Goal: Task Accomplishment & Management: Complete application form

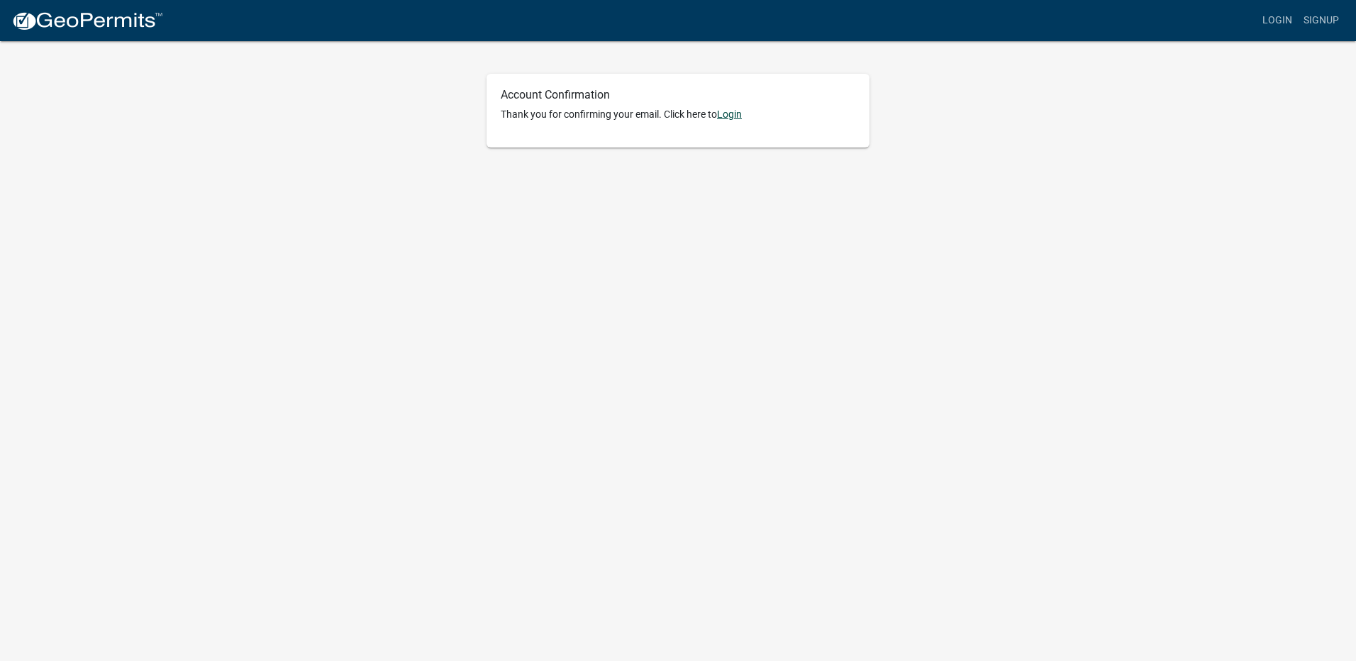
click at [733, 116] on link "Login" at bounding box center [729, 114] width 25 height 11
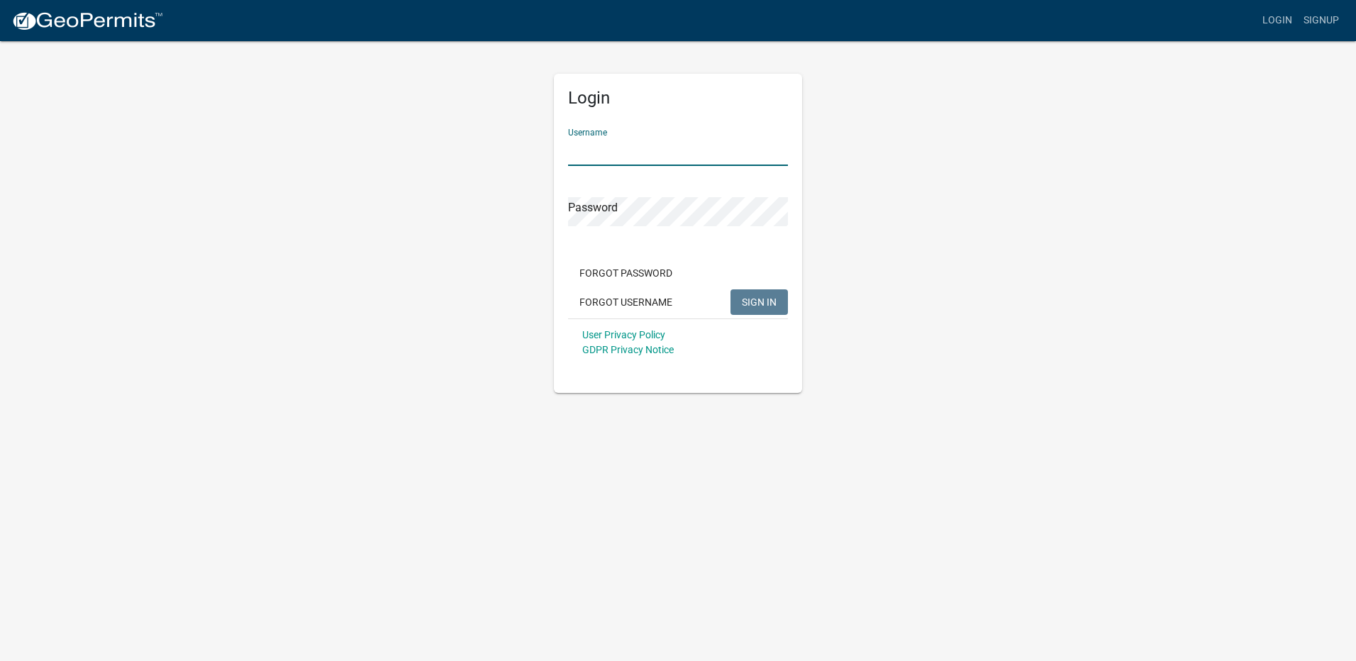
click at [616, 143] on input "Username" at bounding box center [678, 151] width 220 height 29
type input "s"
type input "[PERSON_NAME] Construction"
click at [769, 301] on span "SIGN IN" at bounding box center [759, 301] width 35 height 11
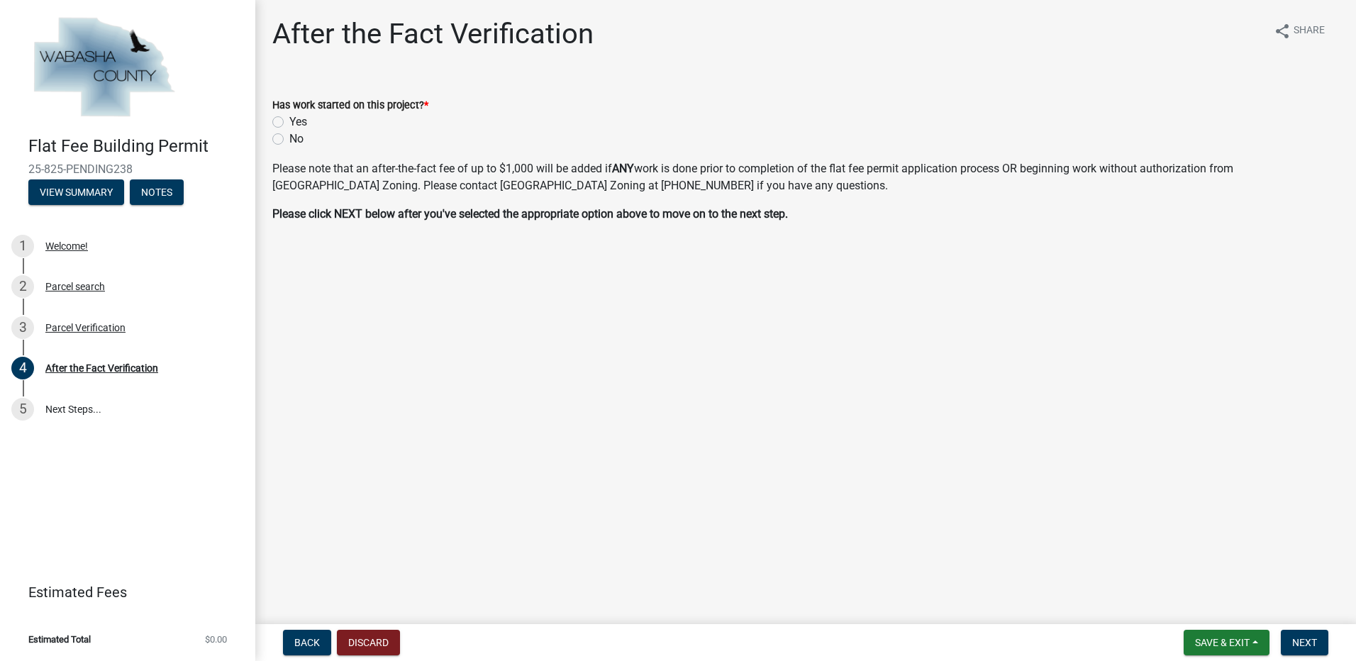
click at [289, 138] on label "No" at bounding box center [296, 138] width 14 height 17
click at [289, 138] on input "No" at bounding box center [293, 134] width 9 height 9
radio input "true"
click at [1309, 641] on span "Next" at bounding box center [1304, 642] width 25 height 11
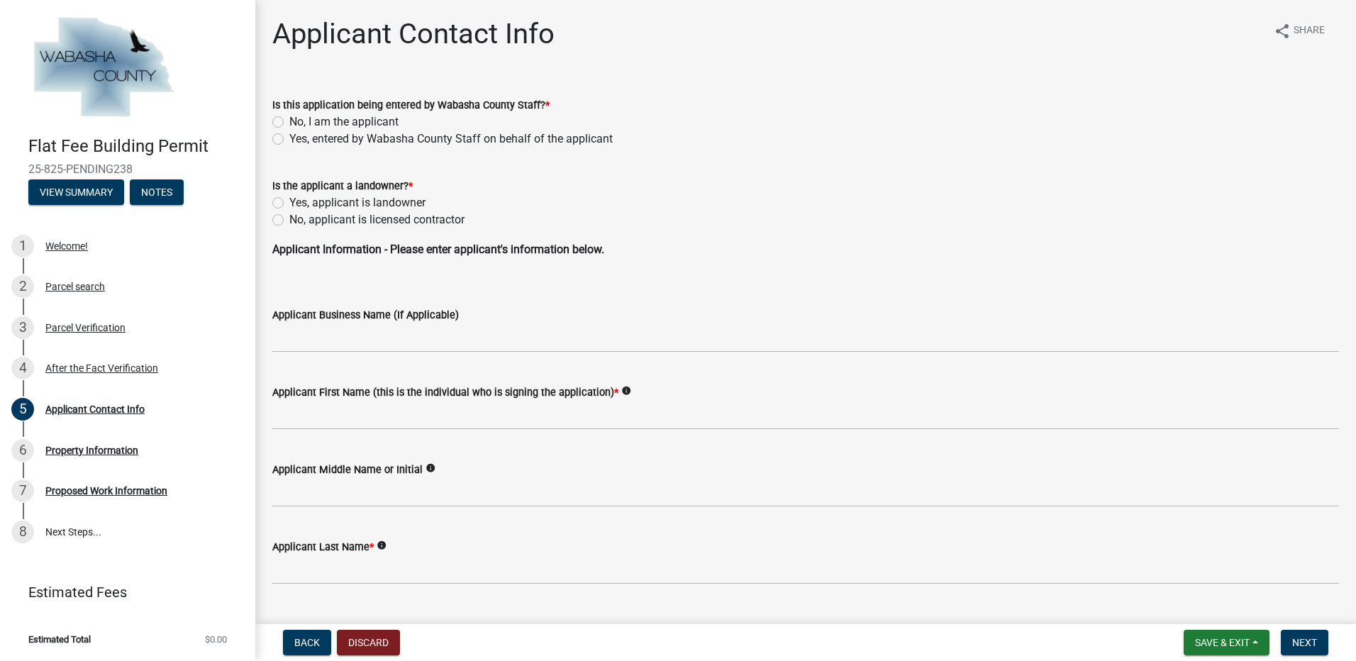
click at [289, 119] on label "No, I am the applicant" at bounding box center [343, 121] width 109 height 17
click at [289, 119] on input "No, I am the applicant" at bounding box center [293, 117] width 9 height 9
radio input "true"
click at [289, 221] on label "No, applicant is licensed contractor" at bounding box center [376, 219] width 175 height 17
click at [289, 221] on input "No, applicant is licensed contractor" at bounding box center [293, 215] width 9 height 9
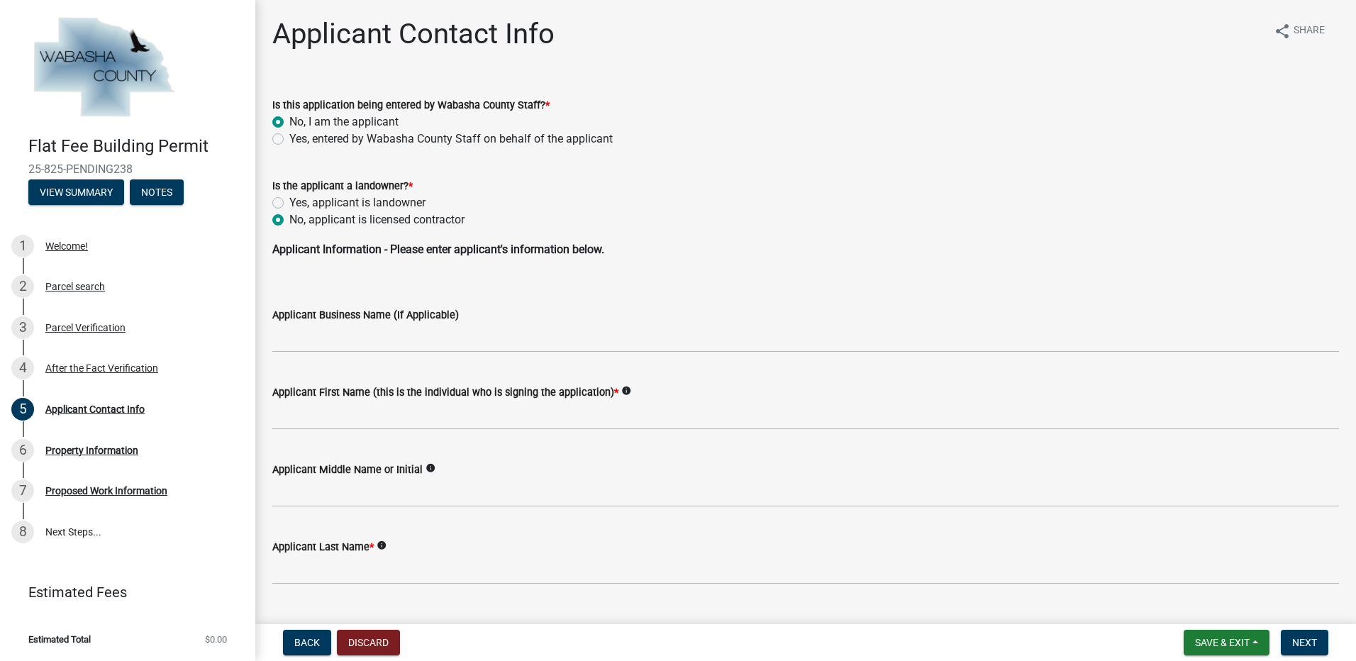
radio input "true"
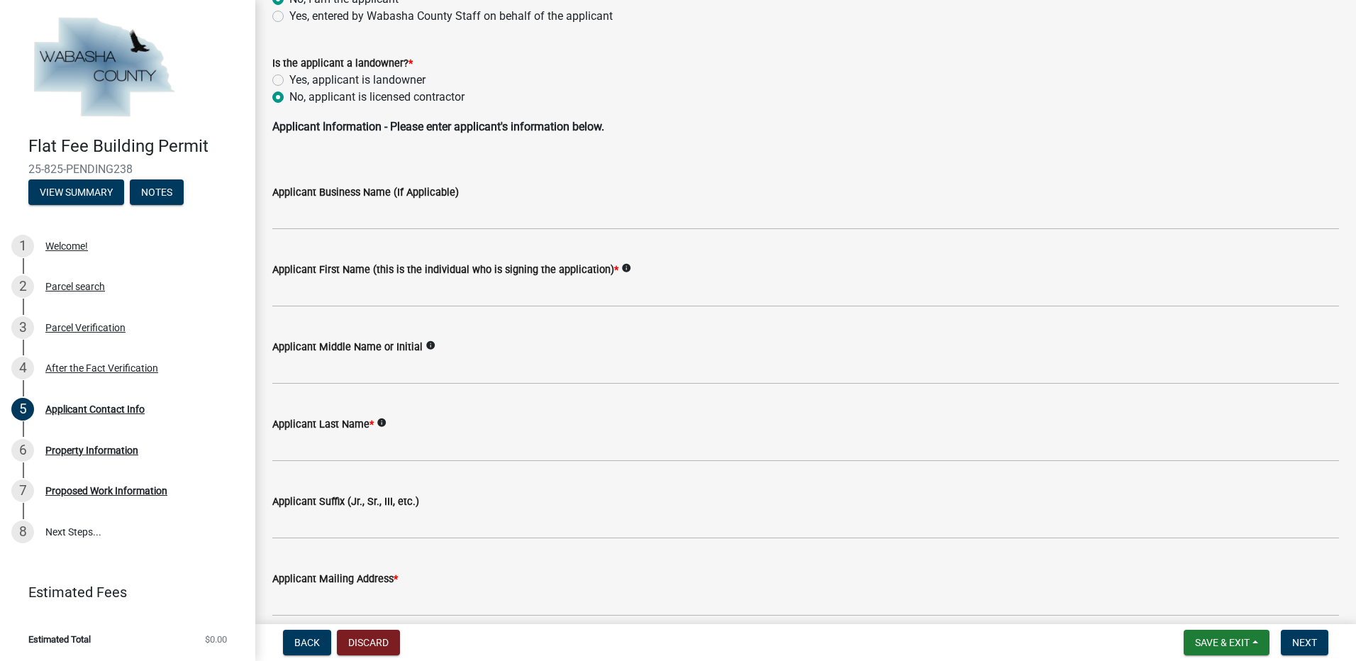
scroll to position [142, 0]
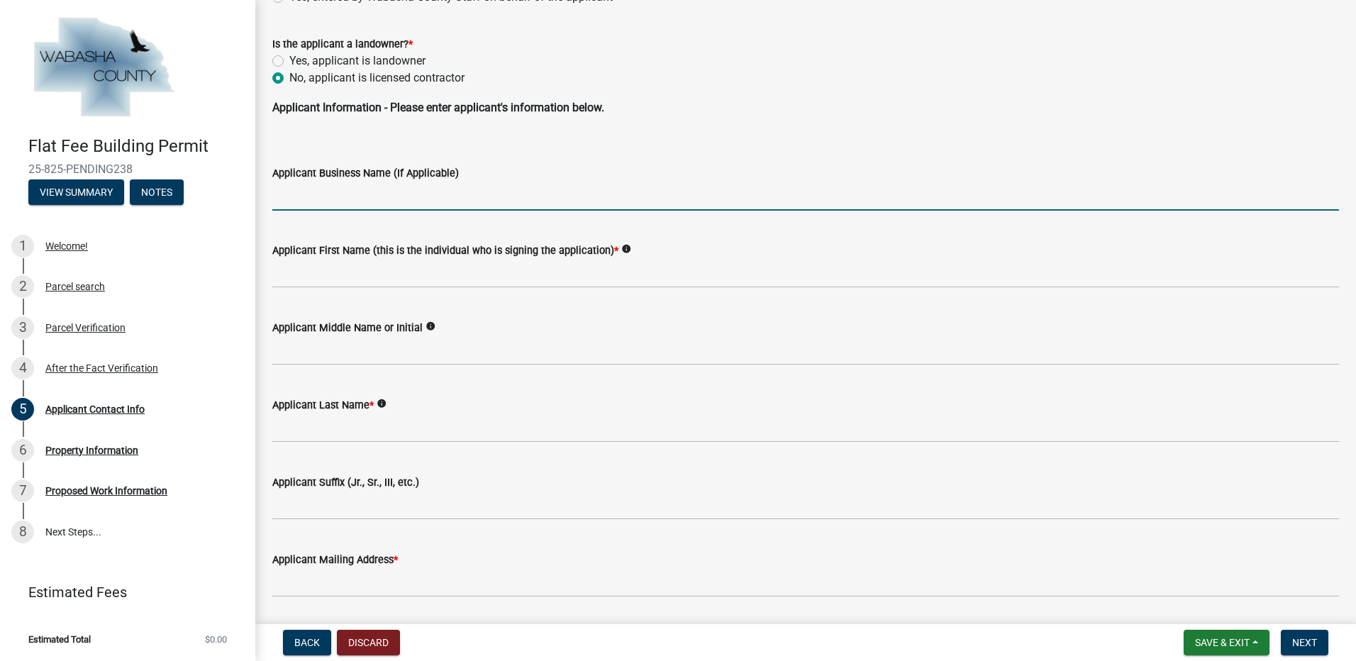
click at [313, 197] on input "Applicant Business Name (If Applicable)" at bounding box center [805, 196] width 1067 height 29
type input "[PERSON_NAME] Construction"
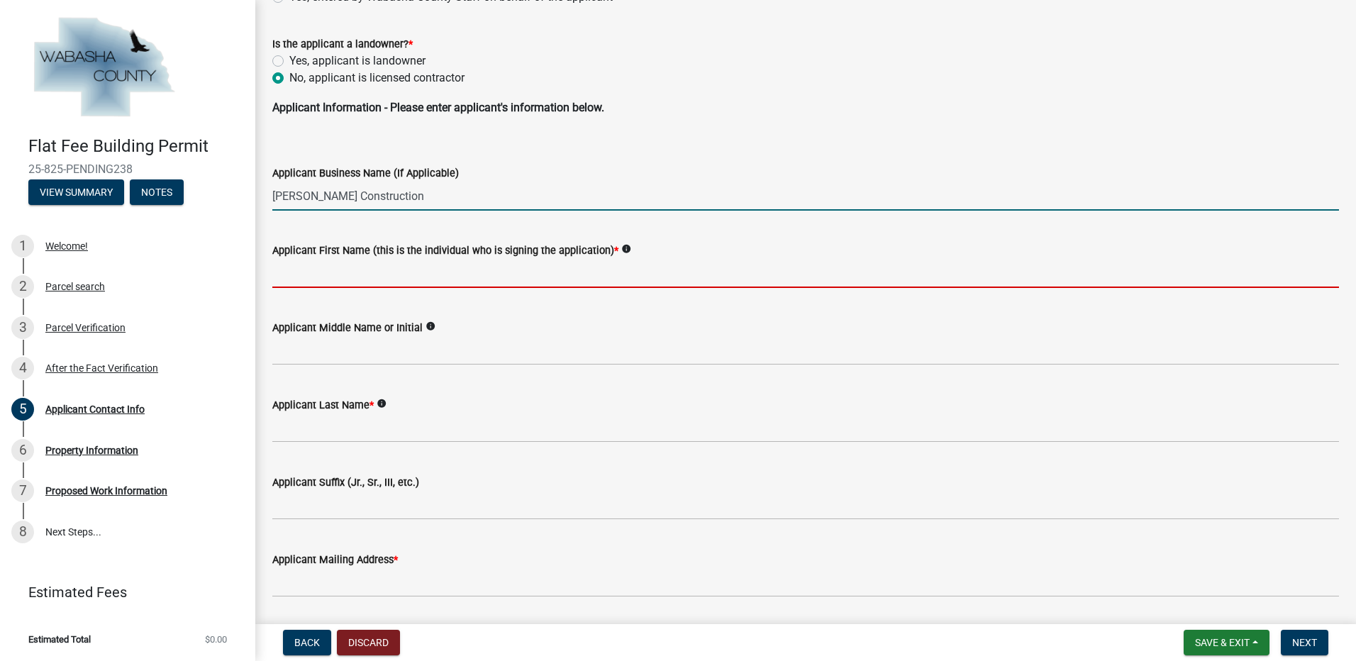
type input "[PERSON_NAME]"
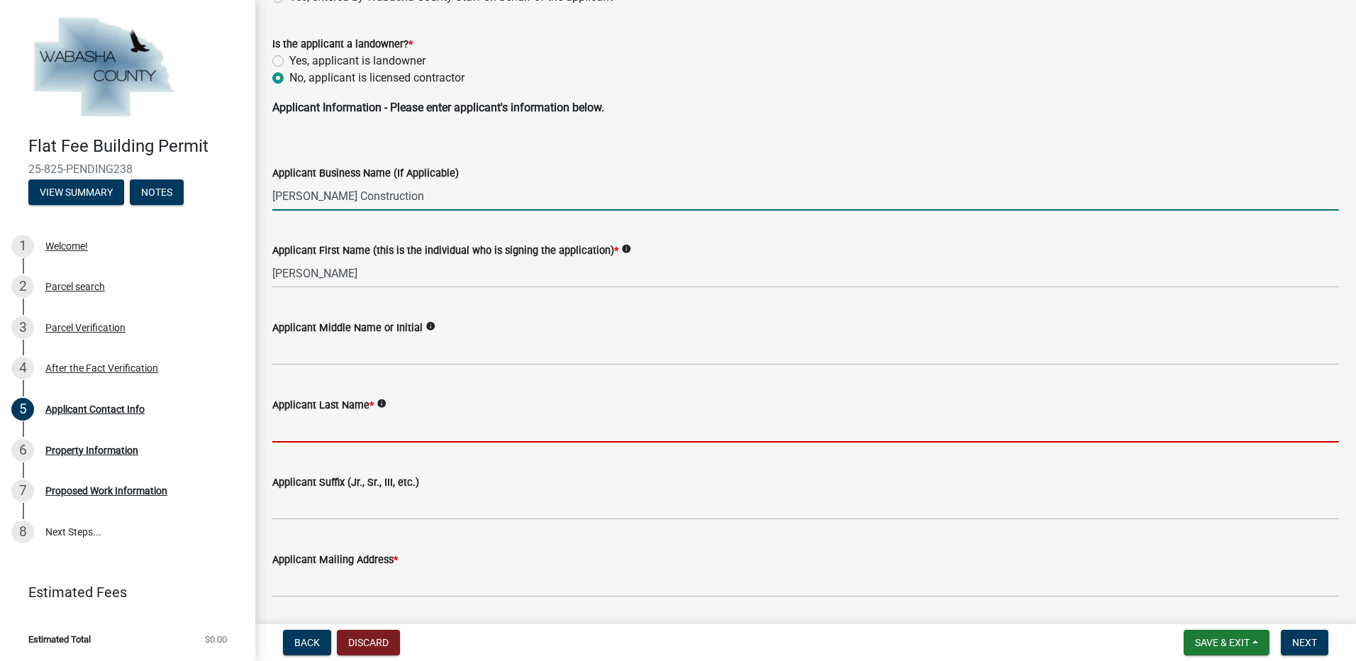
type input "Fitch"
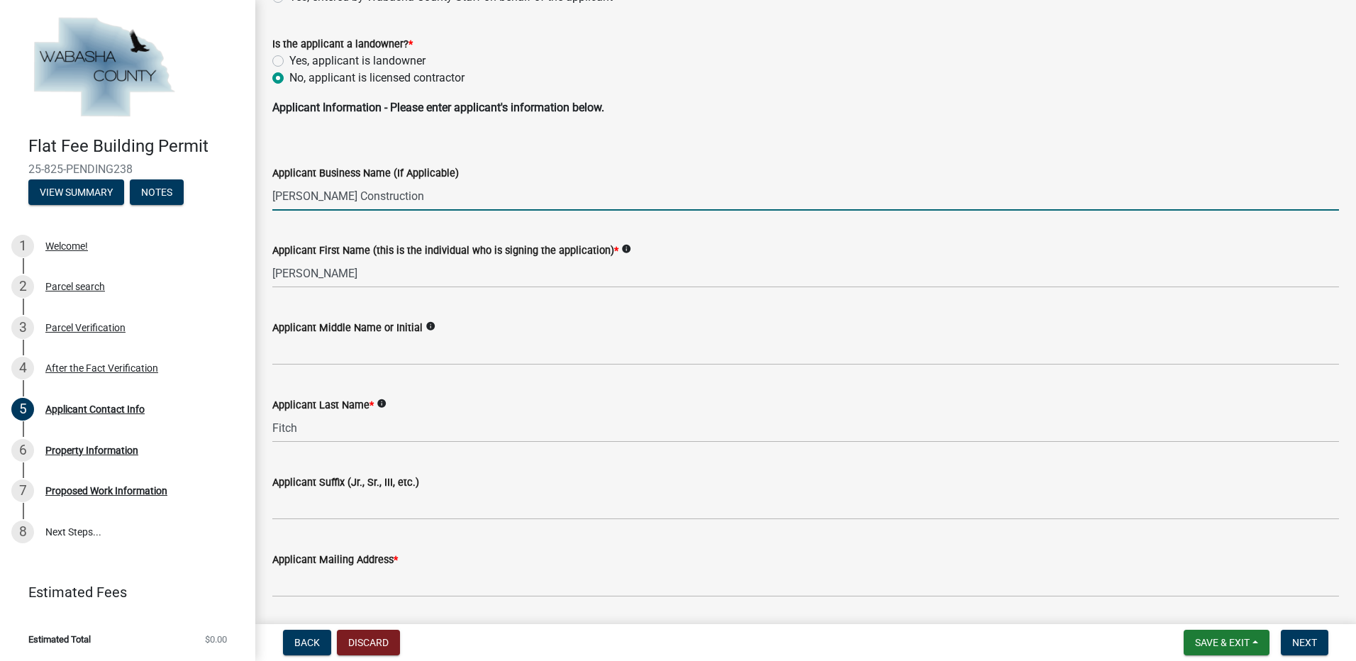
type input "[GEOGRAPHIC_DATA]"
type input "5075178605"
type input "[PERSON_NAME][EMAIL_ADDRESS][DOMAIN_NAME]"
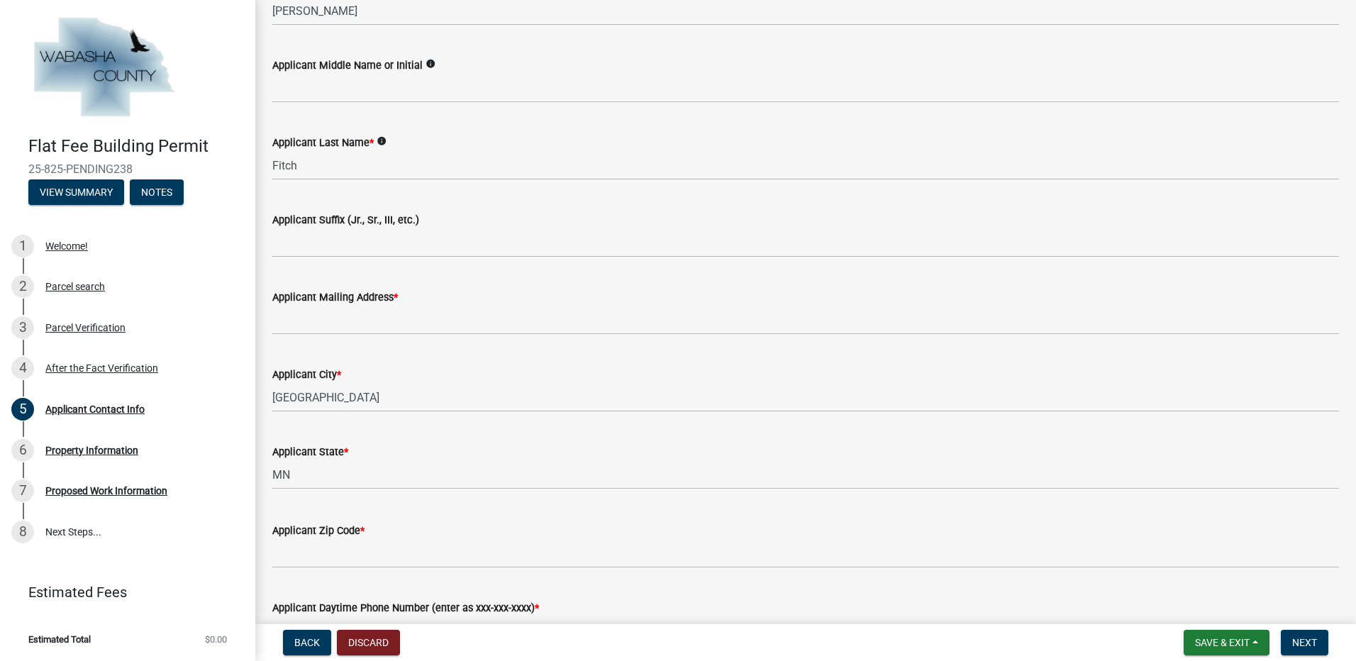
scroll to position [426, 0]
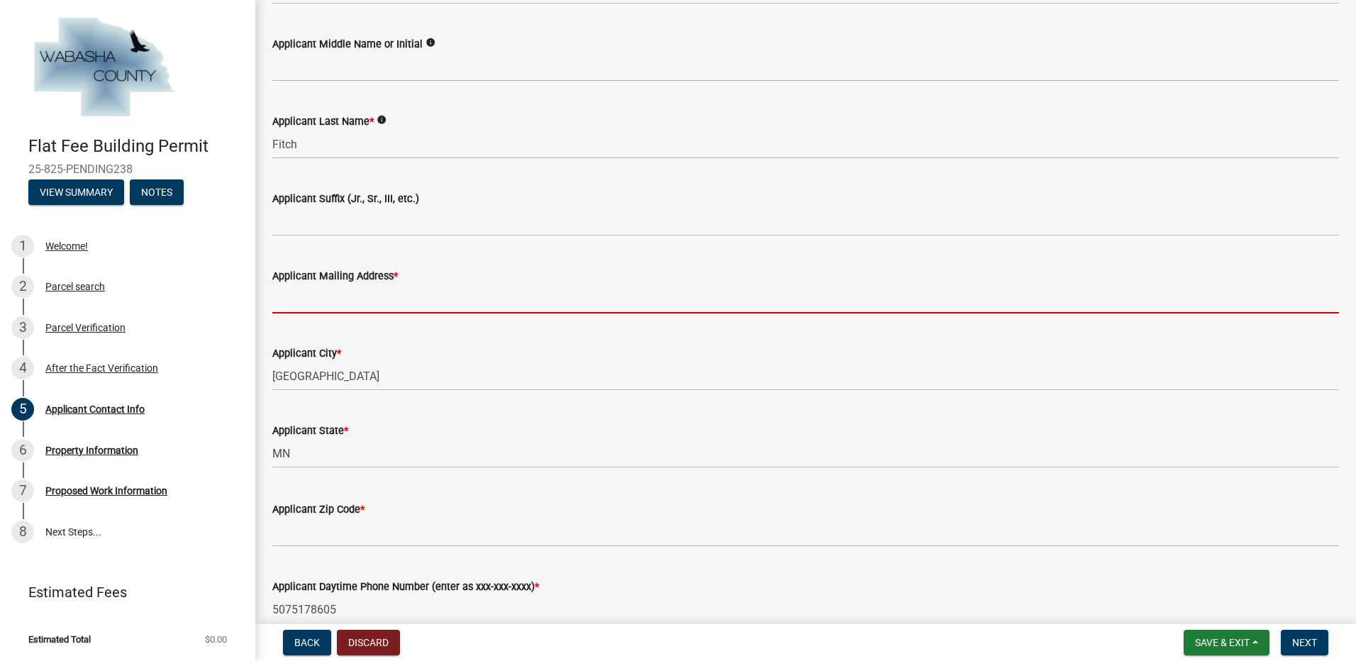
click at [315, 299] on input "Applicant Mailing Address *" at bounding box center [805, 298] width 1067 height 29
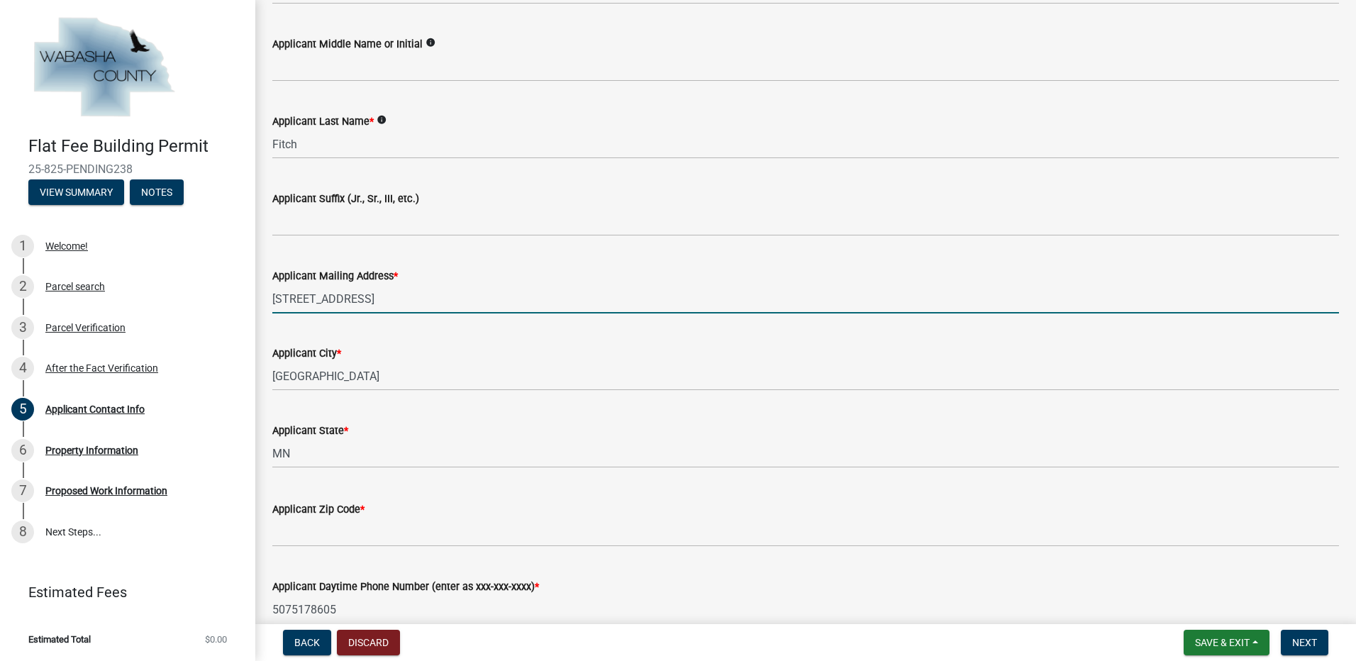
type input "[STREET_ADDRESS]"
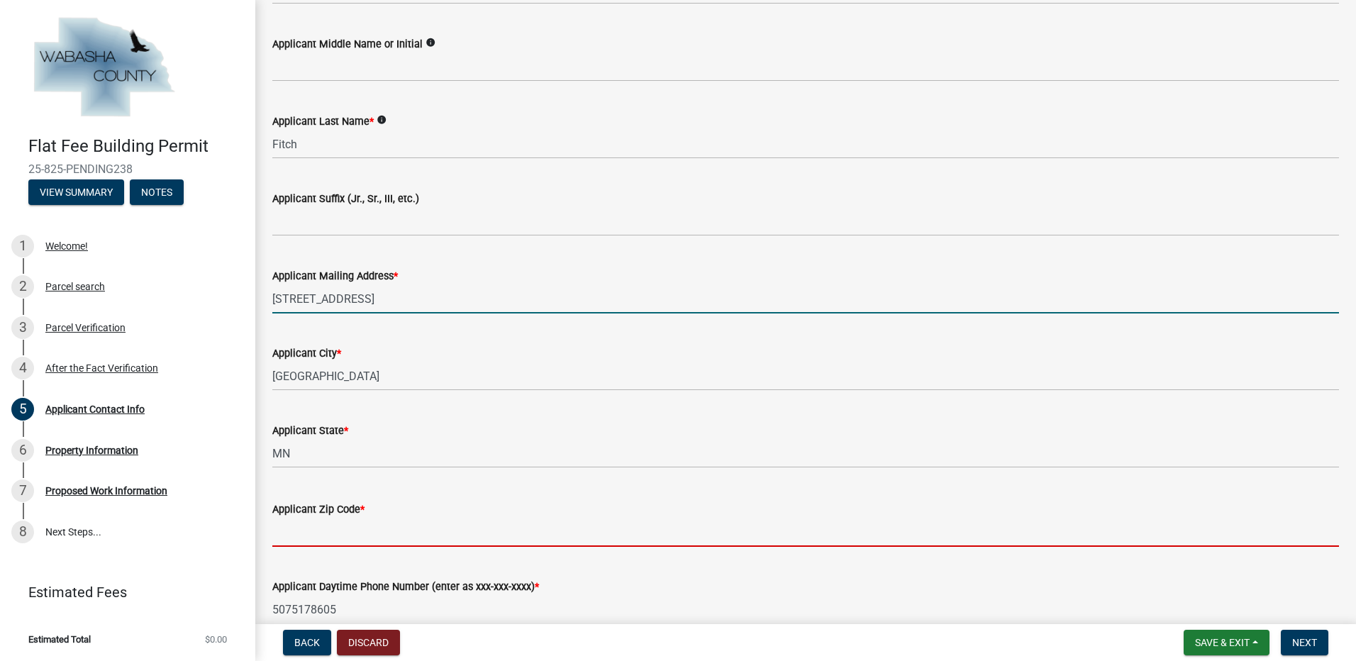
click at [295, 535] on input "Applicant Zip Code *" at bounding box center [805, 532] width 1067 height 29
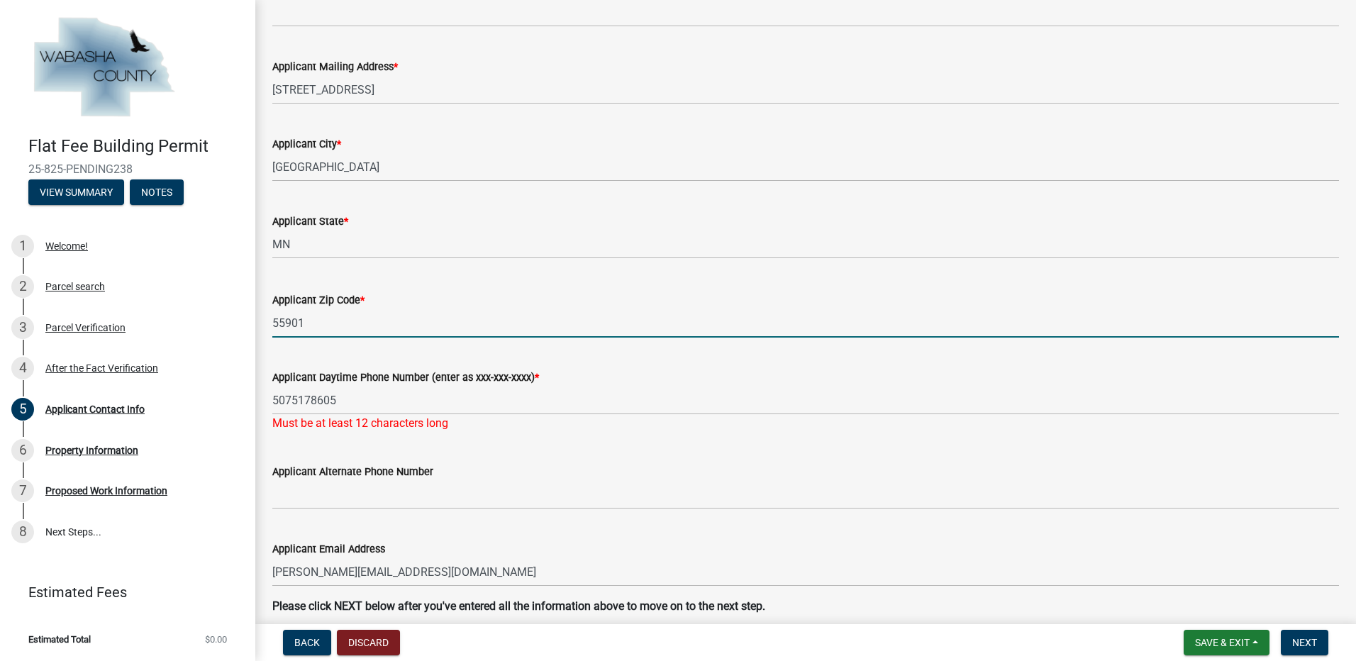
scroll to position [638, 0]
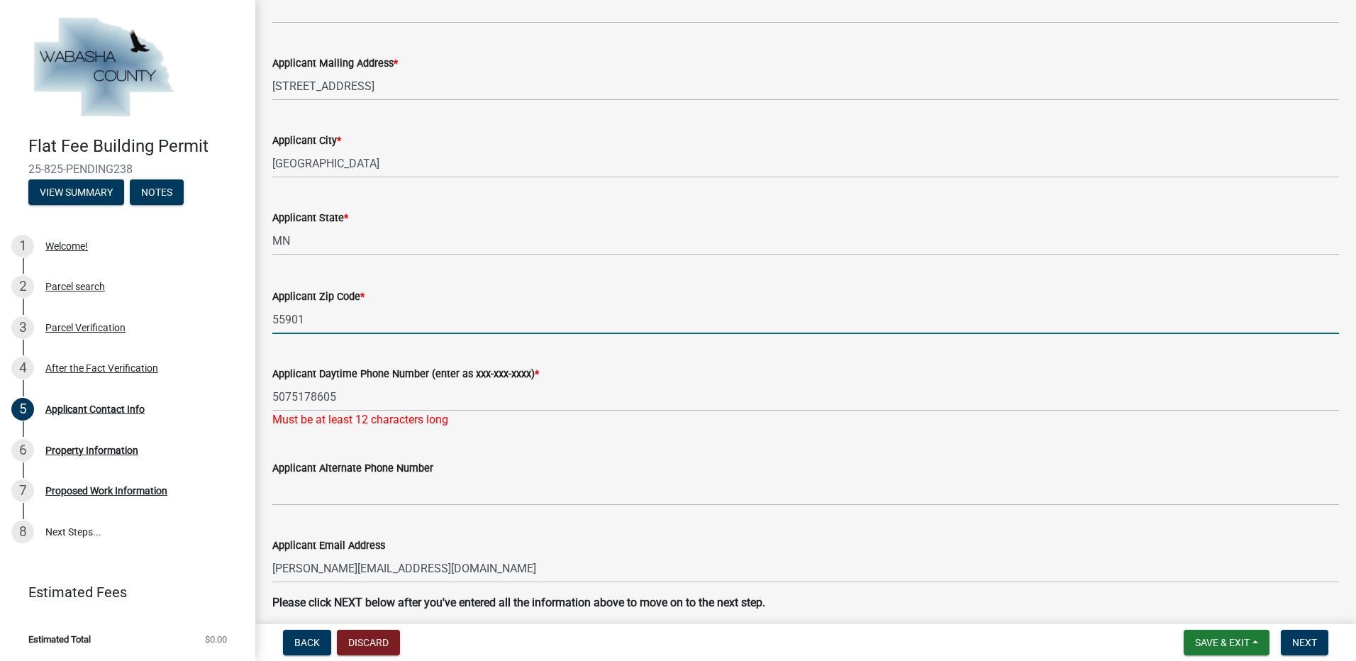
type input "55901"
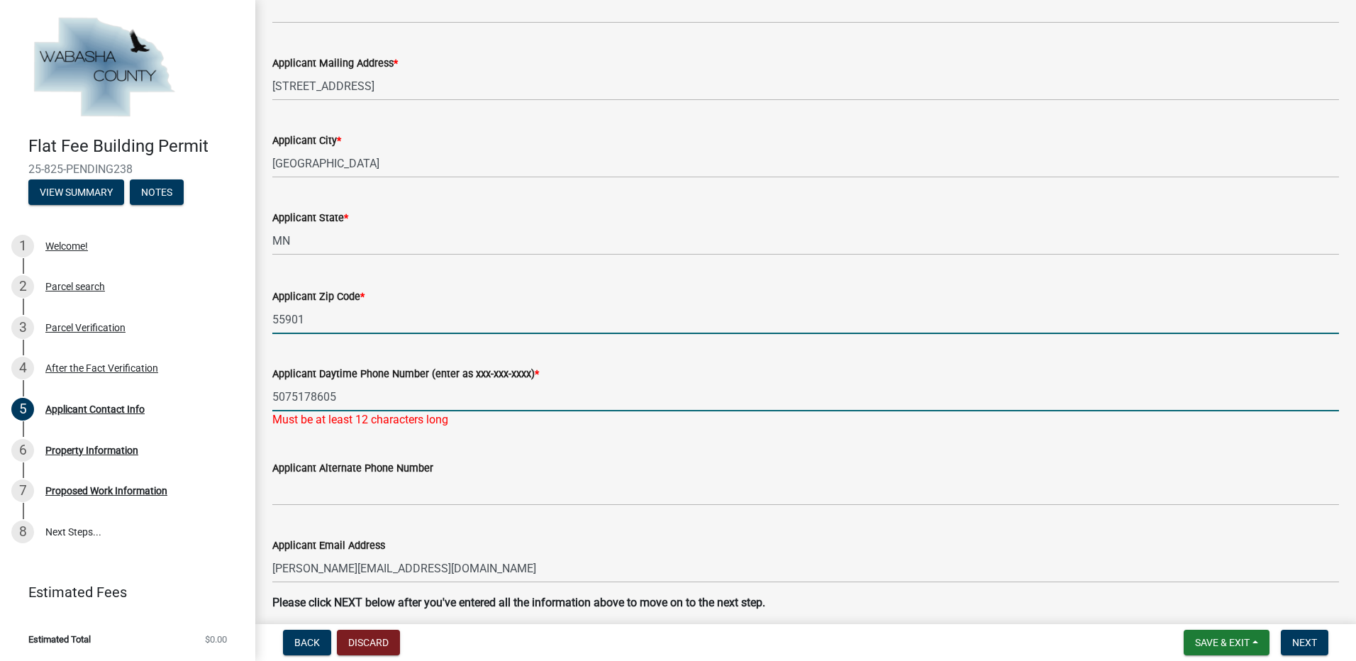
click at [292, 396] on input "5075178605" at bounding box center [805, 396] width 1067 height 29
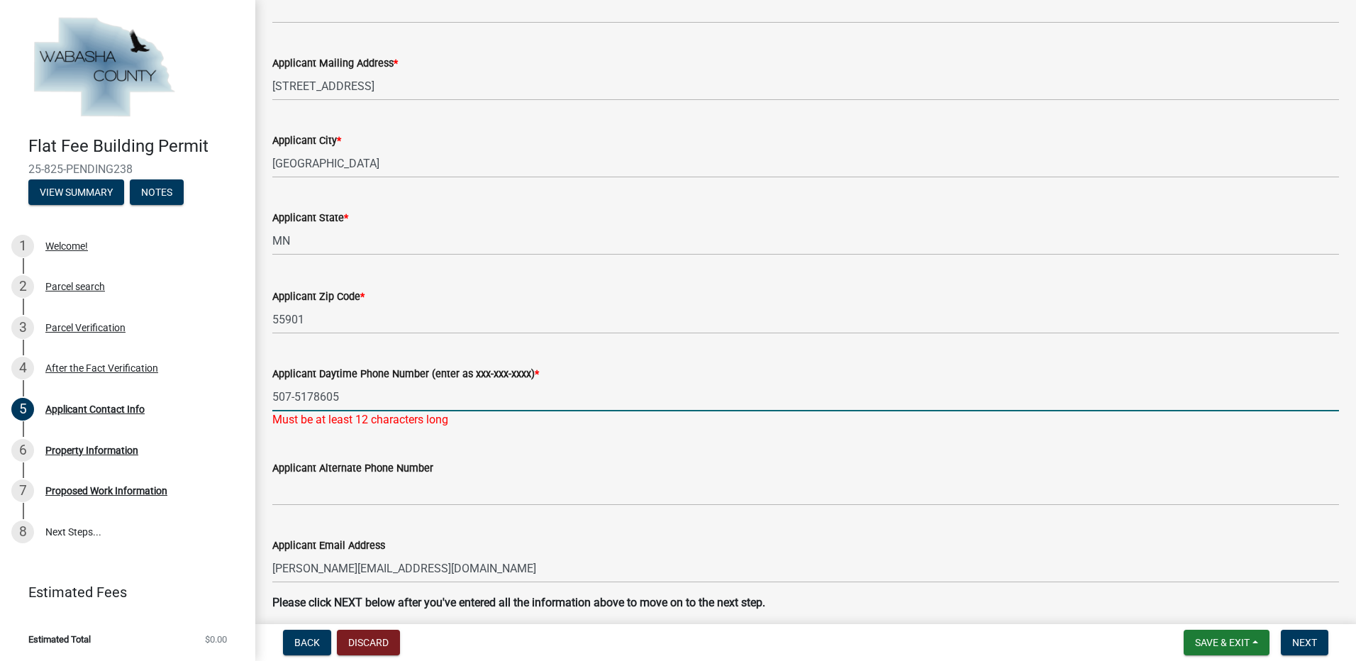
click at [315, 396] on input "507-5178605" at bounding box center [805, 396] width 1067 height 29
type input "[PHONE_NUMBER]"
click at [524, 433] on wm-data-entity-input-list "Is this application being entered by Wabasha County Staff? * No, I am the appli…" at bounding box center [805, 32] width 1067 height 1182
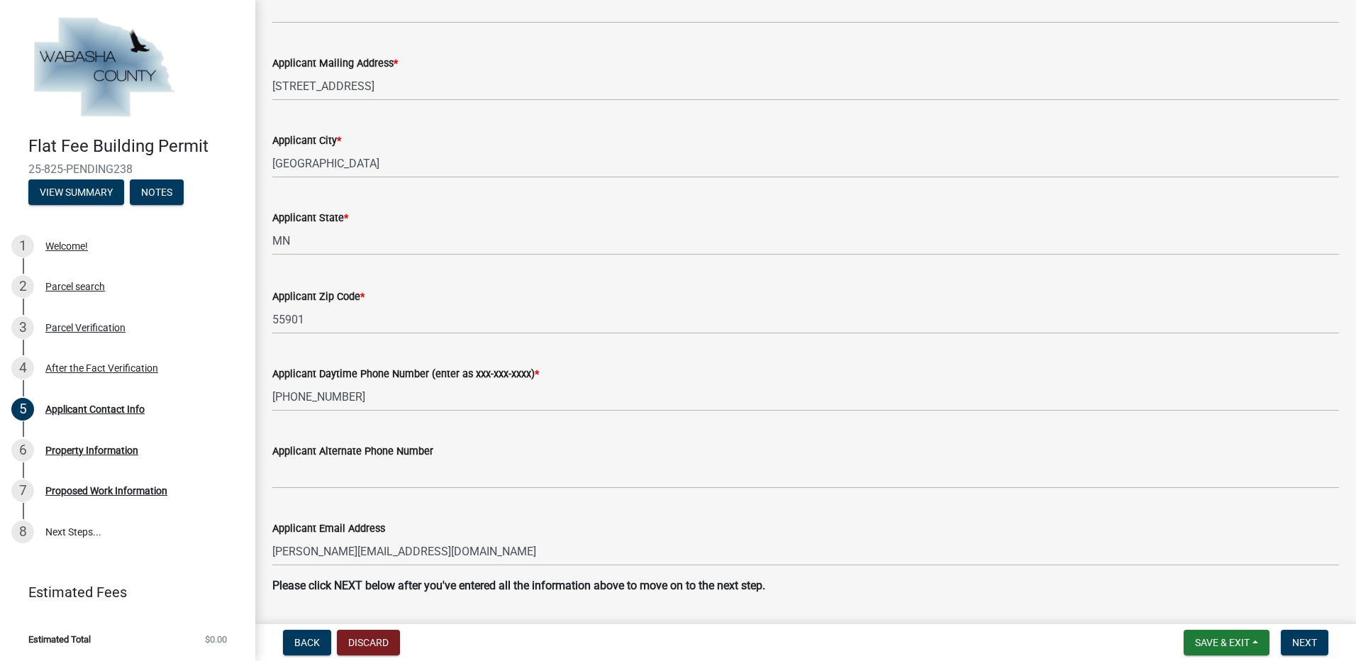
scroll to position [681, 0]
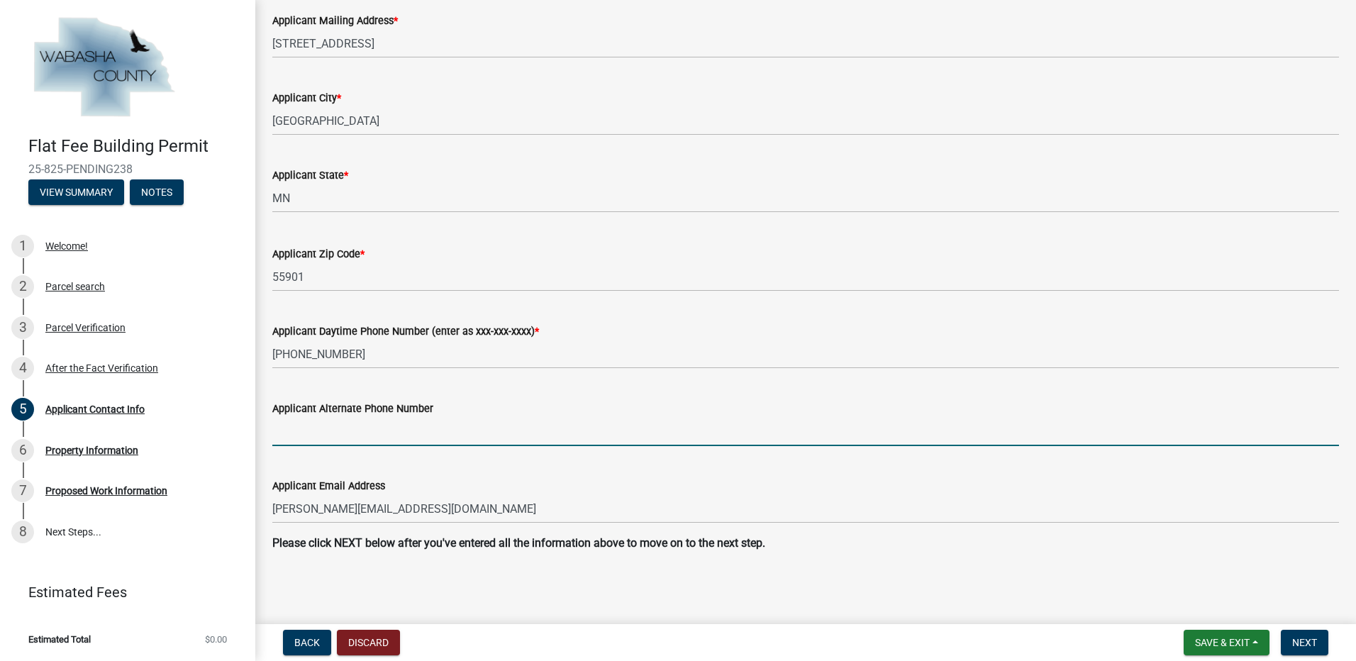
click at [336, 428] on input "Applicant Alternate Phone Number" at bounding box center [805, 431] width 1067 height 29
type input "[PHONE_NUMBER]"
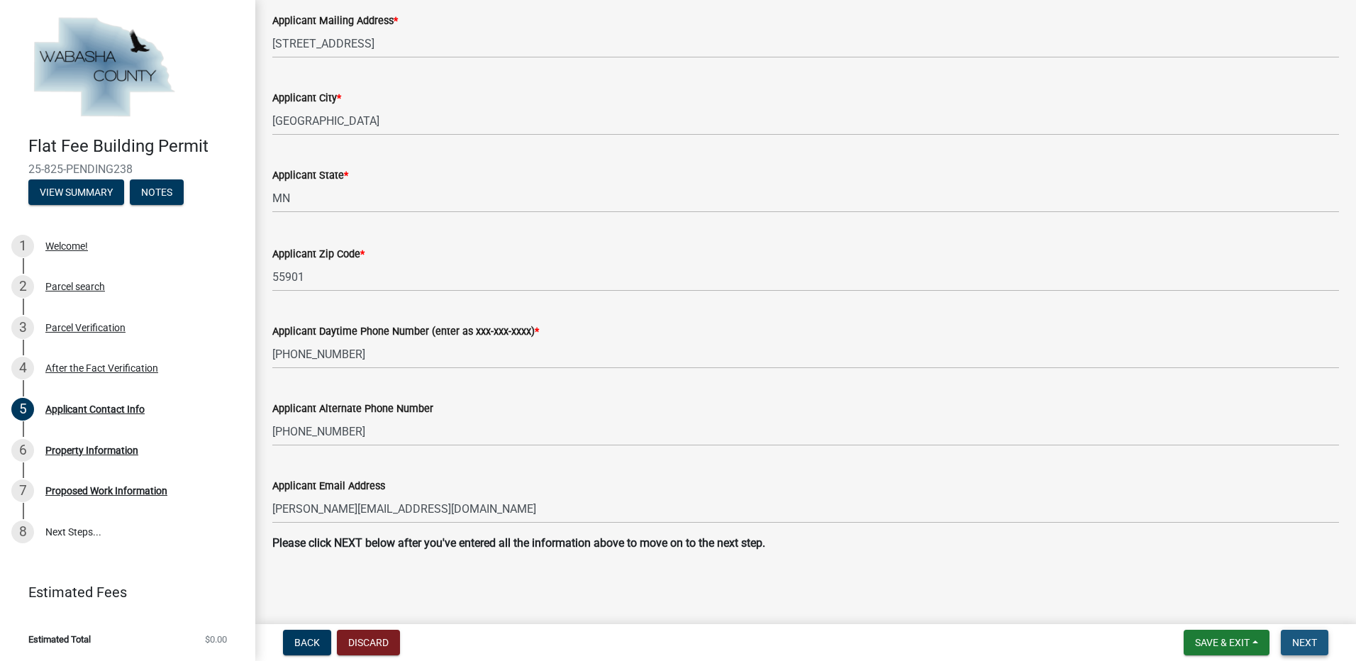
click at [1301, 642] on span "Next" at bounding box center [1304, 642] width 25 height 11
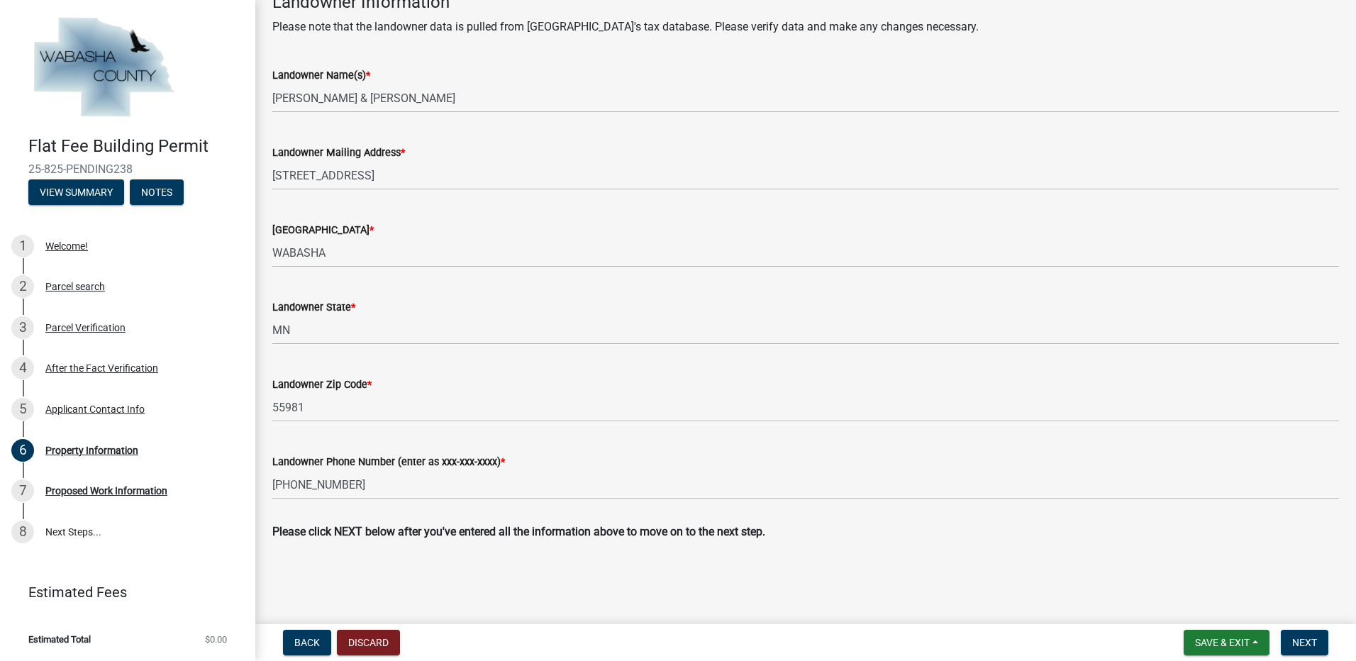
scroll to position [475, 0]
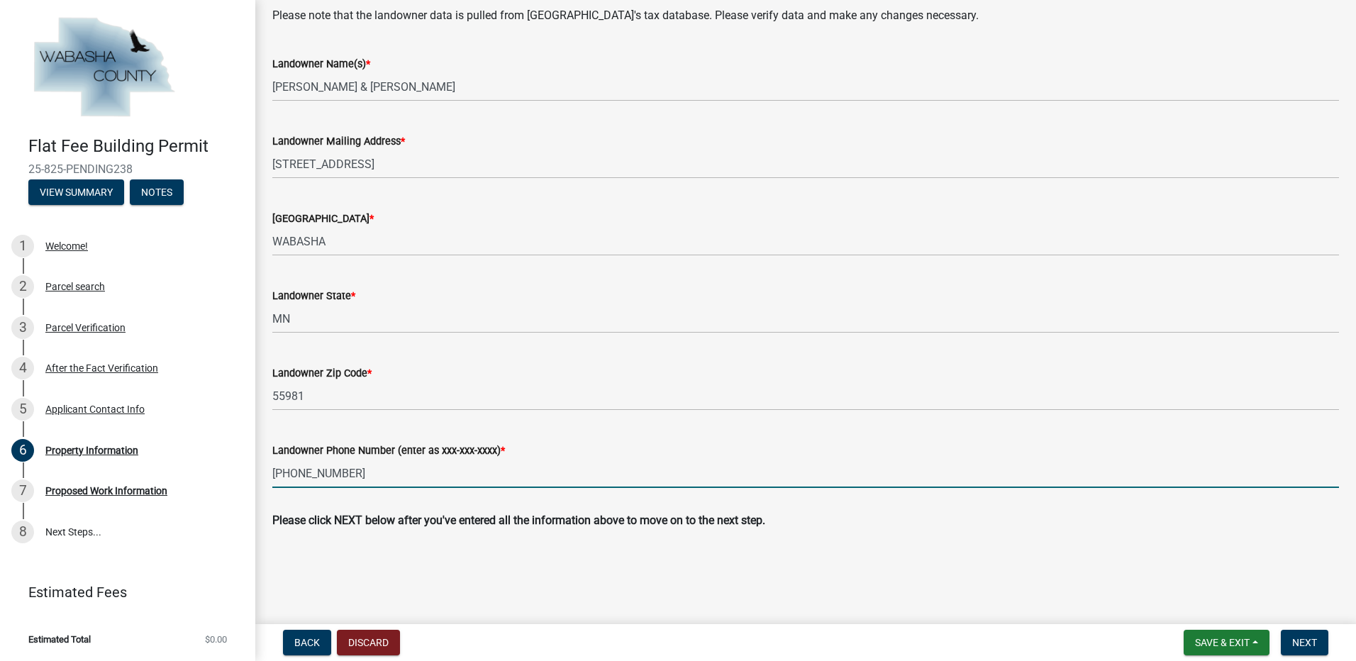
drag, startPoint x: 380, startPoint y: 472, endPoint x: 260, endPoint y: 473, distance: 119.9
click at [260, 473] on div "Property Information share Share Site Information Please note that the site dat…" at bounding box center [805, 59] width 1101 height 1034
type input "[PHONE_NUMBER]"
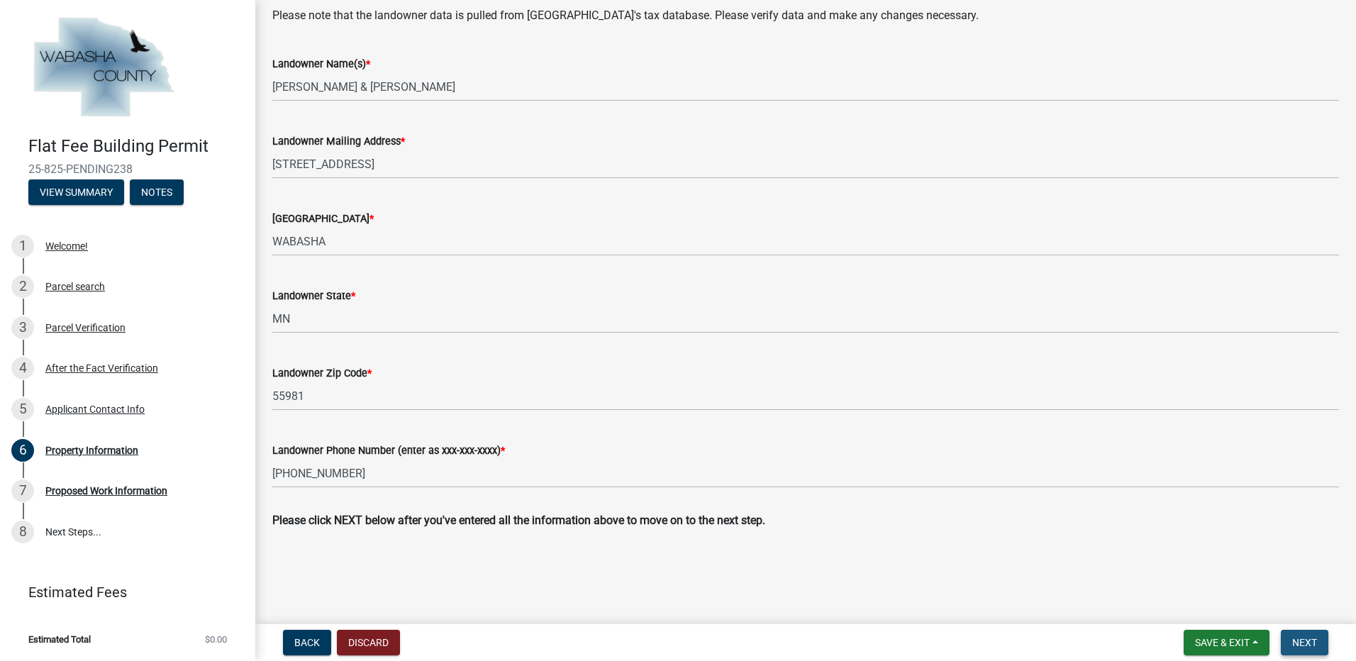
click at [1307, 647] on span "Next" at bounding box center [1304, 642] width 25 height 11
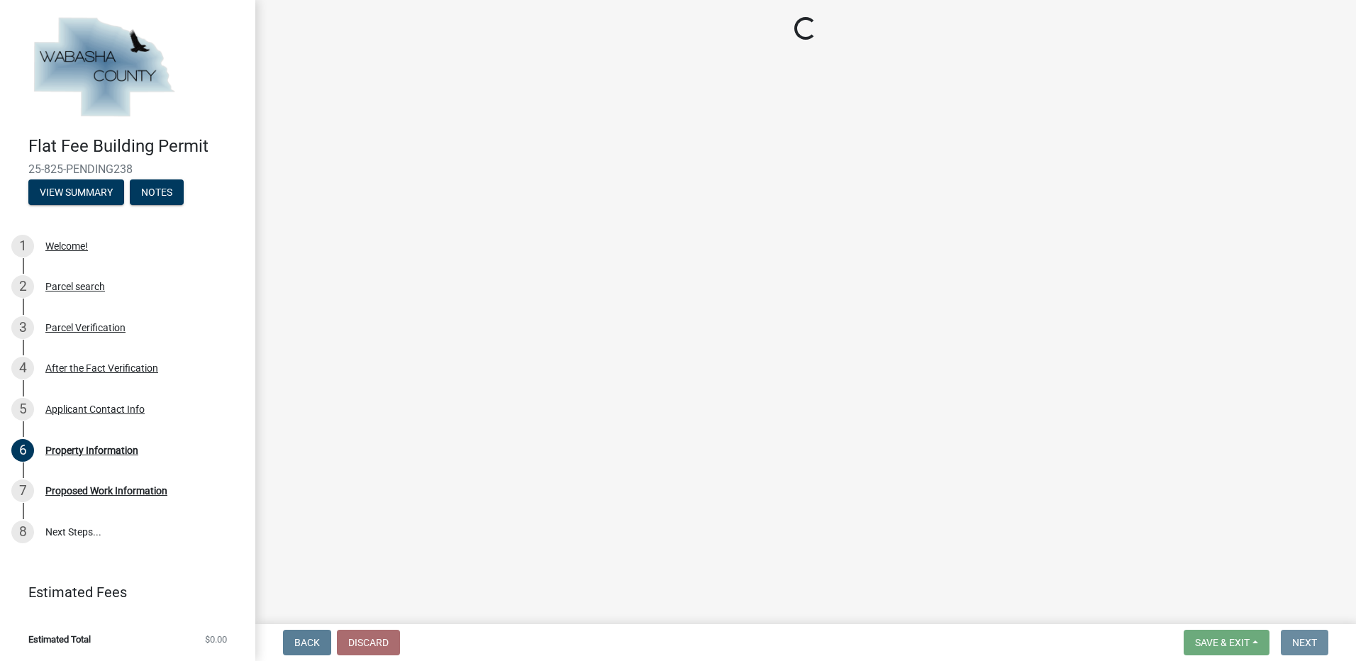
scroll to position [0, 0]
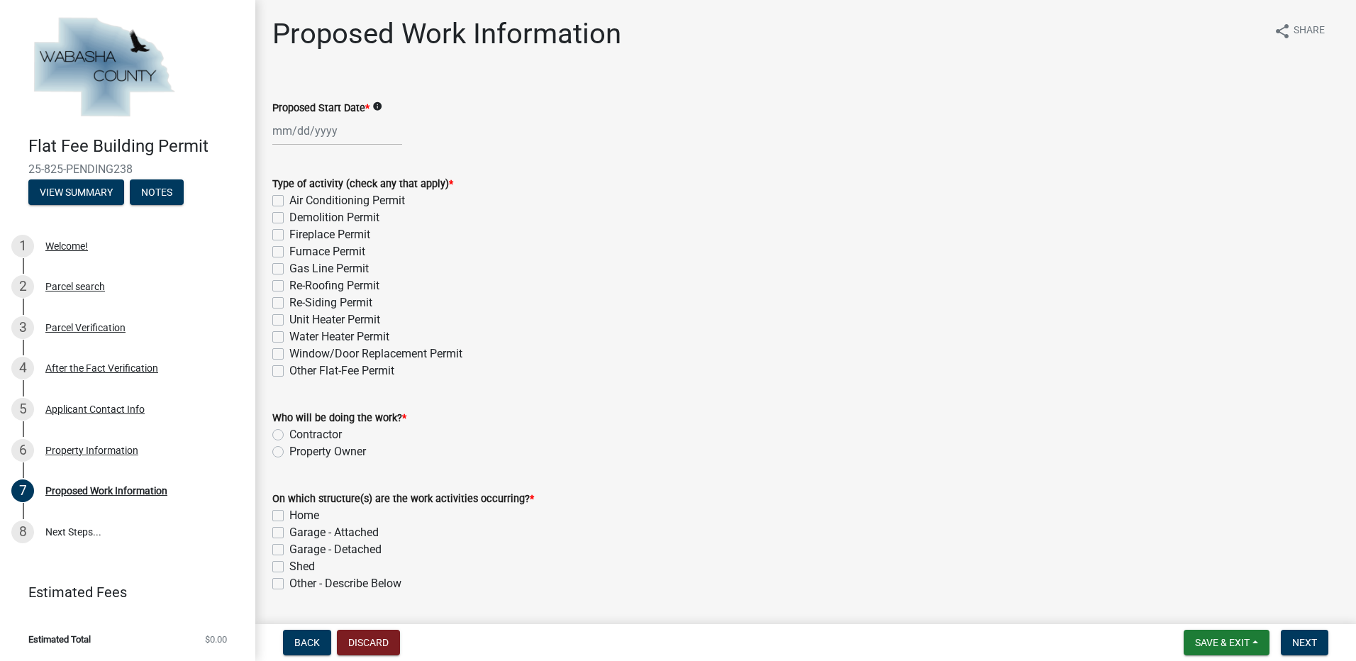
click at [282, 130] on div at bounding box center [337, 130] width 130 height 29
select select "8"
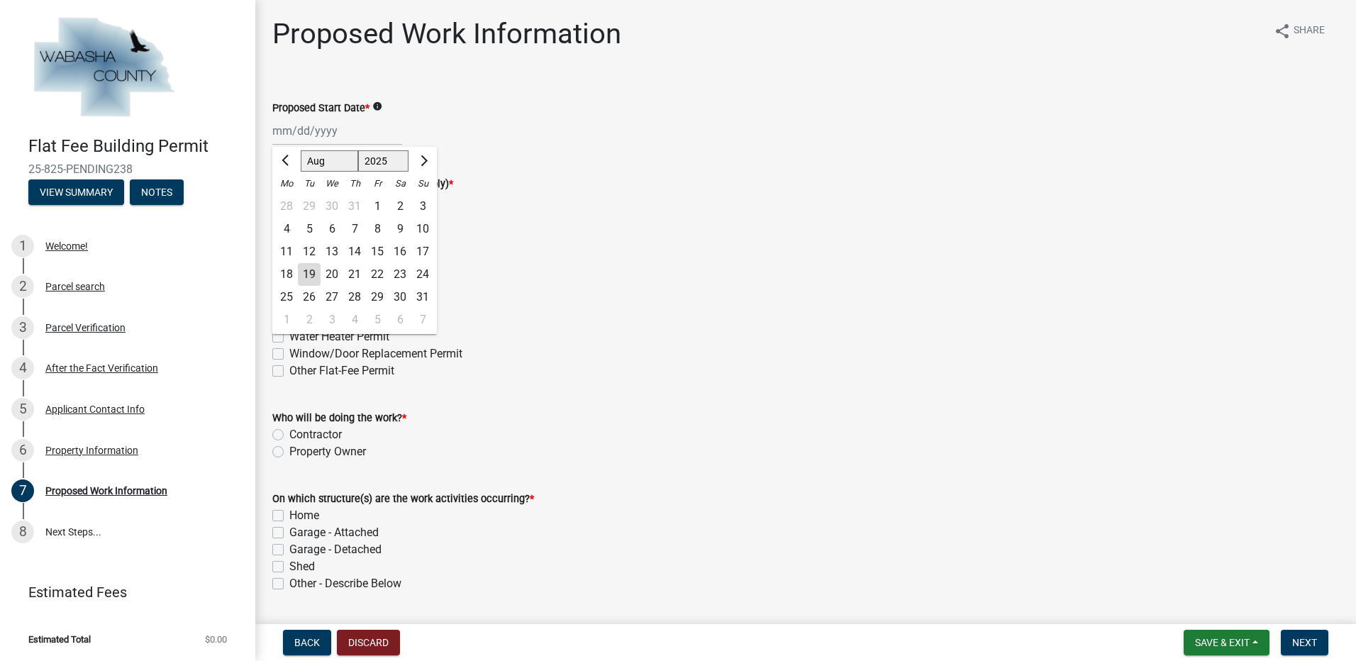
click at [352, 296] on div "28" at bounding box center [354, 297] width 23 height 23
type input "08/28/2025"
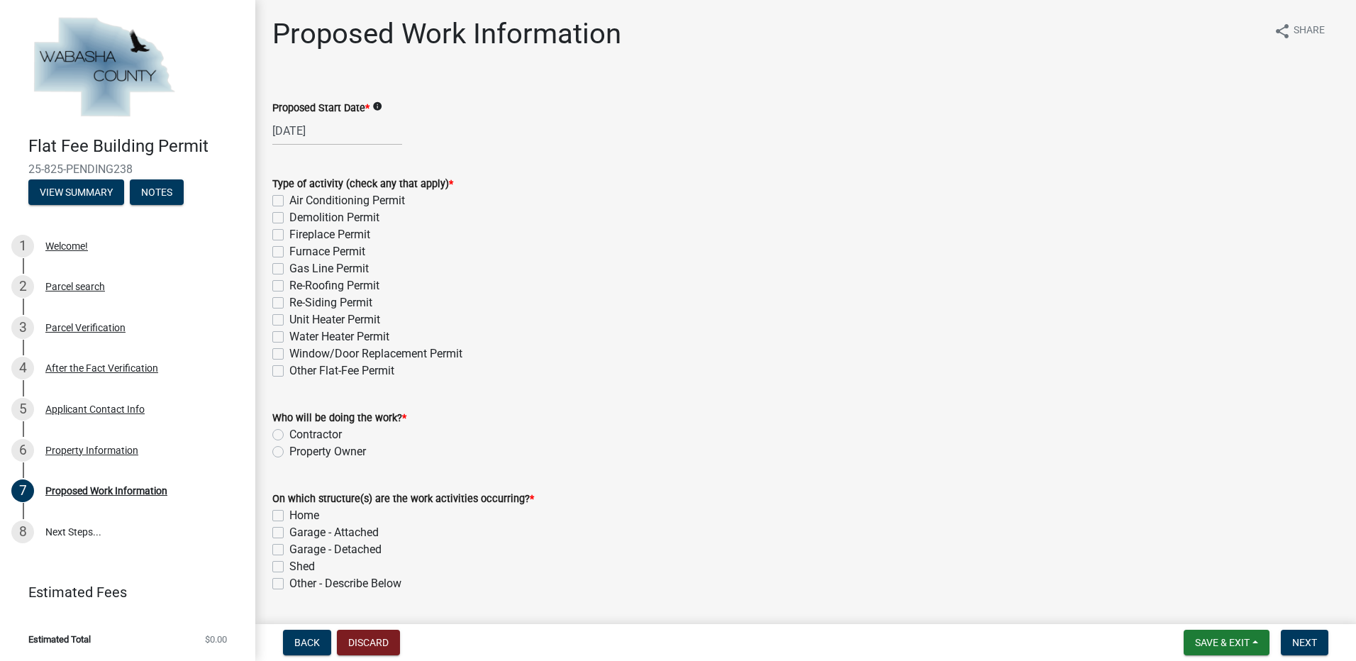
click at [289, 284] on label "Re-Roofing Permit" at bounding box center [334, 285] width 90 height 17
click at [289, 284] on input "Re-Roofing Permit" at bounding box center [293, 281] width 9 height 9
checkbox input "true"
checkbox input "false"
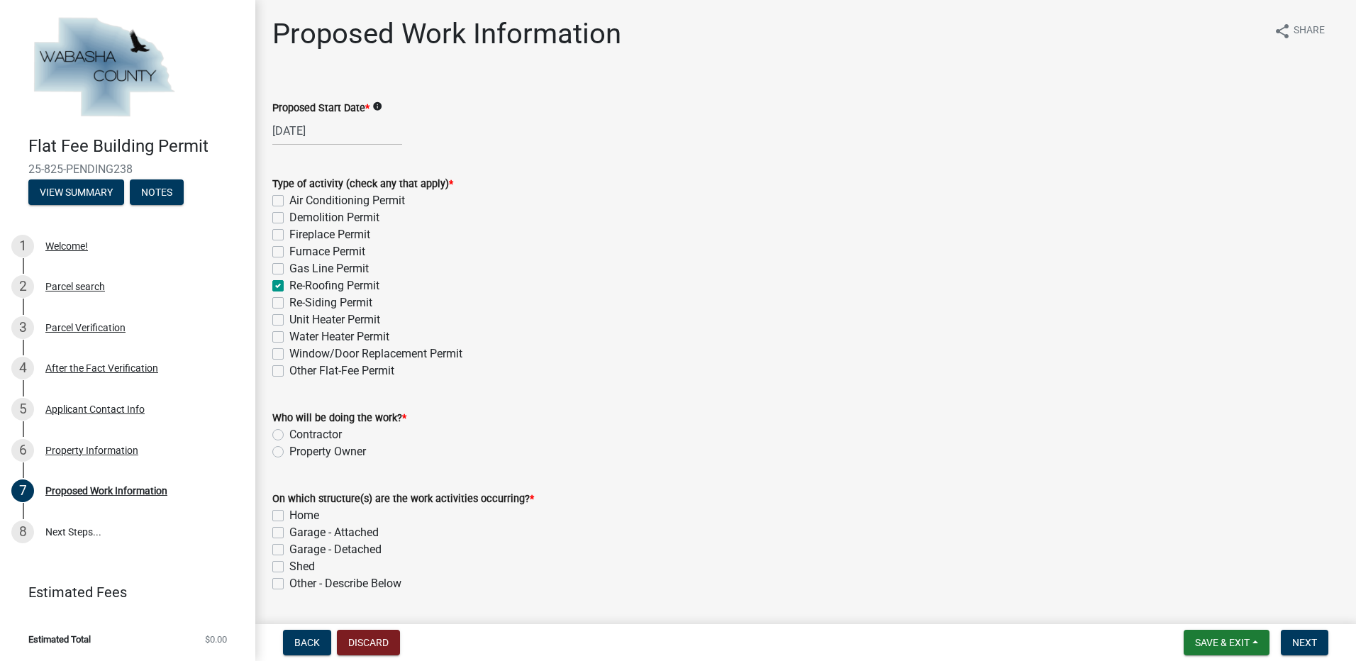
checkbox input "false"
checkbox input "true"
checkbox input "false"
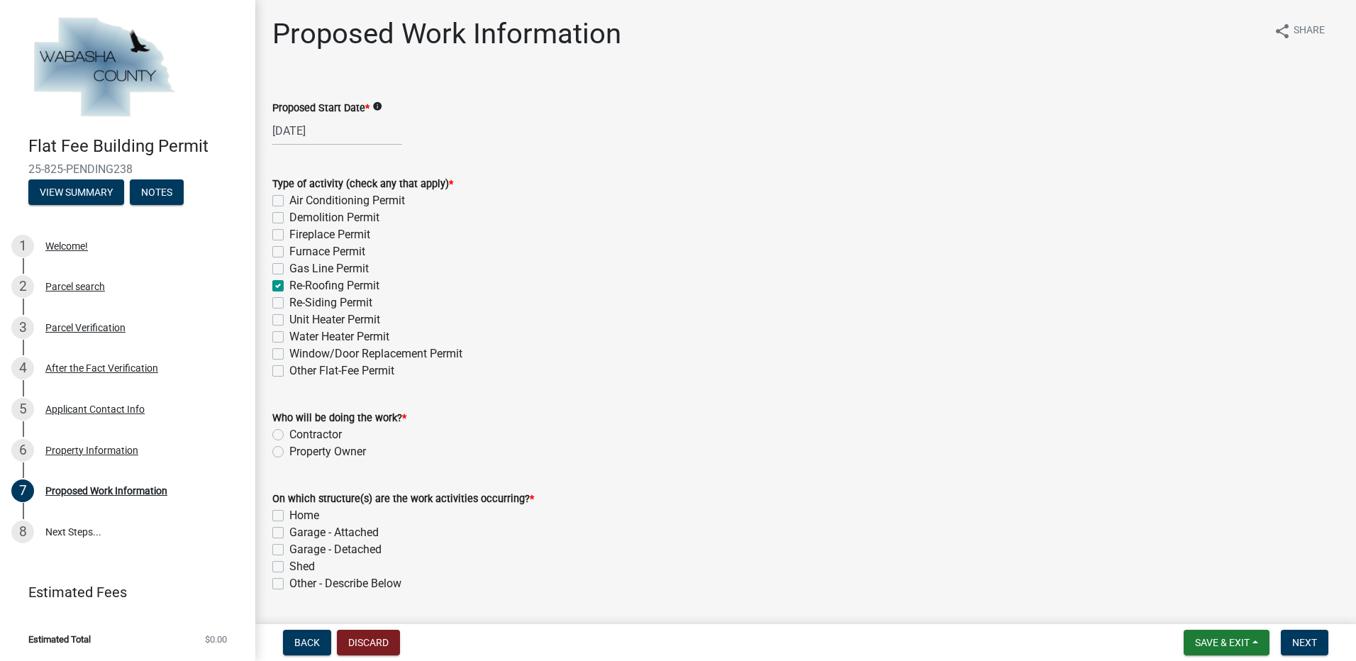
checkbox input "false"
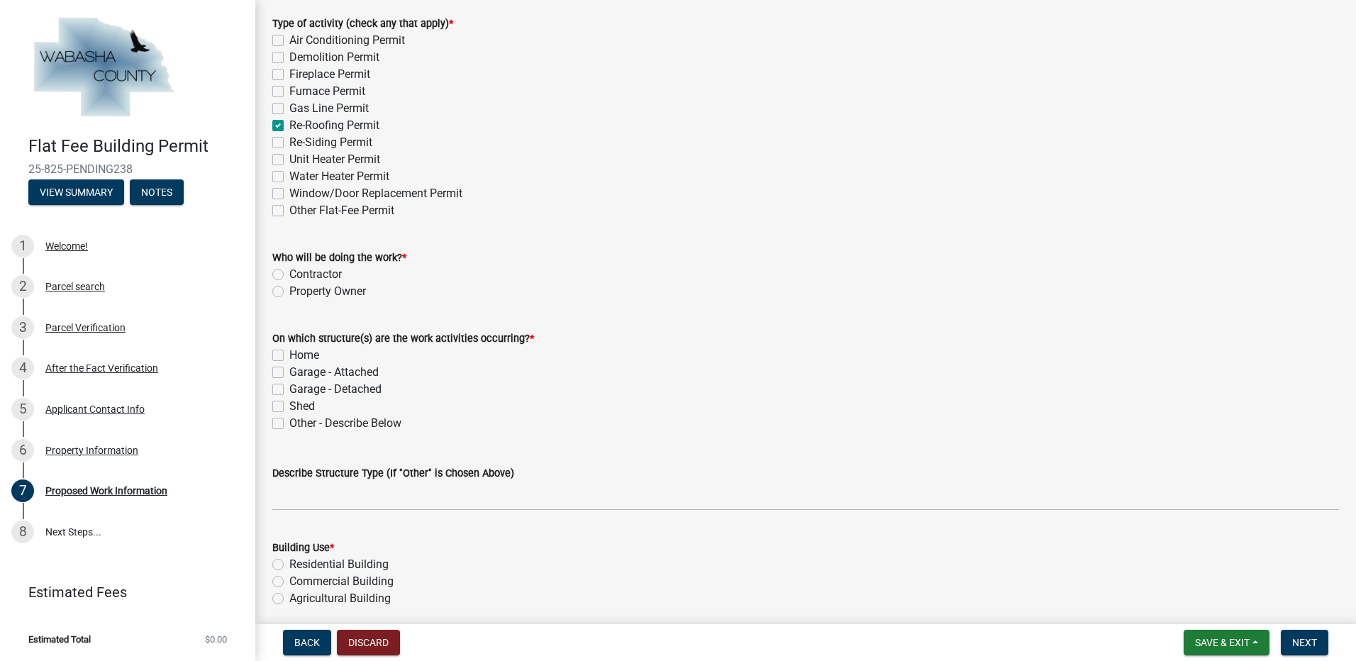
scroll to position [213, 0]
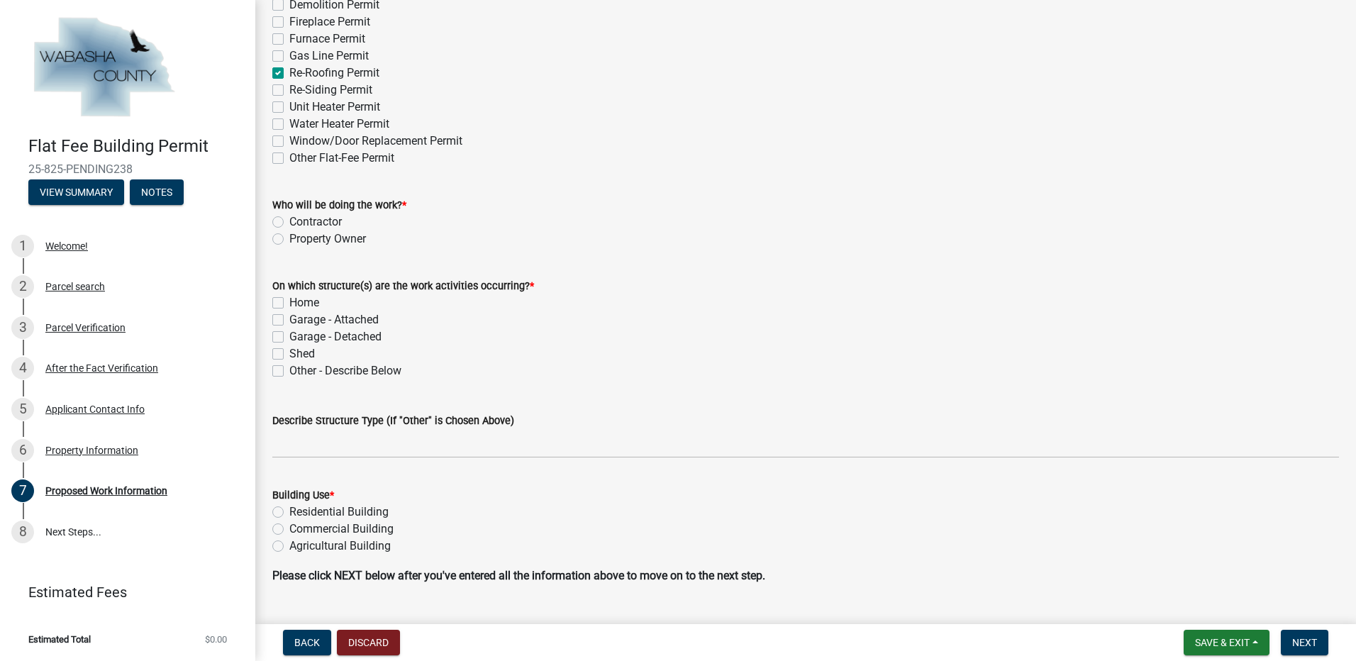
click at [289, 223] on label "Contractor" at bounding box center [315, 221] width 52 height 17
click at [289, 223] on input "Contractor" at bounding box center [293, 217] width 9 height 9
radio input "true"
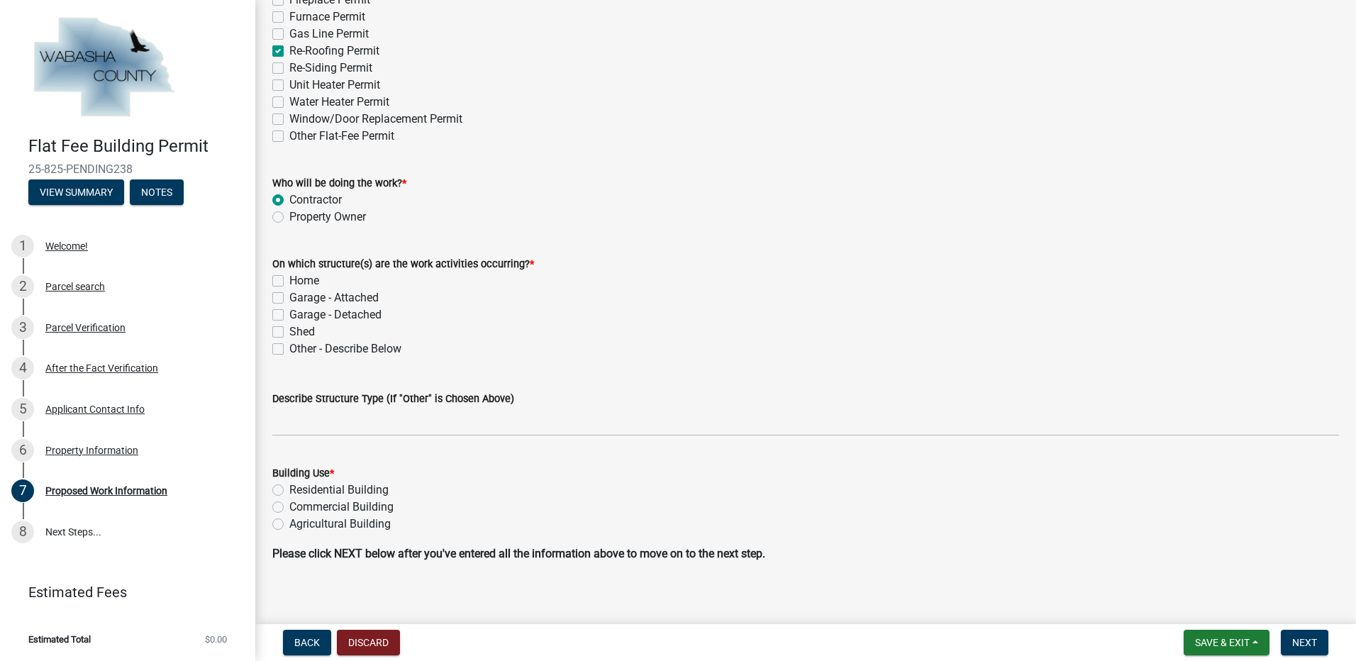
scroll to position [245, 0]
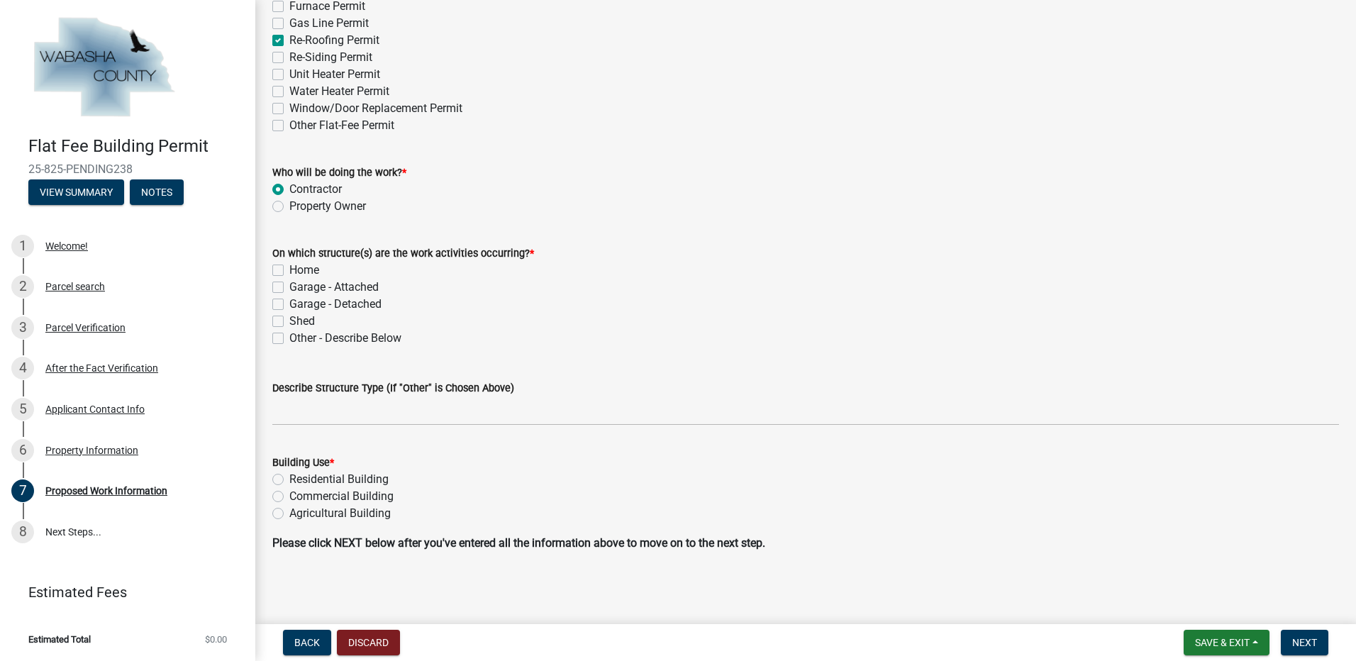
click at [289, 272] on label "Home" at bounding box center [304, 270] width 30 height 17
click at [289, 271] on input "Home" at bounding box center [293, 266] width 9 height 9
checkbox input "true"
checkbox input "false"
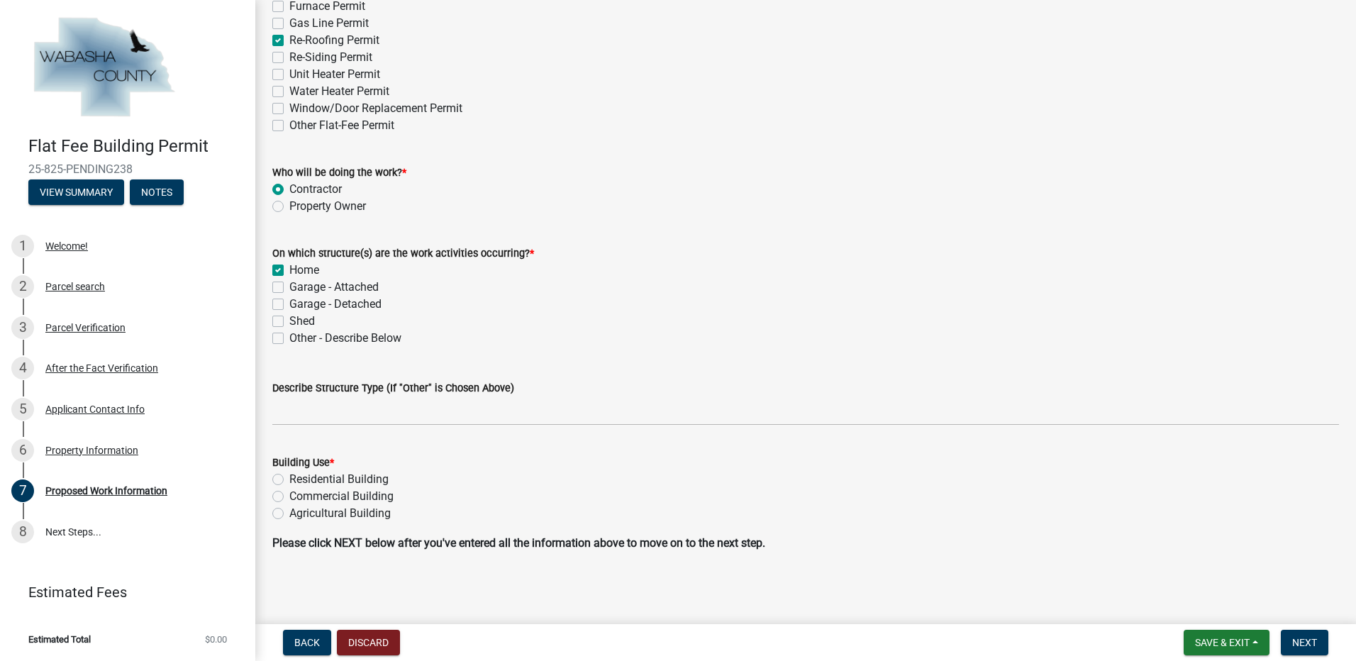
checkbox input "false"
click at [289, 288] on label "Garage - Attached" at bounding box center [333, 287] width 89 height 17
click at [289, 288] on input "Garage - Attached" at bounding box center [293, 283] width 9 height 9
checkbox input "true"
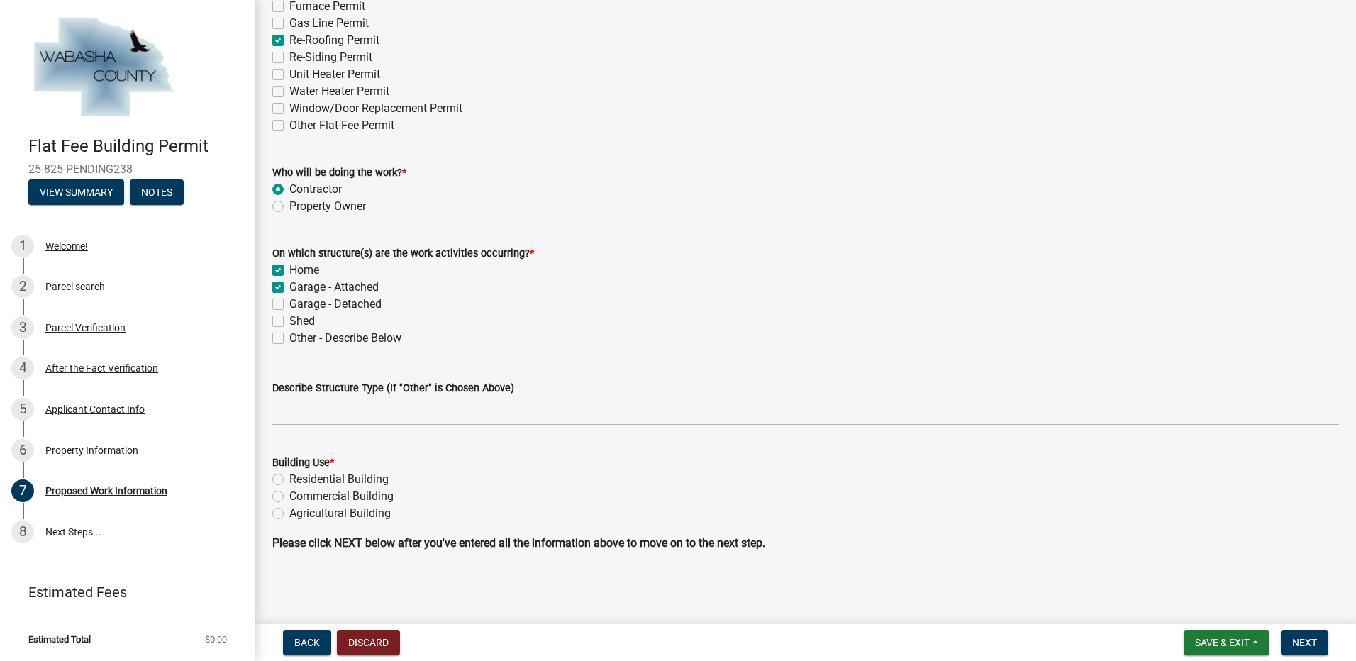
checkbox input "true"
checkbox input "false"
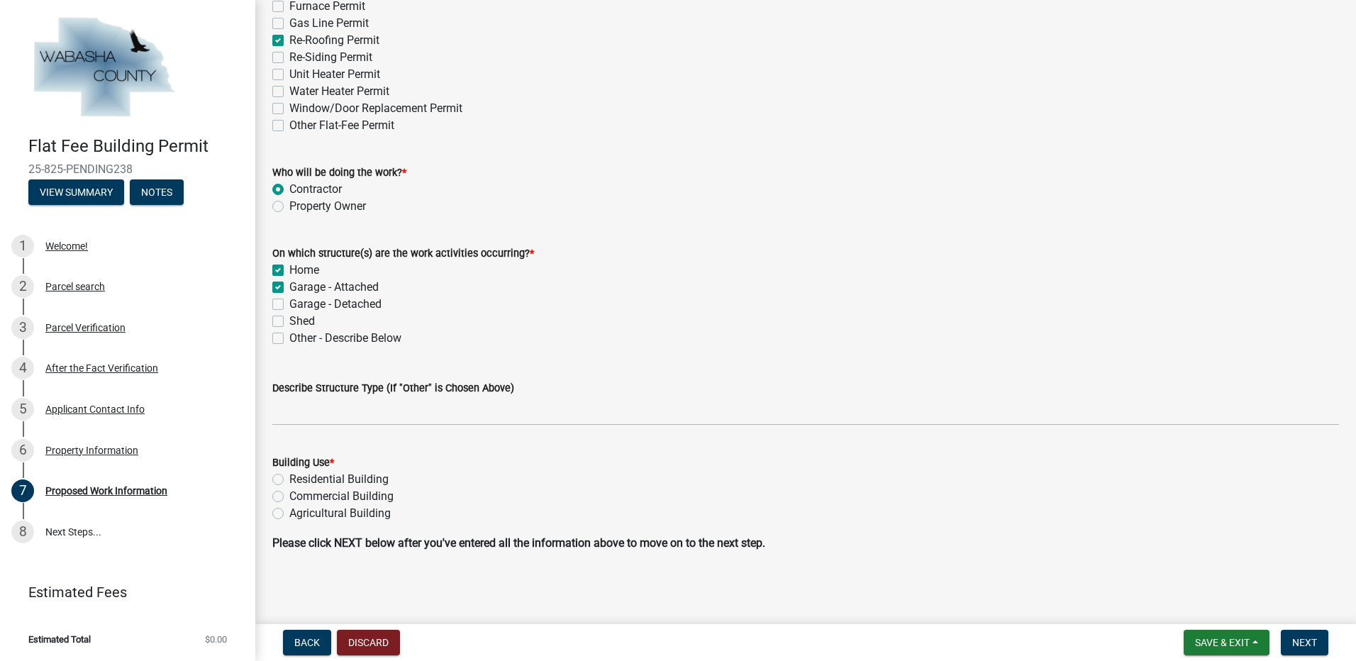
click at [289, 301] on label "Garage - Detached" at bounding box center [335, 304] width 92 height 17
click at [289, 301] on input "Garage - Detached" at bounding box center [293, 300] width 9 height 9
checkbox input "true"
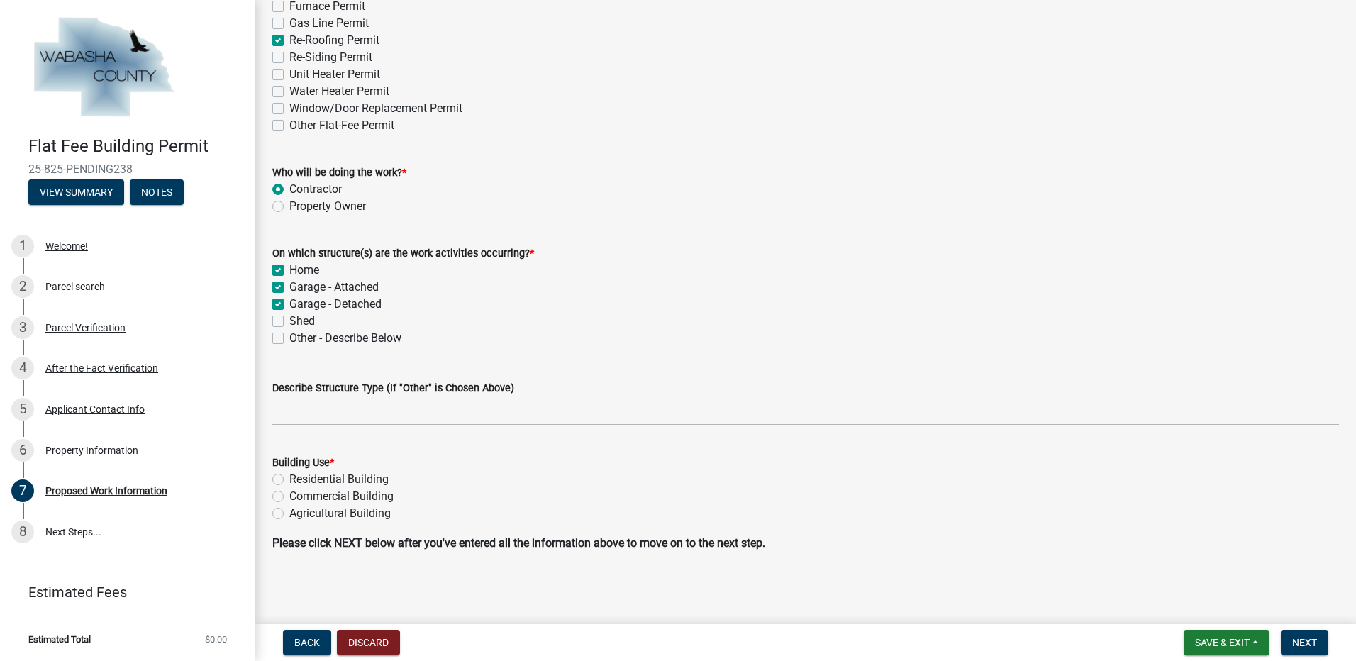
checkbox input "true"
checkbox input "false"
click at [289, 482] on label "Residential Building" at bounding box center [338, 479] width 99 height 17
click at [289, 480] on input "Residential Building" at bounding box center [293, 475] width 9 height 9
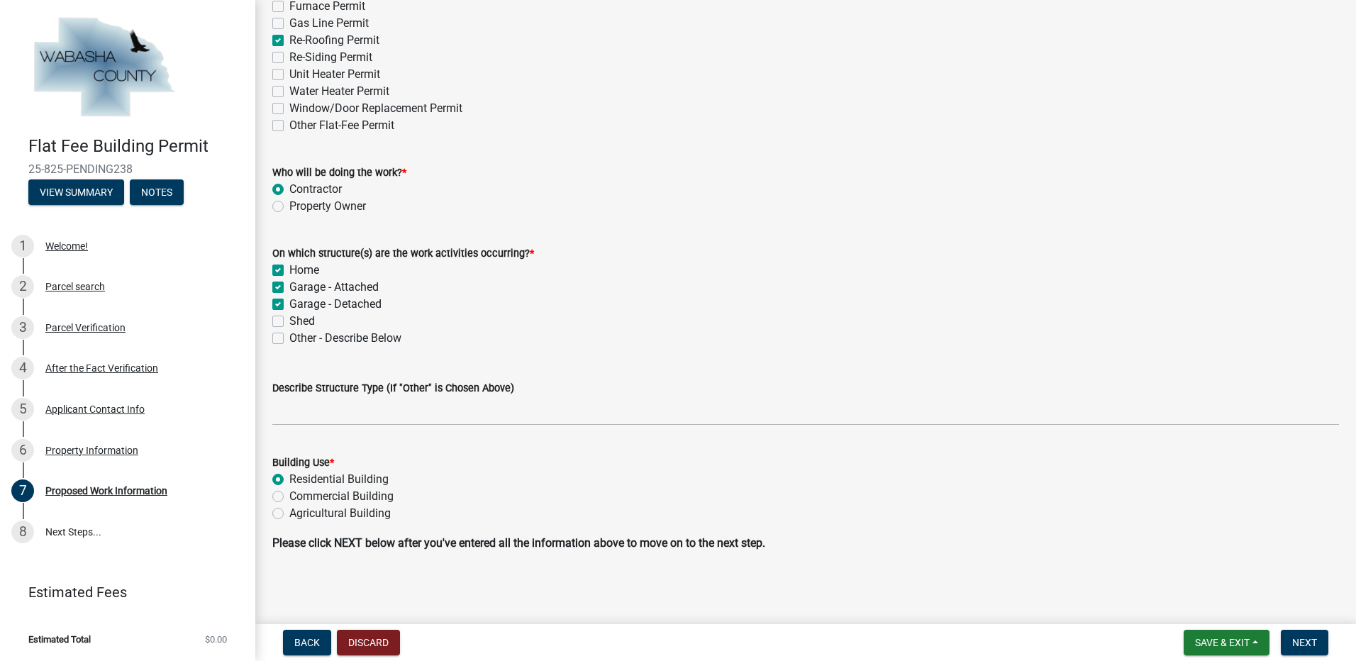
radio input "true"
click at [1308, 642] on span "Next" at bounding box center [1304, 642] width 25 height 11
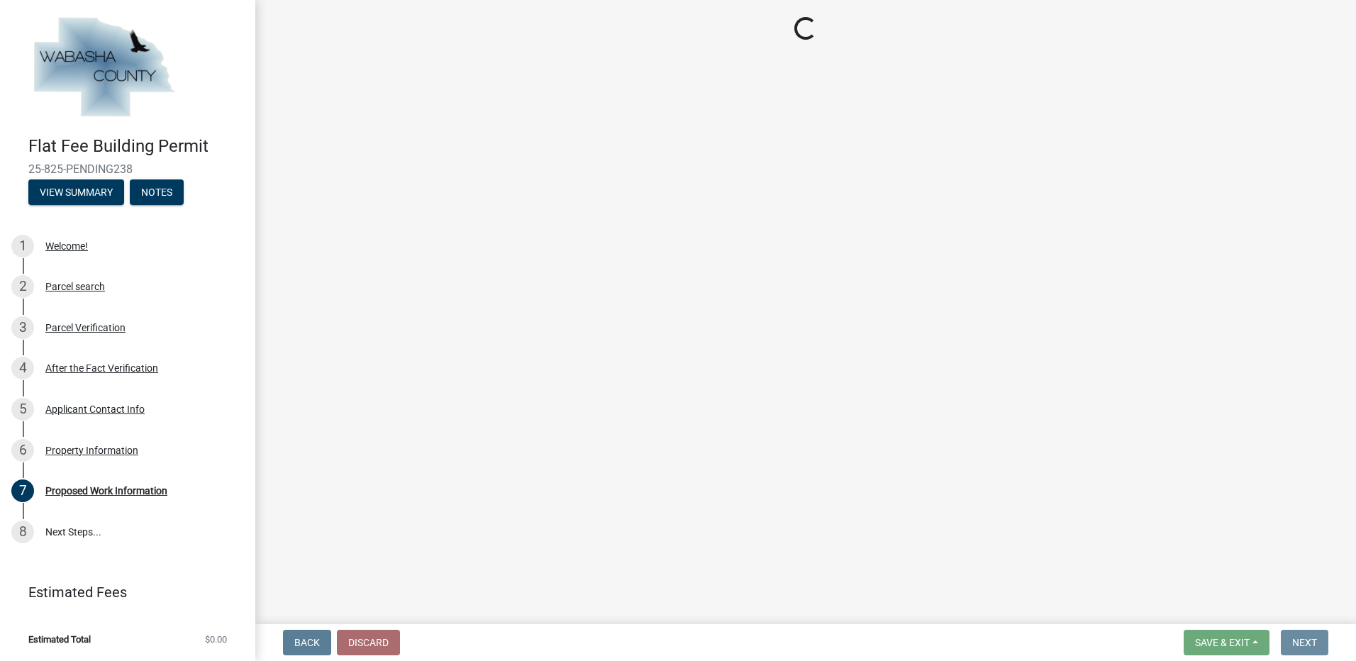
scroll to position [0, 0]
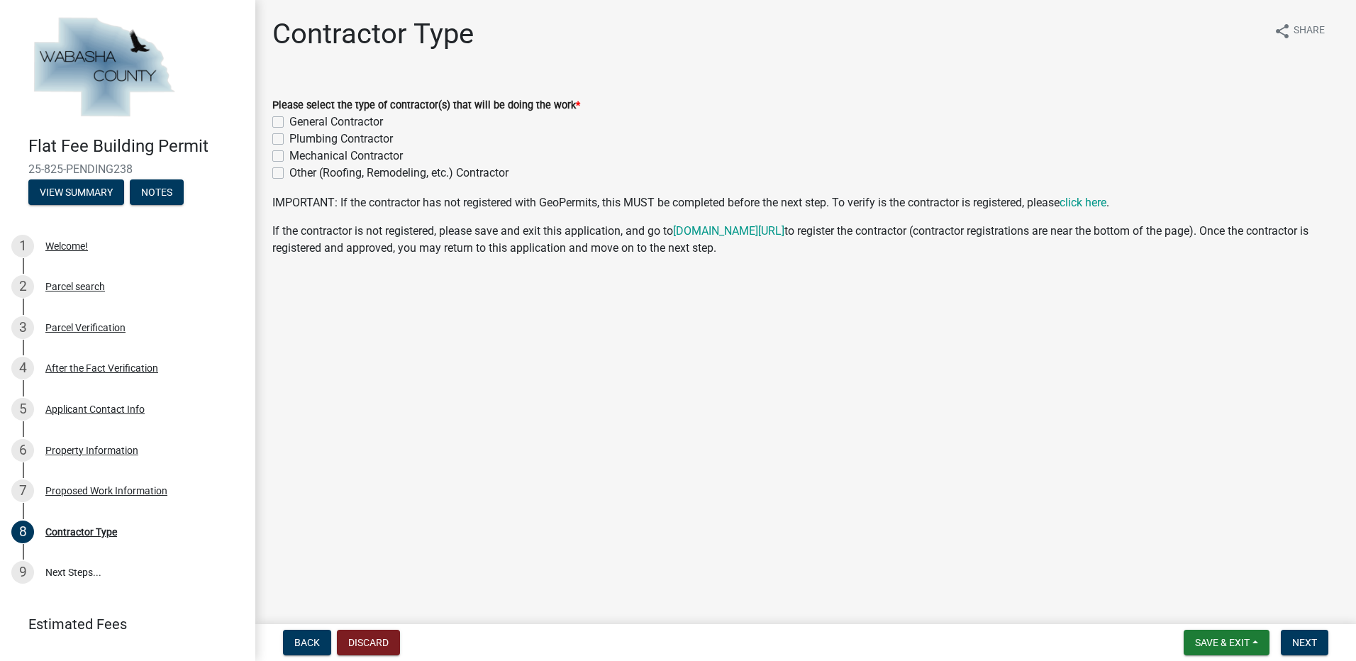
click at [289, 121] on label "General Contractor" at bounding box center [336, 121] width 94 height 17
click at [289, 121] on input "General Contractor" at bounding box center [293, 117] width 9 height 9
checkbox input "true"
checkbox input "false"
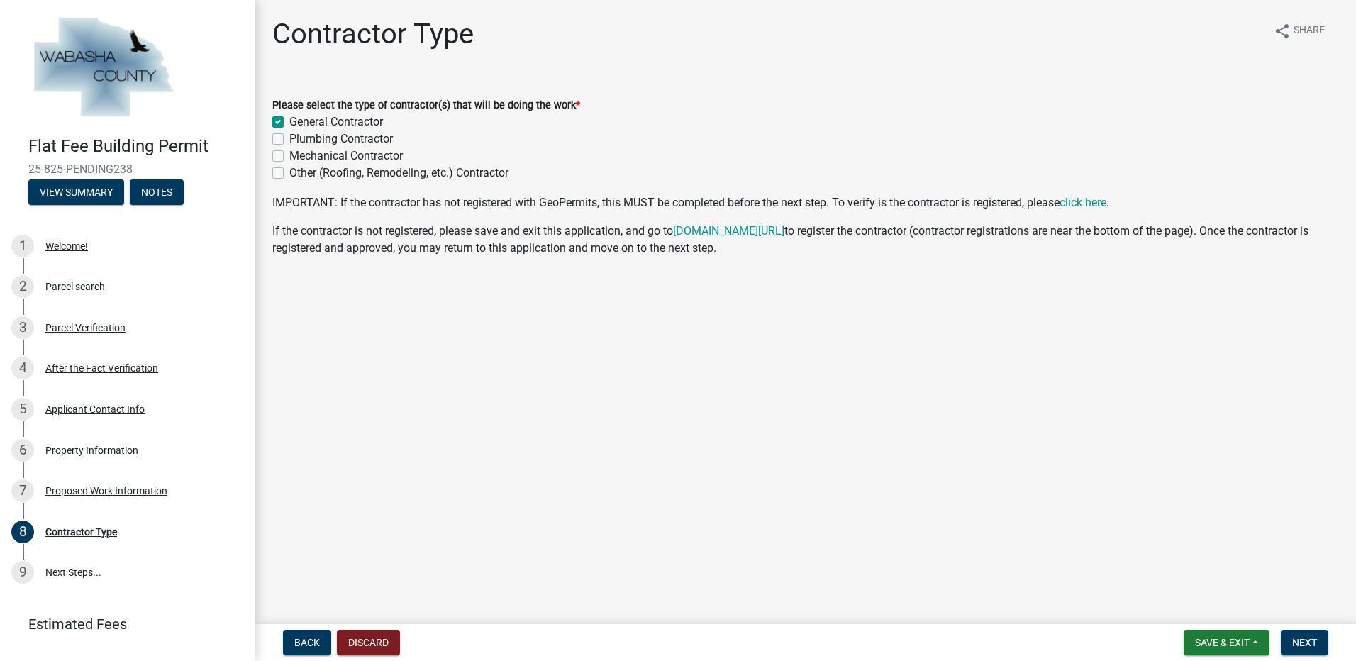
checkbox input "false"
click at [1091, 202] on link "click here" at bounding box center [1083, 202] width 47 height 13
click at [1226, 643] on span "Save & Exit" at bounding box center [1222, 642] width 55 height 11
click at [1189, 570] on button "Save" at bounding box center [1212, 572] width 113 height 34
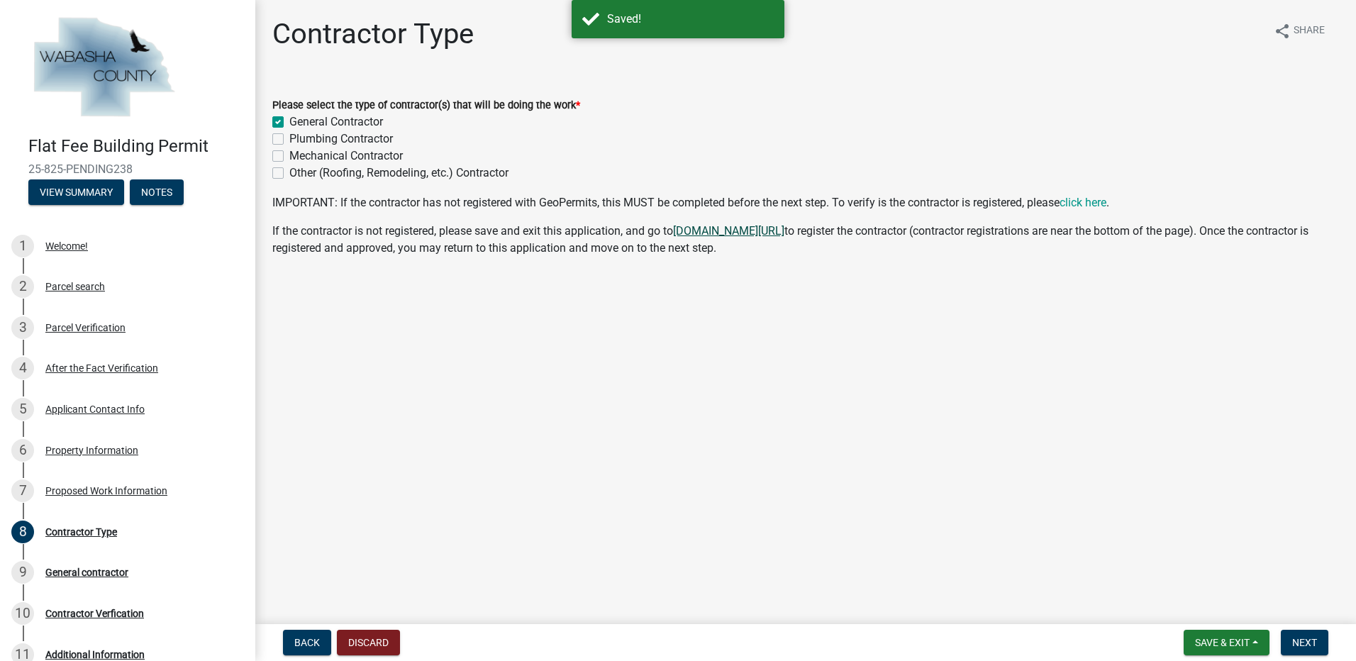
click at [745, 230] on link "www.co.wabasha.mn.us/permits" at bounding box center [728, 230] width 111 height 13
click at [1311, 642] on span "Next" at bounding box center [1304, 642] width 25 height 11
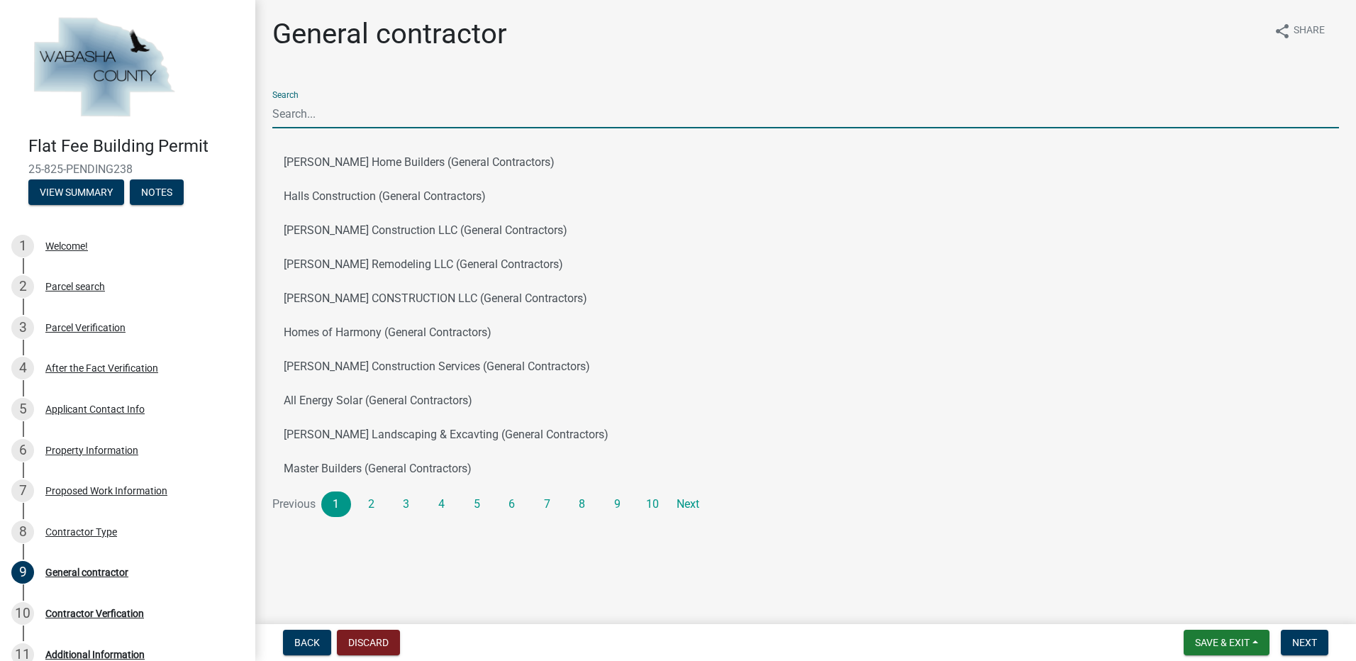
click at [316, 108] on input "Search" at bounding box center [805, 113] width 1067 height 29
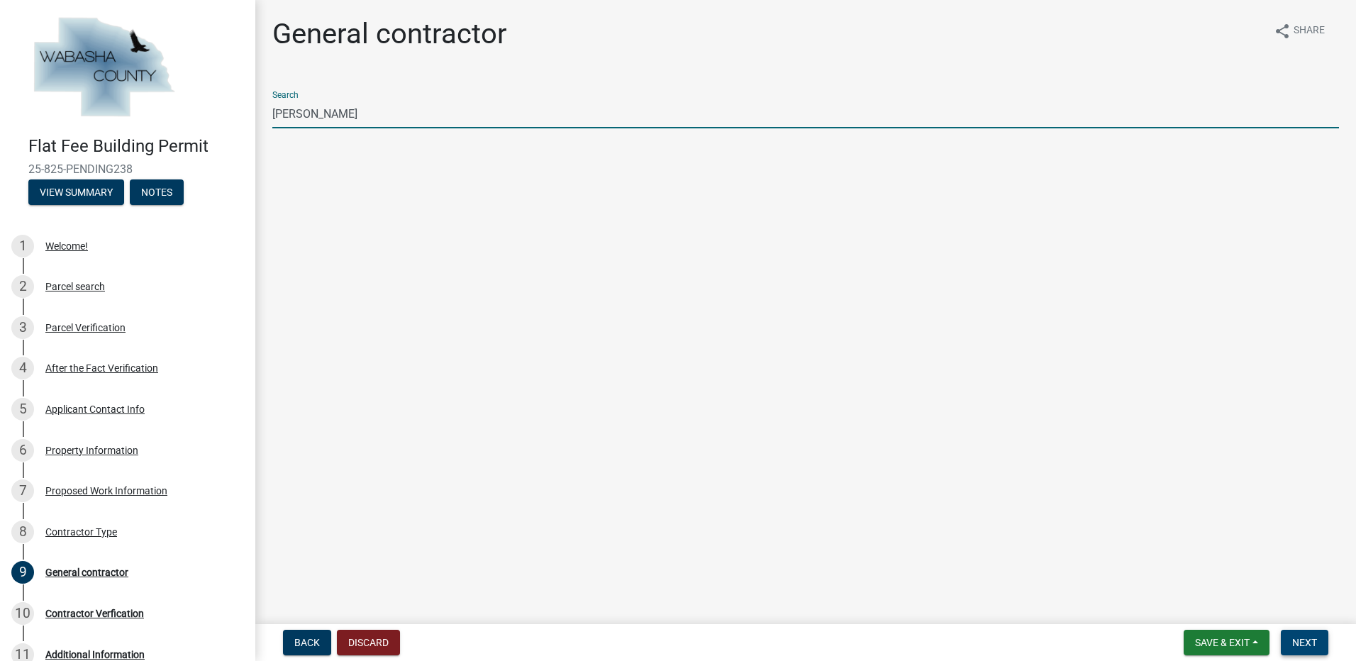
click at [1310, 640] on span "Next" at bounding box center [1304, 642] width 25 height 11
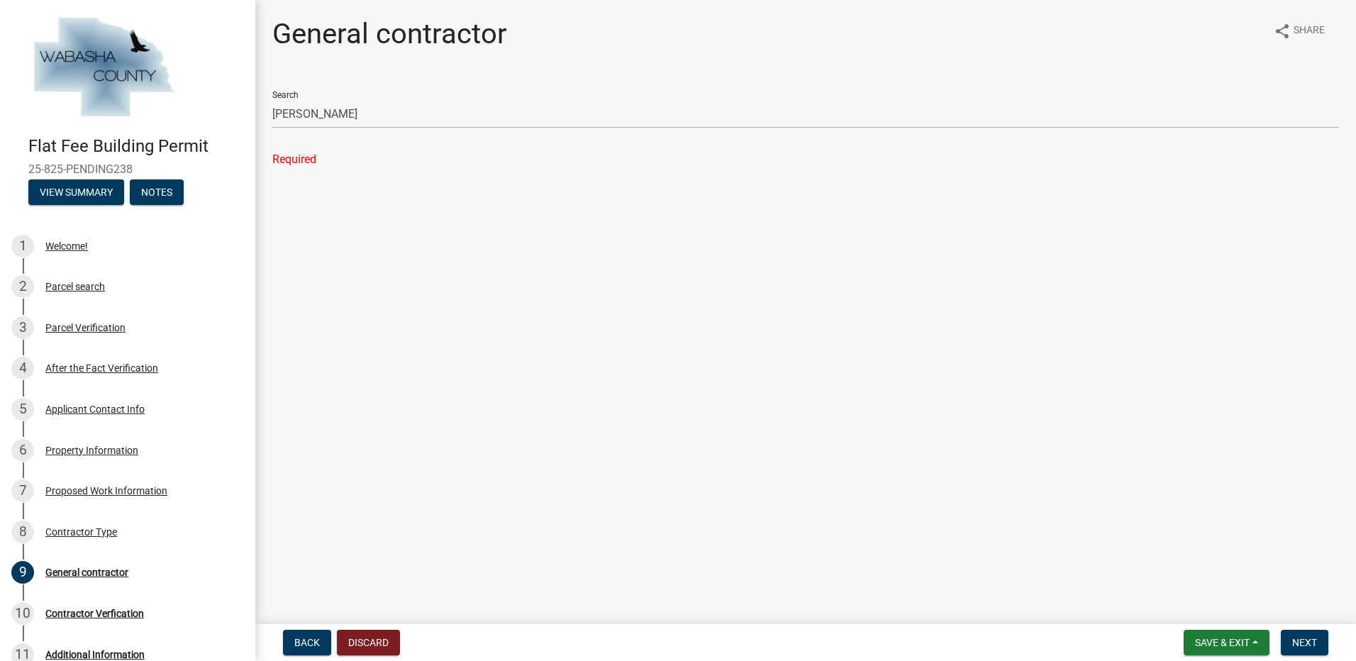
drag, startPoint x: 307, startPoint y: 160, endPoint x: 328, endPoint y: 123, distance: 42.2
click at [307, 158] on div "Required" at bounding box center [805, 159] width 1067 height 17
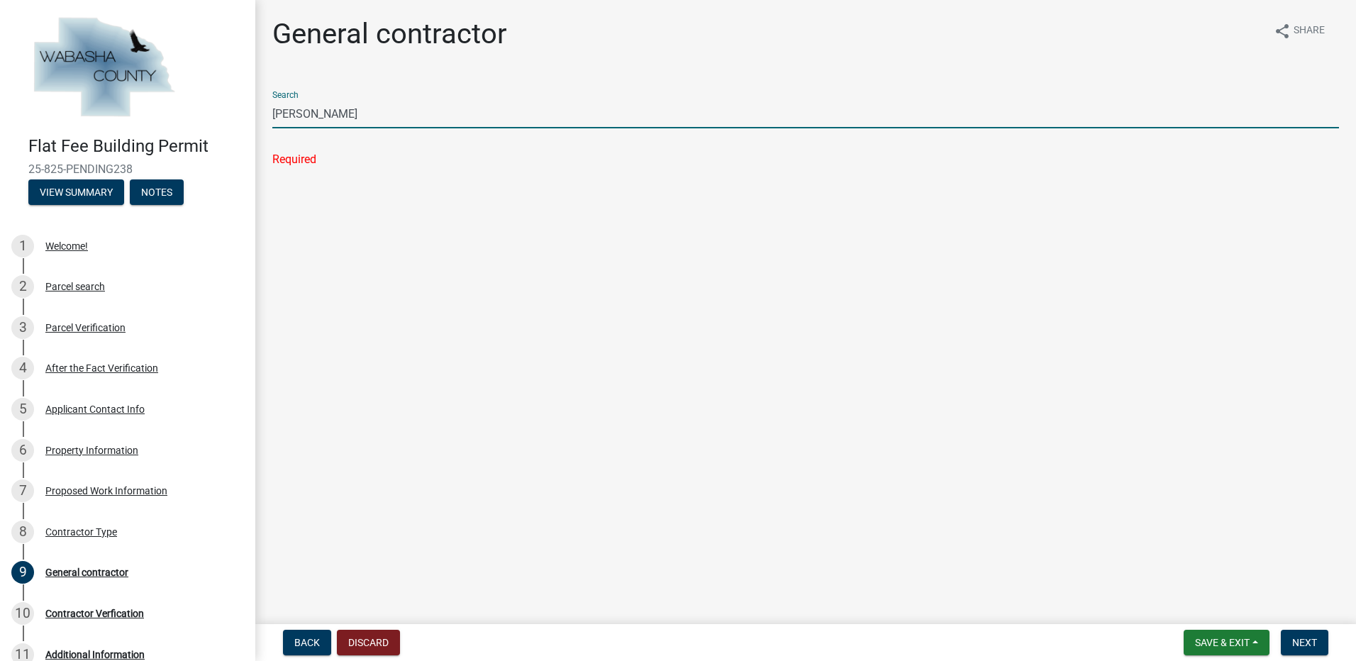
click at [334, 109] on input "Steve Gentry" at bounding box center [805, 113] width 1067 height 29
click at [350, 110] on input "Steve Gentry" at bounding box center [805, 113] width 1067 height 29
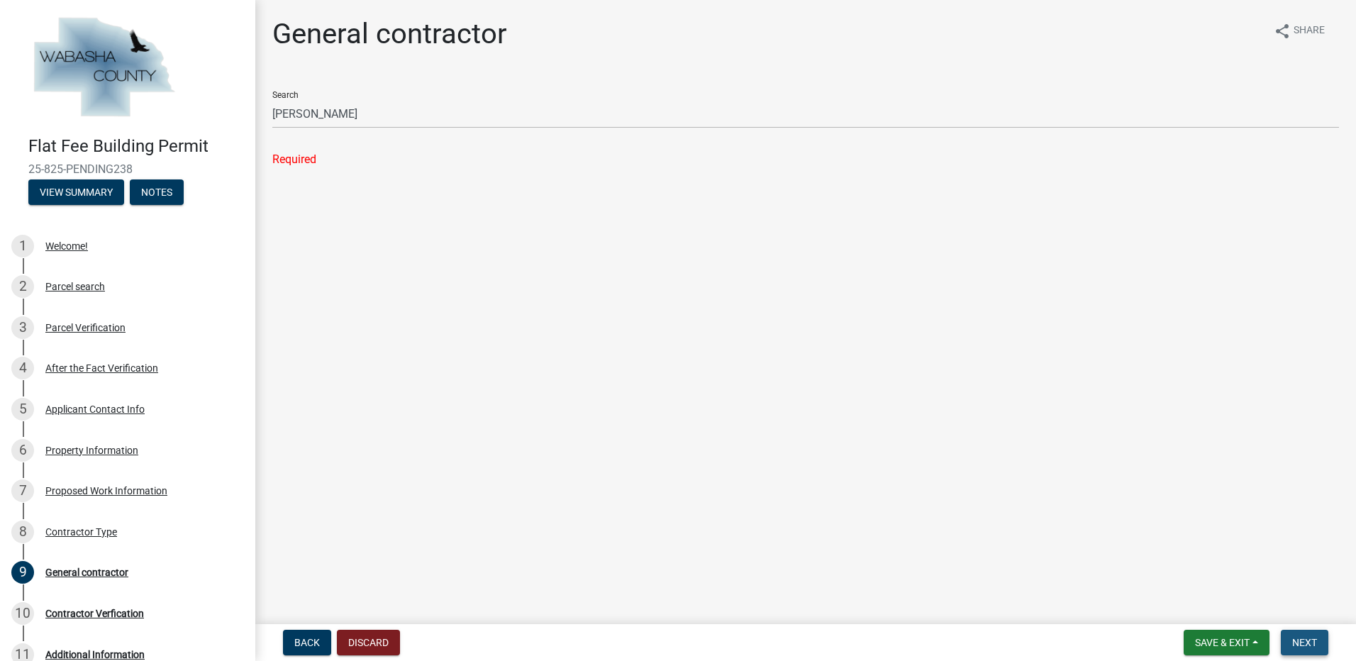
click at [1299, 646] on span "Next" at bounding box center [1304, 642] width 25 height 11
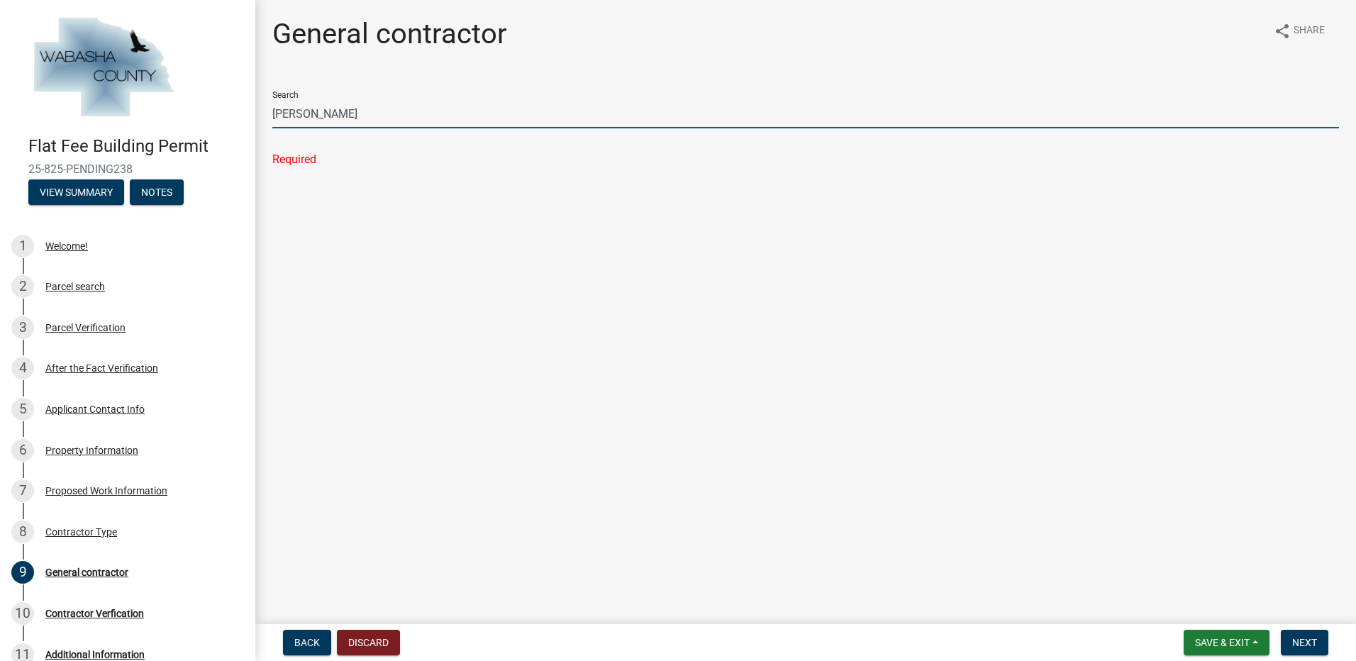
click at [372, 113] on input "Steve Gentry" at bounding box center [805, 113] width 1067 height 29
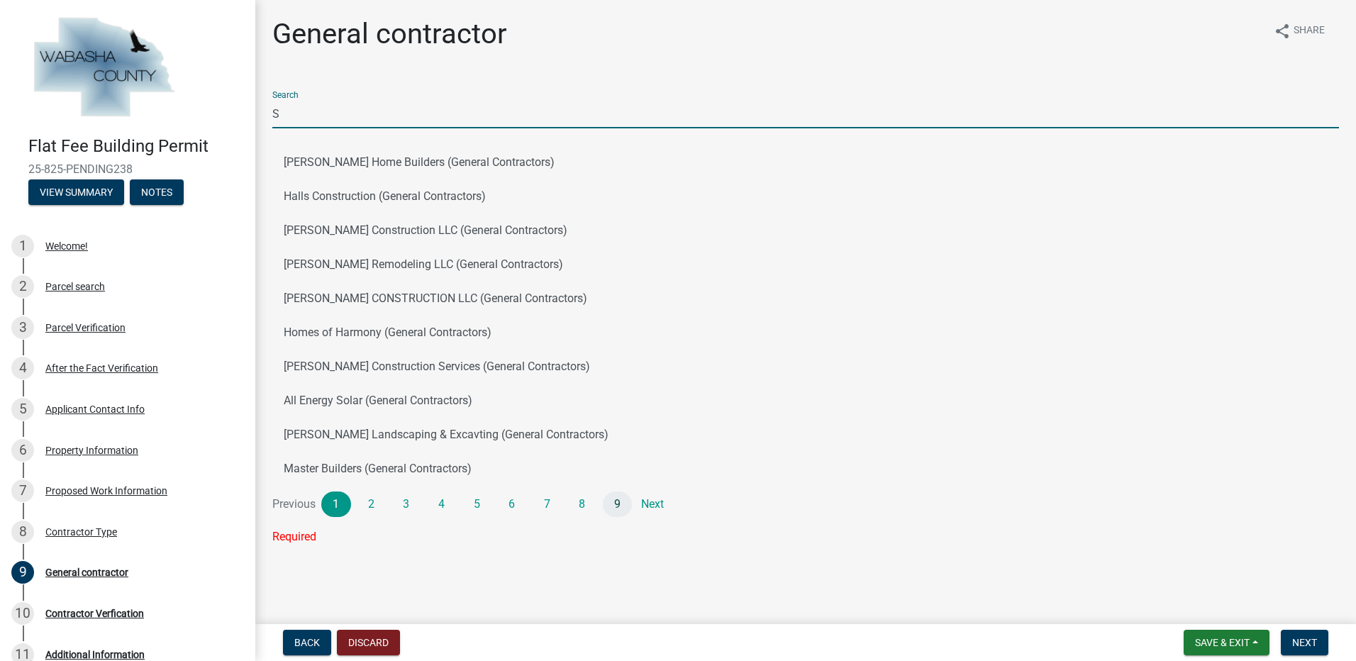
type input "S"
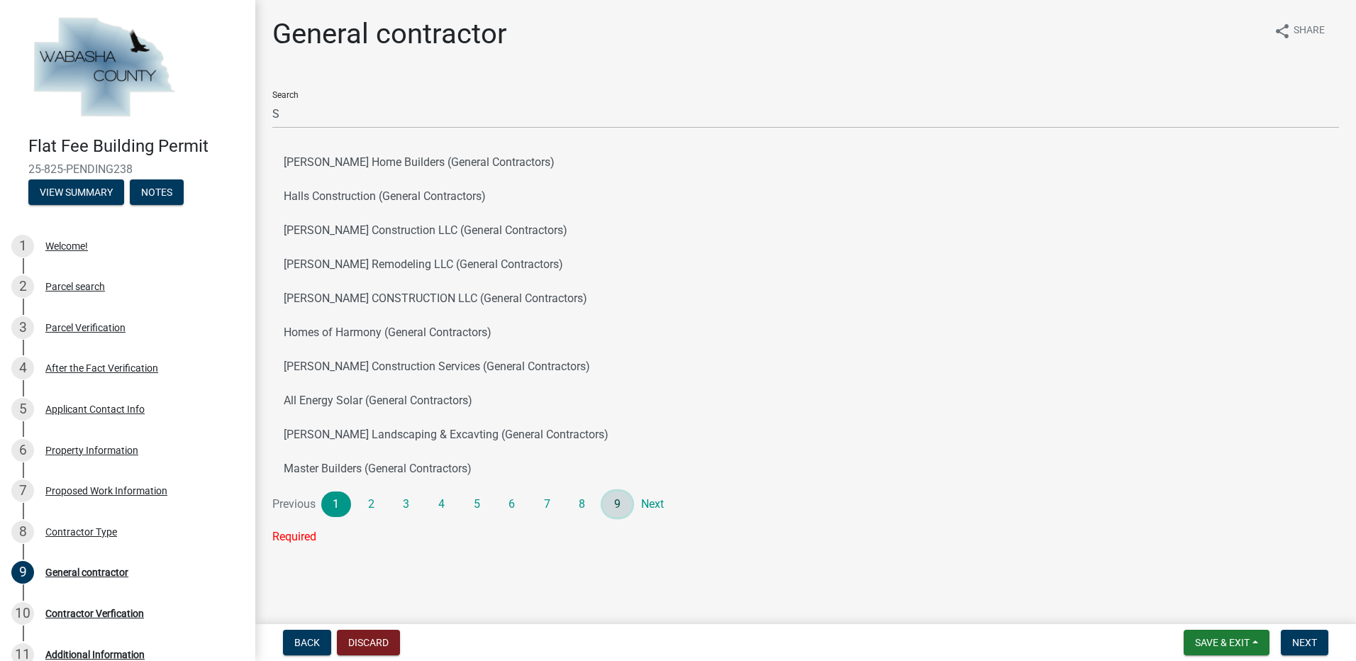
click at [617, 508] on link "9" at bounding box center [618, 504] width 30 height 26
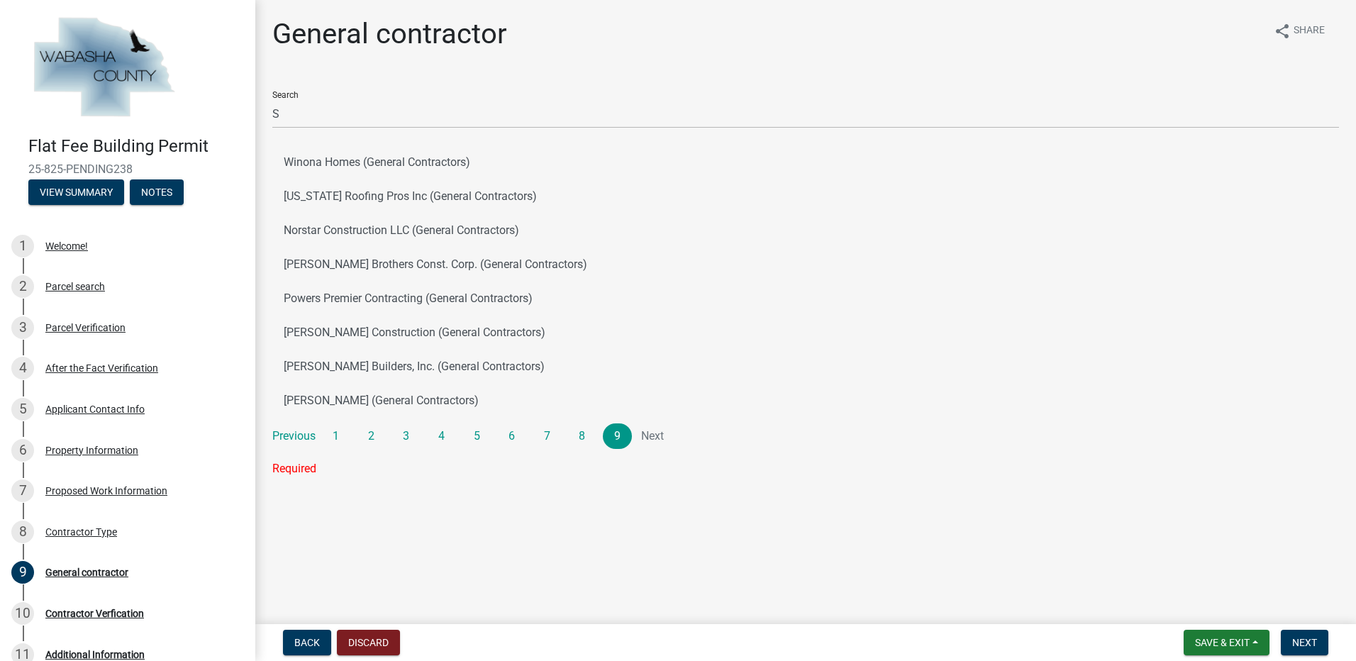
click at [649, 436] on li "Next" at bounding box center [653, 436] width 30 height 26
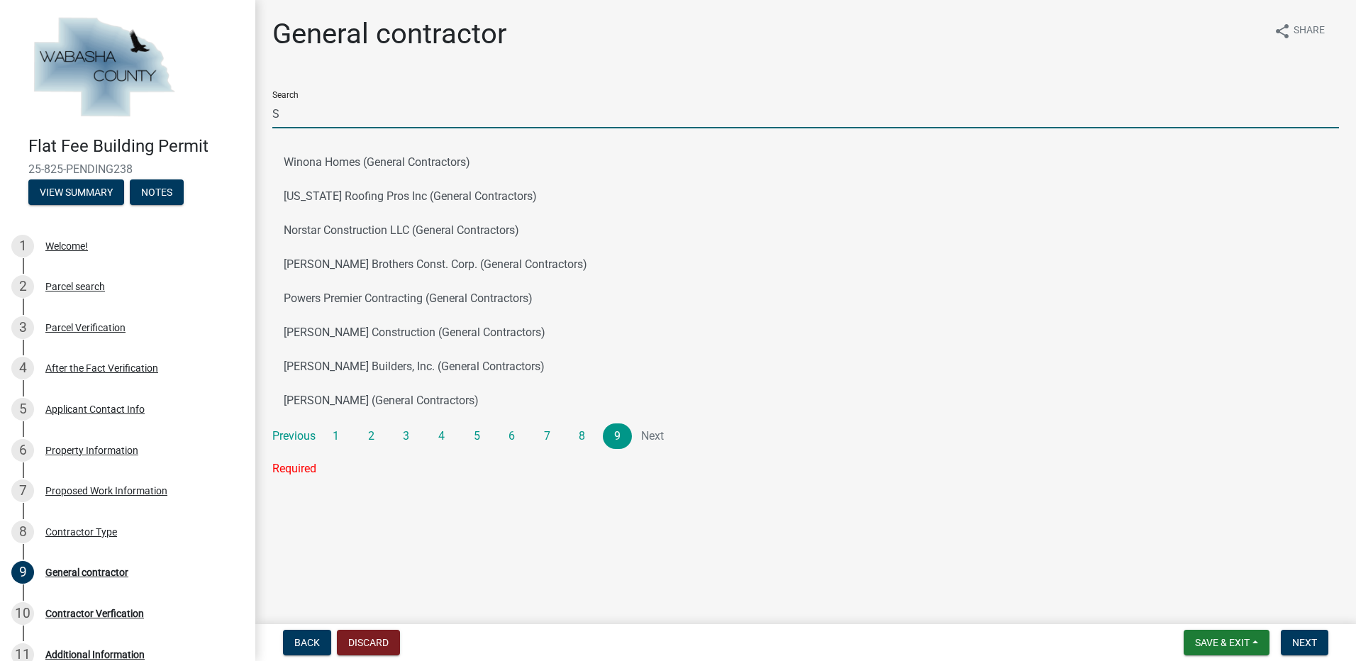
click at [294, 121] on input "S" at bounding box center [805, 113] width 1067 height 29
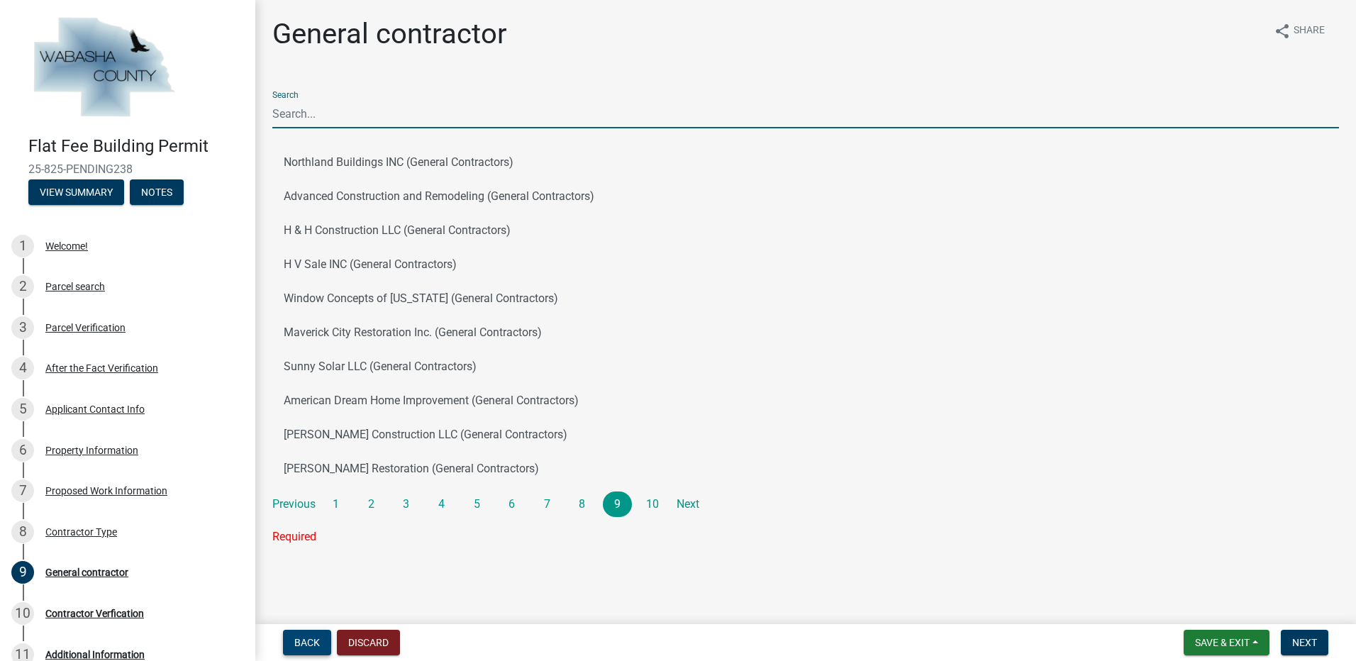
click at [307, 642] on span "Back" at bounding box center [307, 642] width 26 height 11
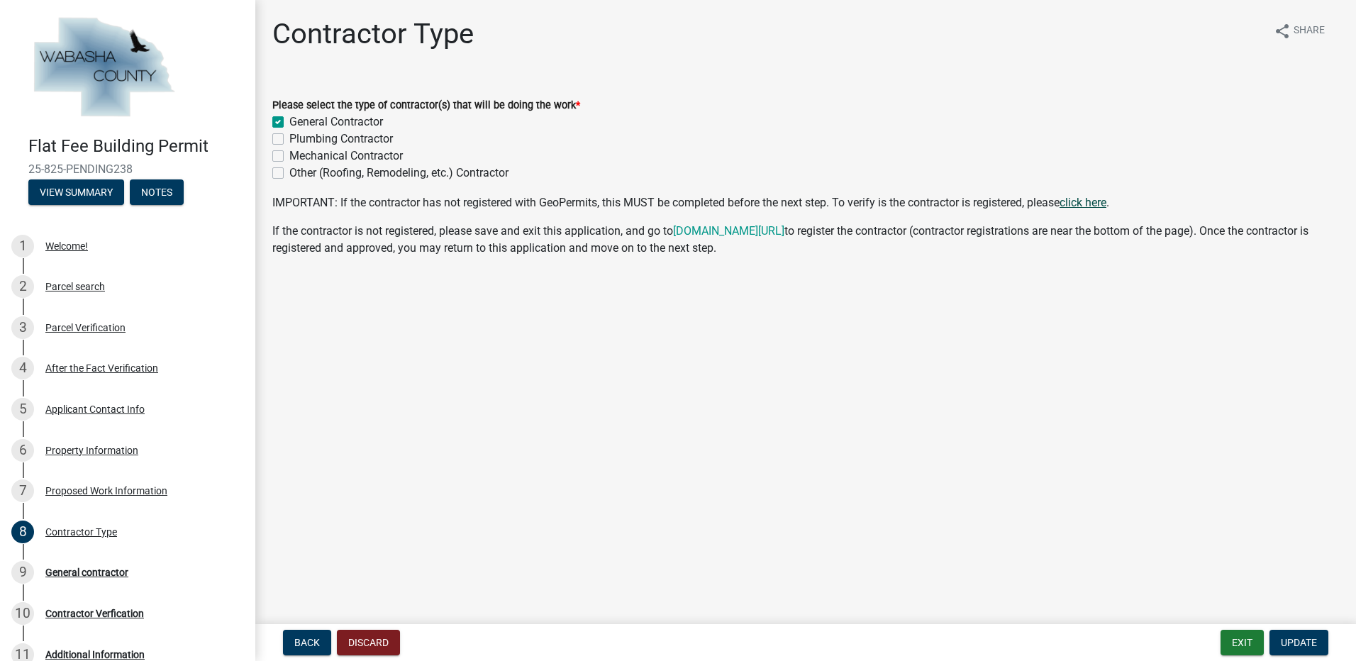
click at [1086, 204] on link "click here" at bounding box center [1083, 202] width 47 height 13
click at [784, 233] on link "www.co.wabasha.mn.us/permits" at bounding box center [728, 230] width 111 height 13
click at [1237, 640] on button "Exit" at bounding box center [1242, 643] width 43 height 26
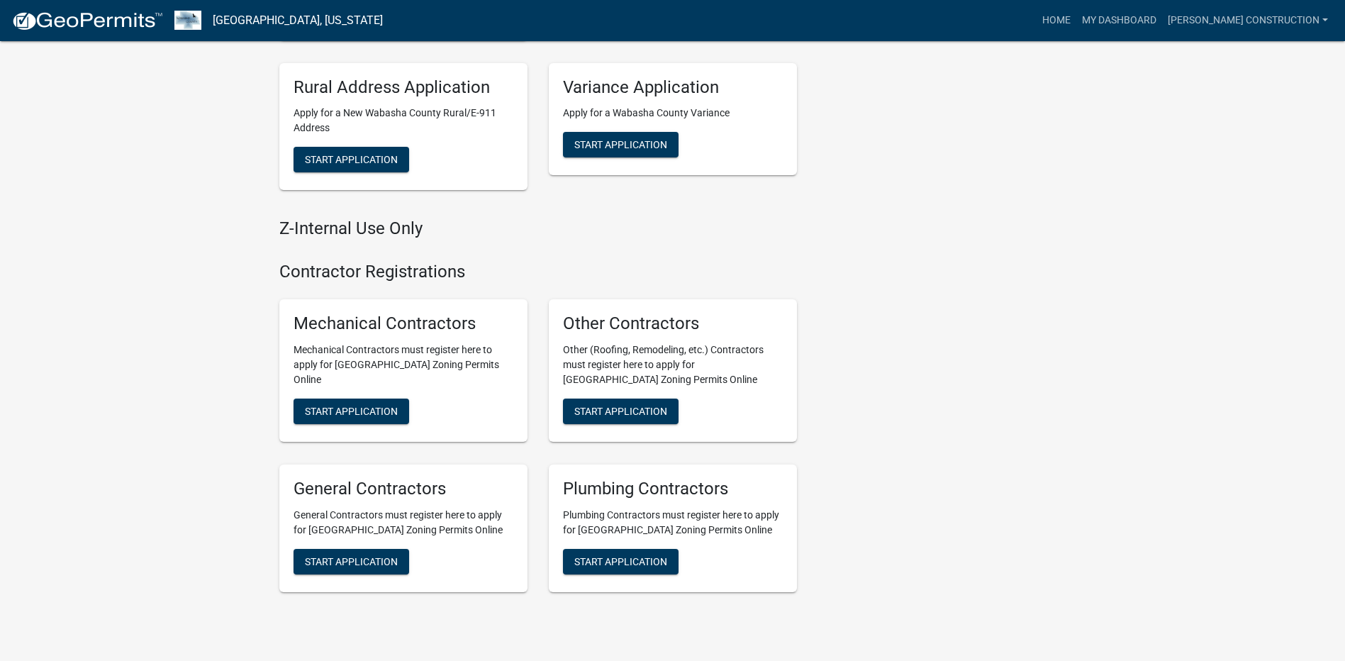
scroll to position [747, 0]
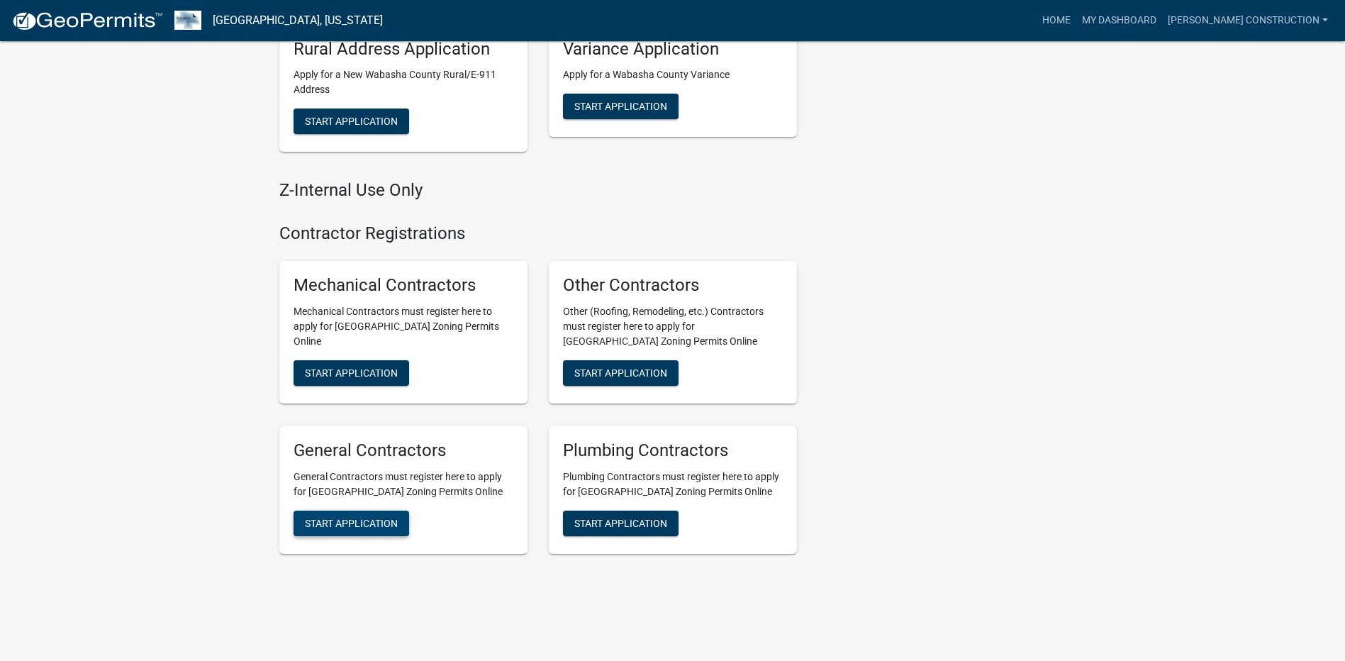
click at [365, 517] on span "Start Application" at bounding box center [351, 522] width 93 height 11
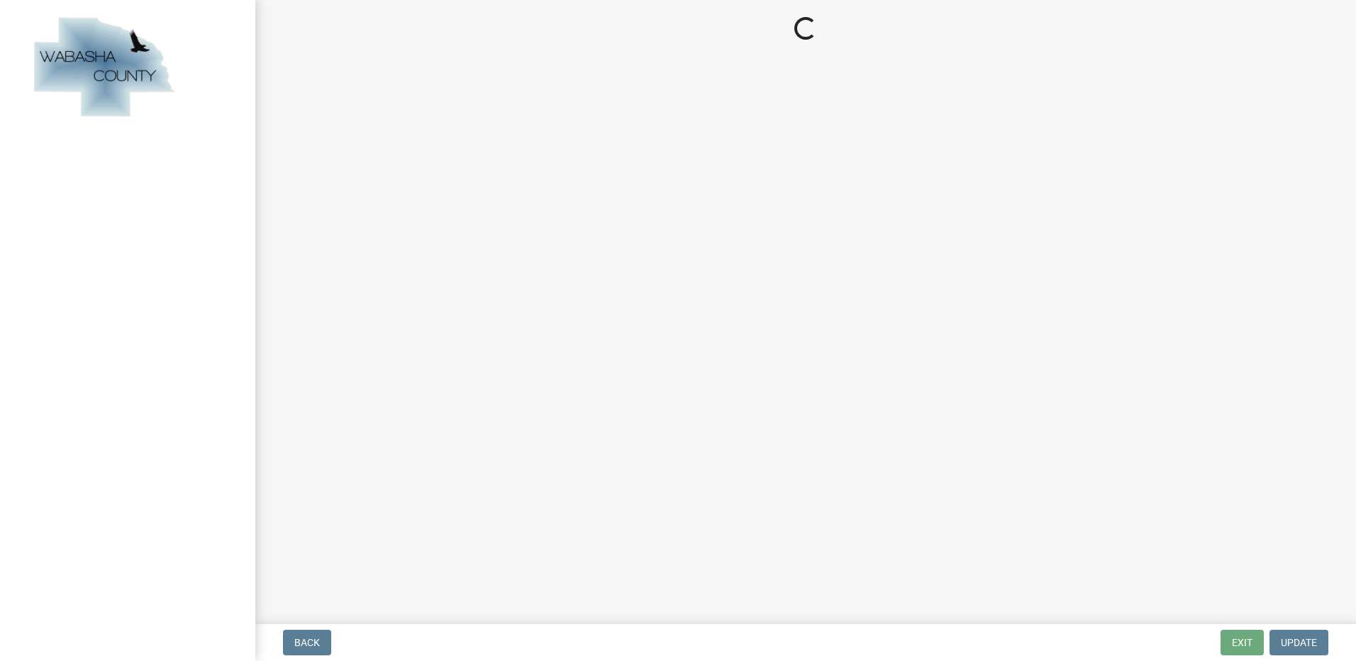
select select "MN"
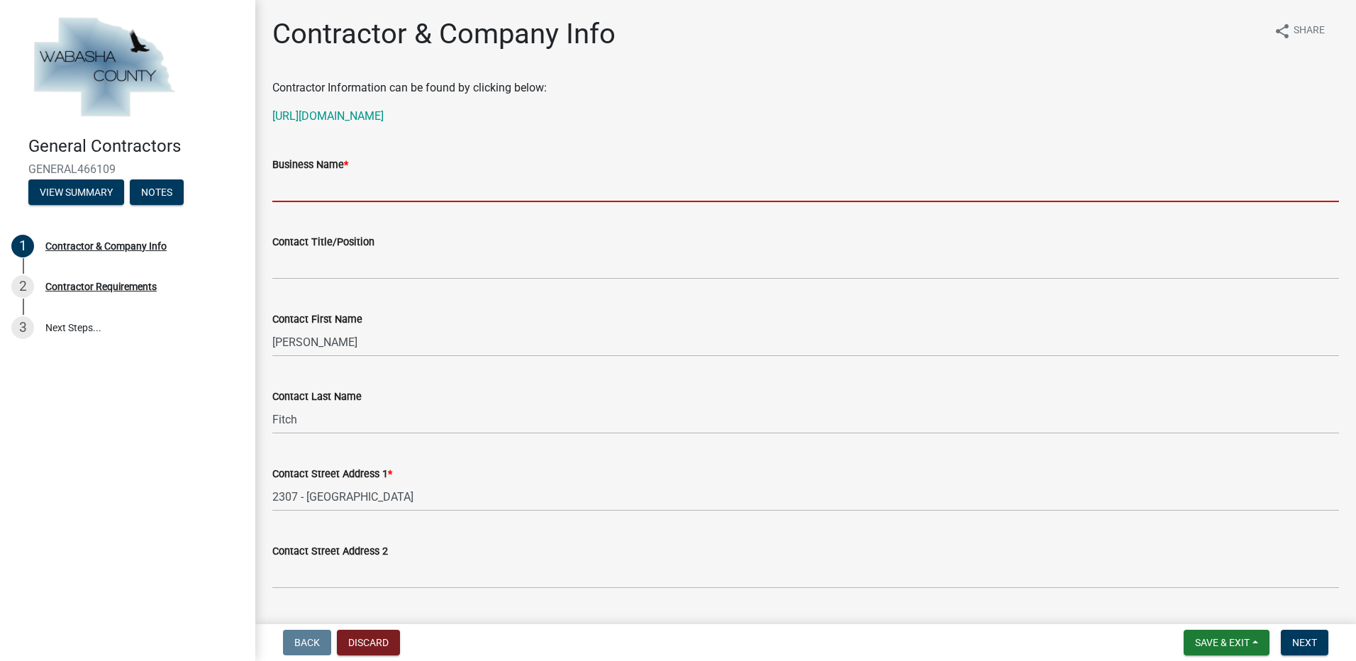
click at [313, 184] on input "Business Name *" at bounding box center [805, 187] width 1067 height 29
type input "[PERSON_NAME] Construction"
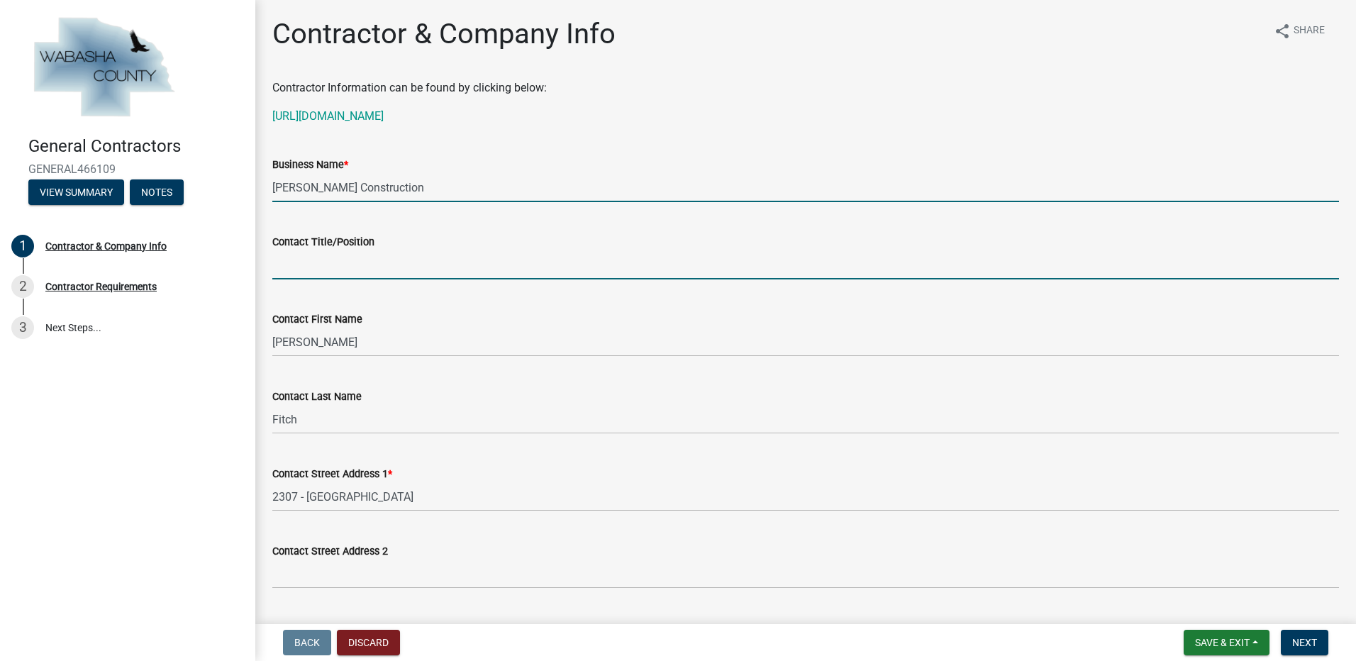
click at [317, 265] on input "Contact Title/Position" at bounding box center [805, 264] width 1067 height 29
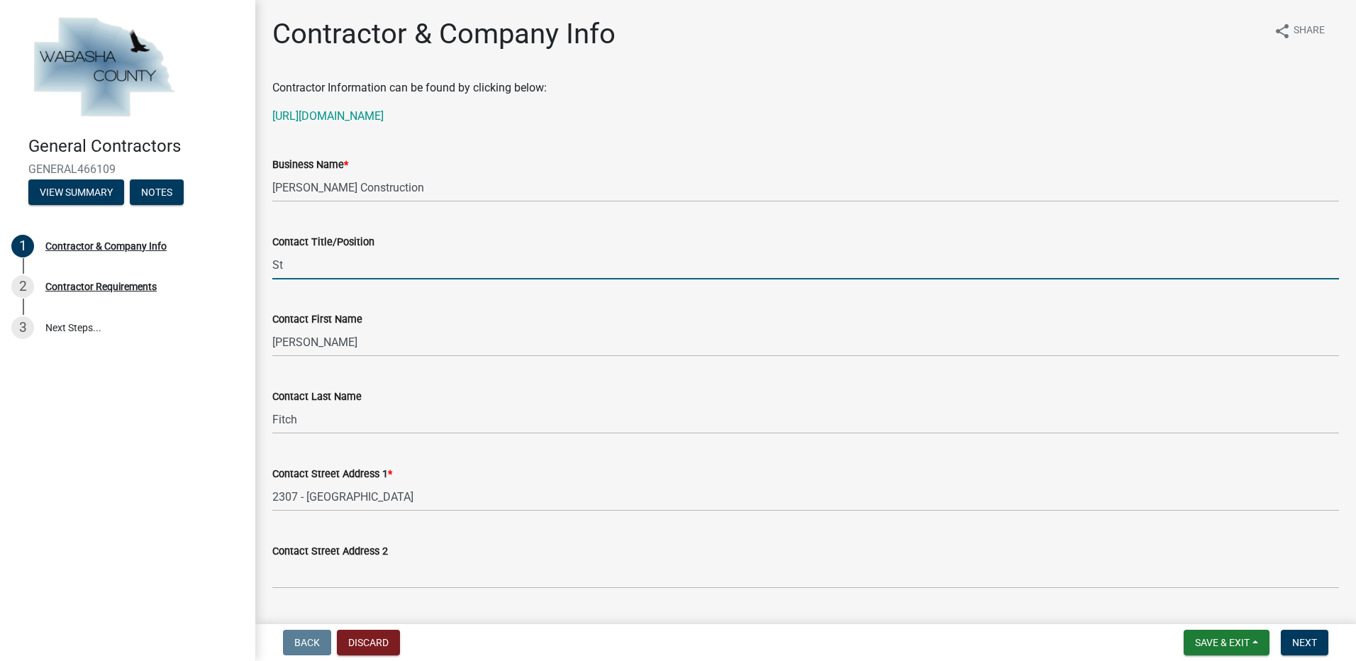
type input "S"
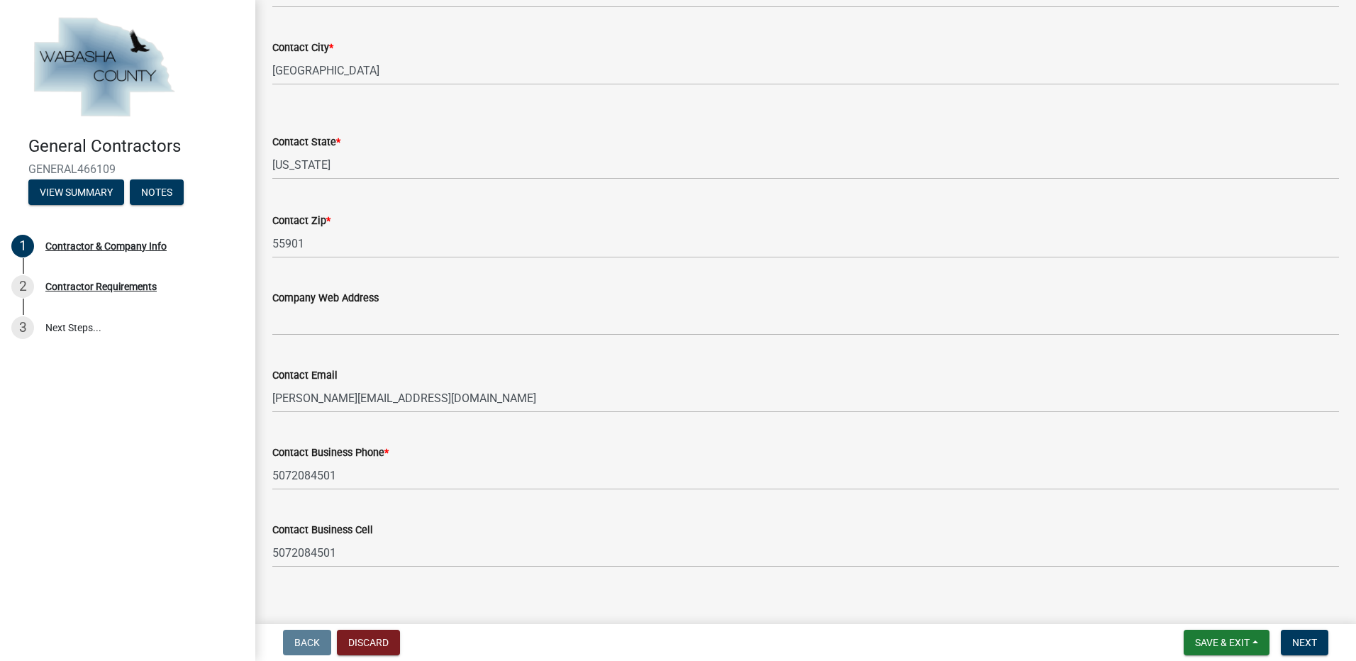
scroll to position [596, 0]
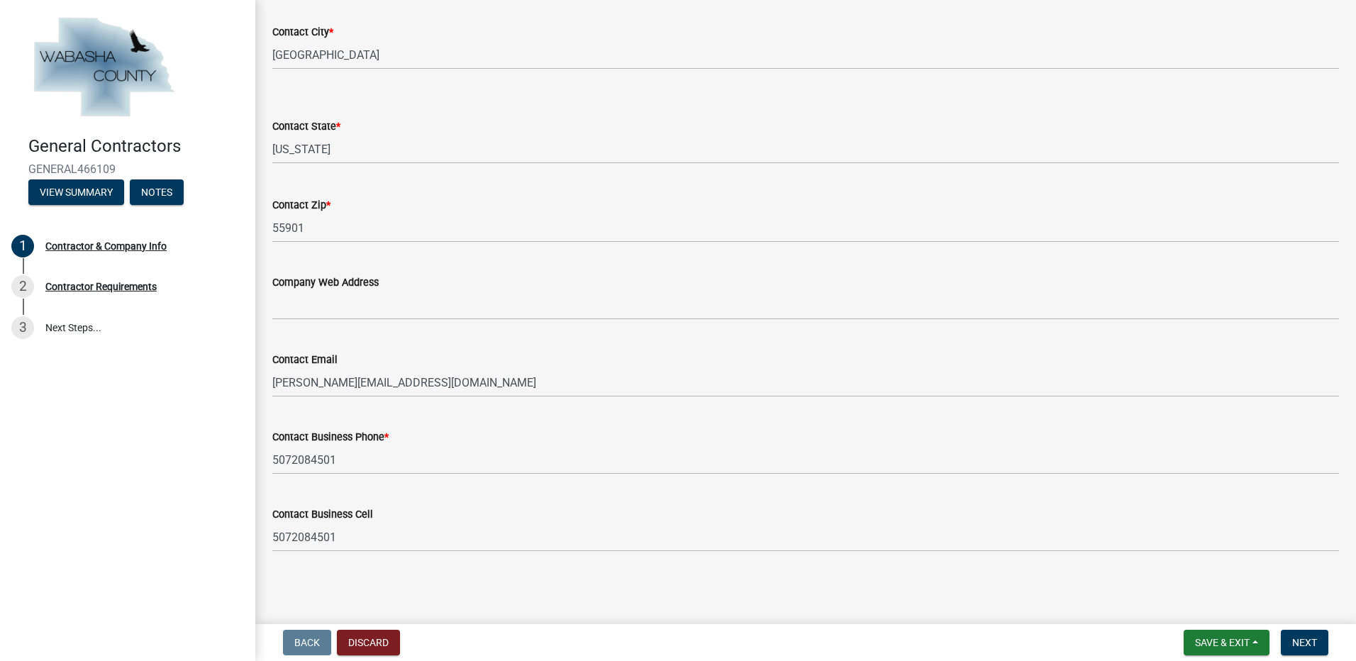
type input "Sales"
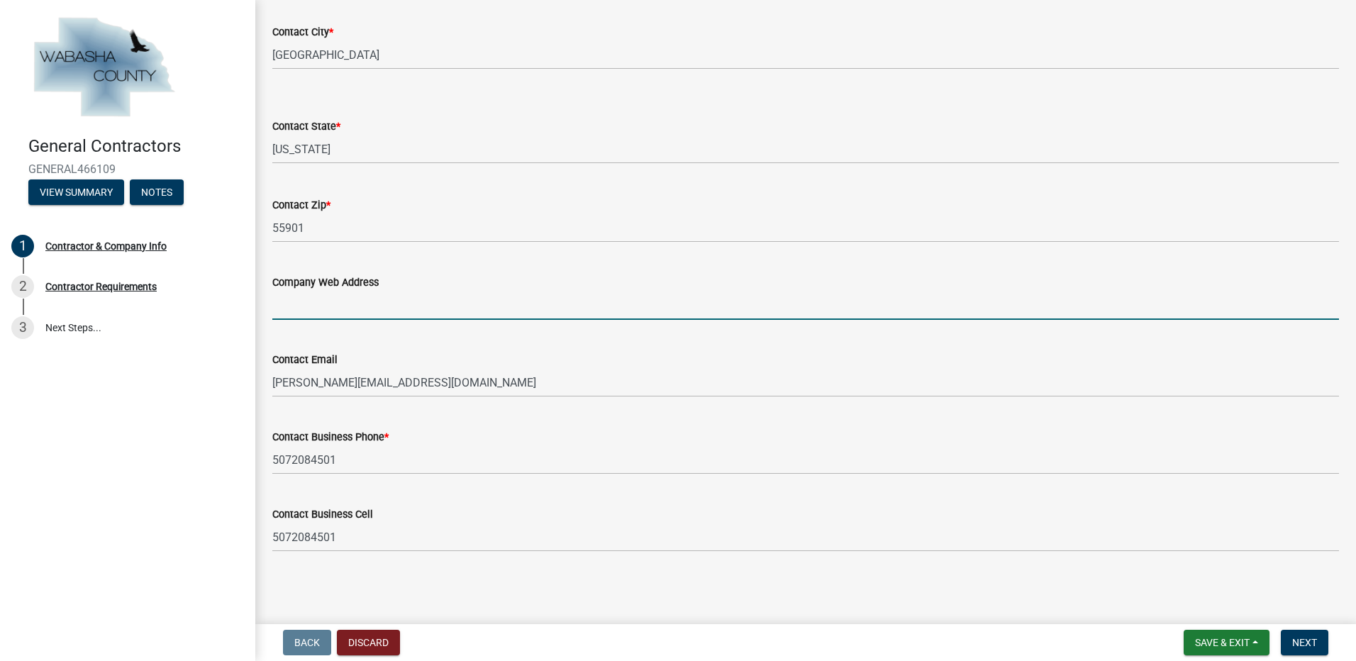
click at [312, 308] on input "Company Web Address" at bounding box center [805, 305] width 1067 height 29
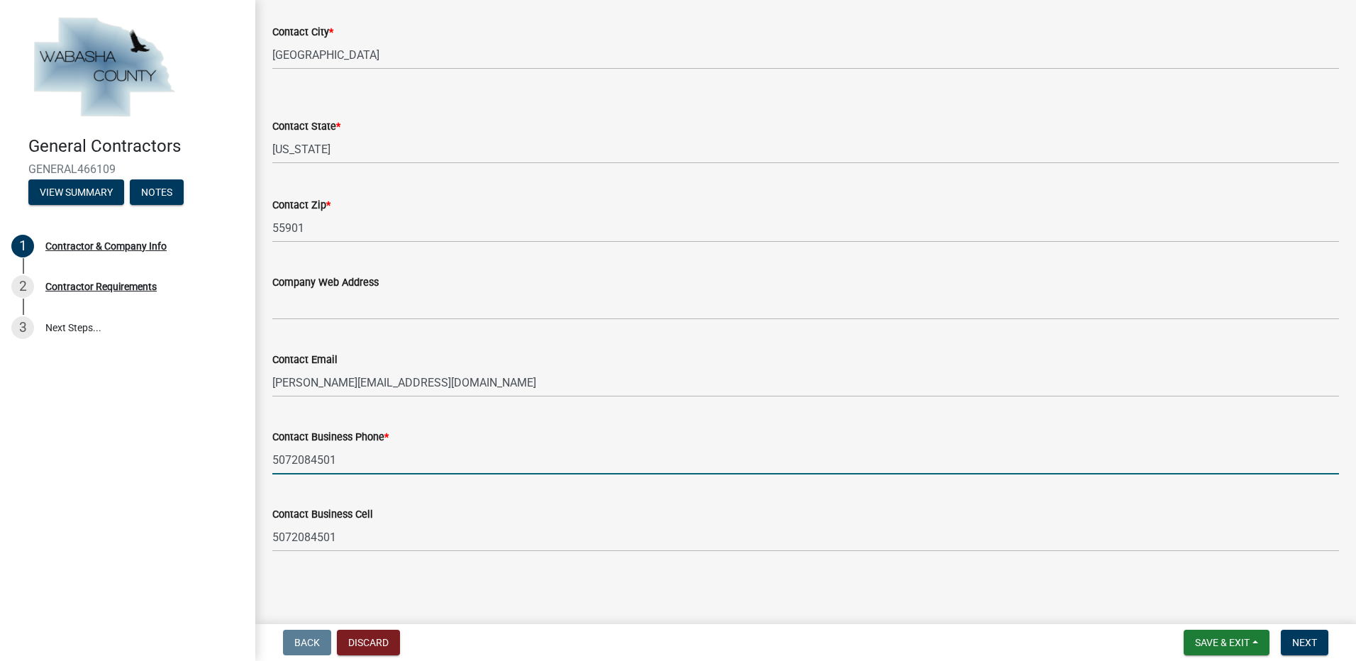
drag, startPoint x: 291, startPoint y: 457, endPoint x: 318, endPoint y: 462, distance: 27.3
click at [291, 457] on input "5072084501" at bounding box center [805, 459] width 1067 height 29
click at [313, 457] on input "507-2084501" at bounding box center [805, 459] width 1067 height 29
type input "[PHONE_NUMBER]"
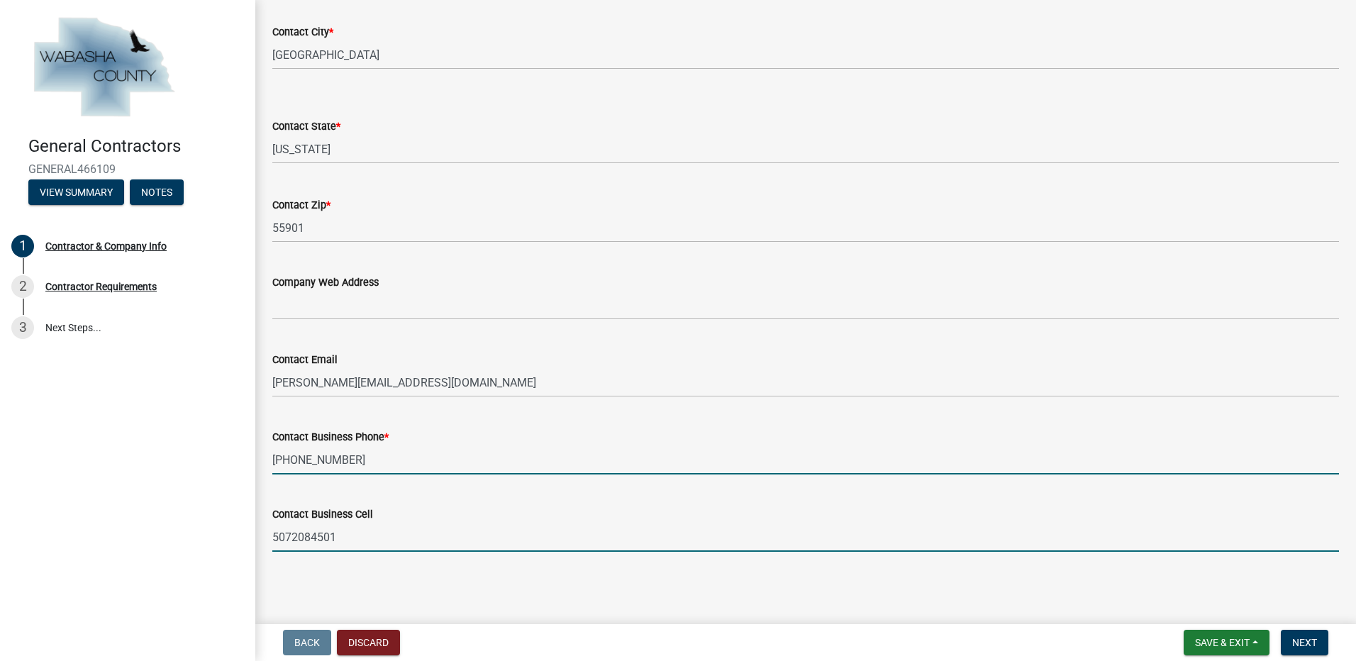
click at [291, 537] on input "5072084501" at bounding box center [805, 537] width 1067 height 29
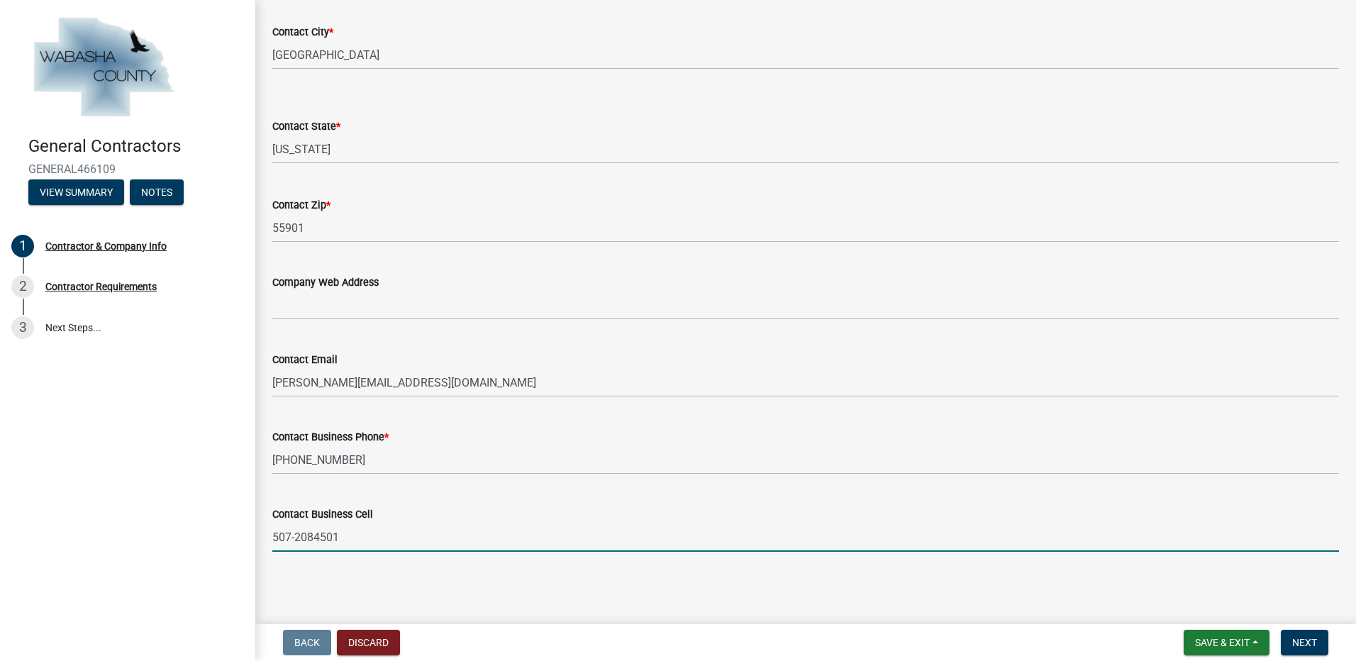
click at [313, 537] on input "507-2084501" at bounding box center [805, 537] width 1067 height 29
click at [391, 532] on input "[PHONE_NUMBER]" at bounding box center [805, 537] width 1067 height 29
click at [322, 535] on input "507-5178605" at bounding box center [805, 537] width 1067 height 29
click at [317, 535] on input "507-5178605" at bounding box center [805, 537] width 1067 height 29
type input "[PHONE_NUMBER]"
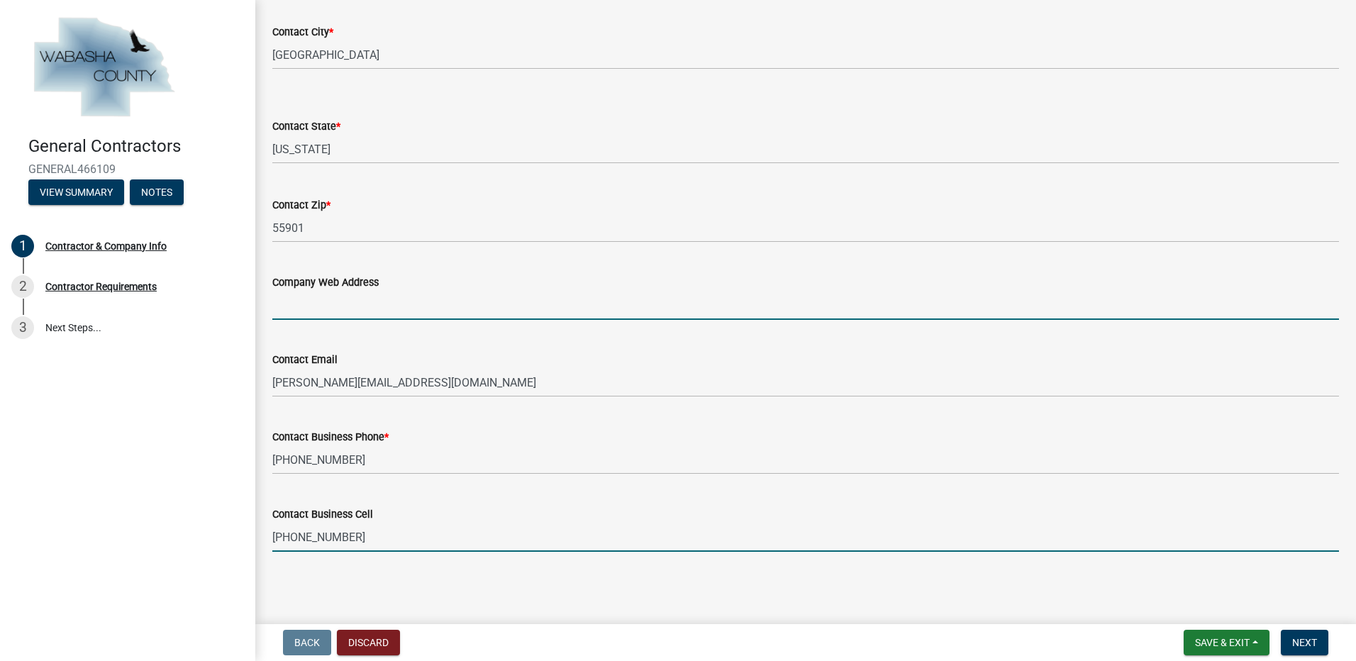
click at [315, 301] on input "Company Web Address" at bounding box center [805, 305] width 1067 height 29
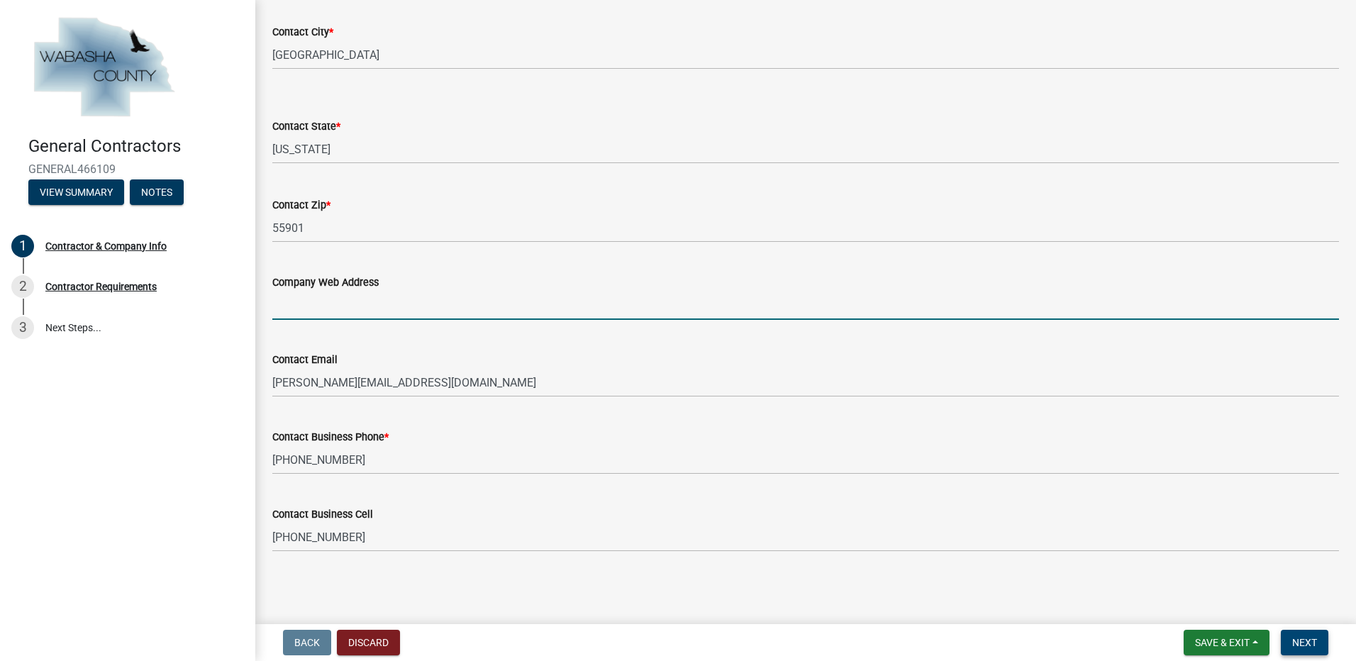
click at [1311, 645] on span "Next" at bounding box center [1304, 642] width 25 height 11
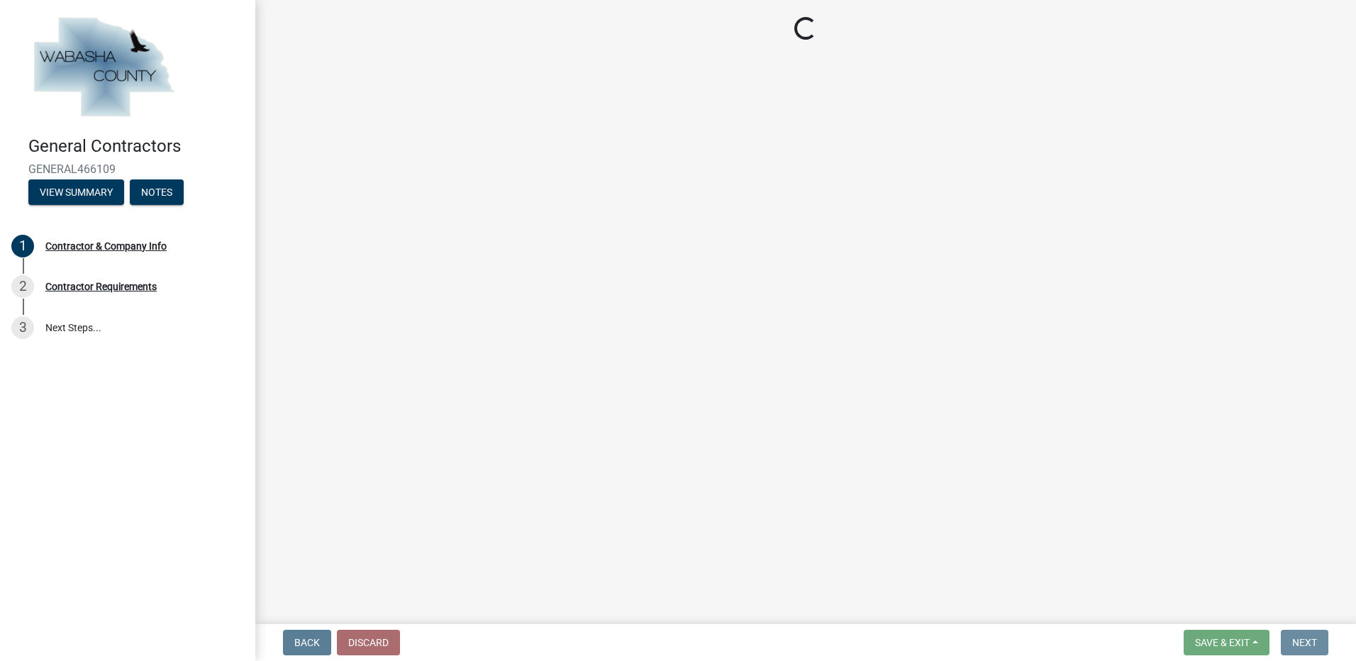
scroll to position [0, 0]
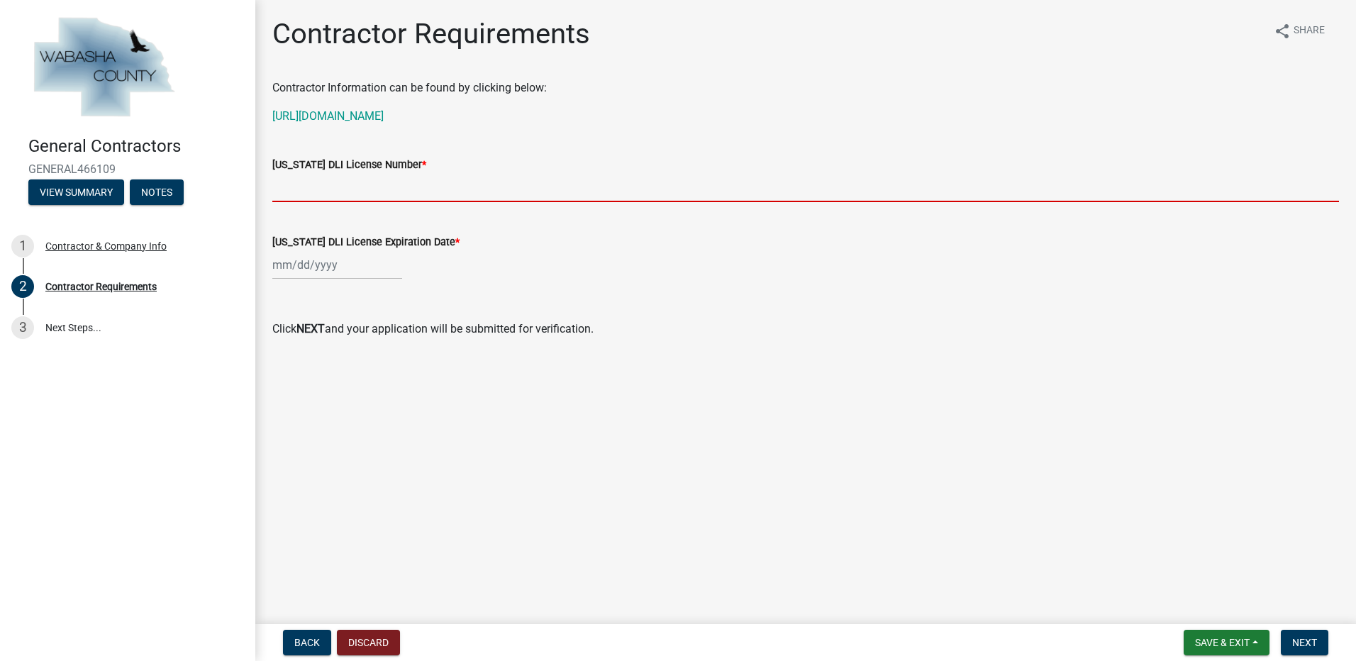
click at [323, 187] on input "Minnesota DLI License Number *" at bounding box center [805, 187] width 1067 height 29
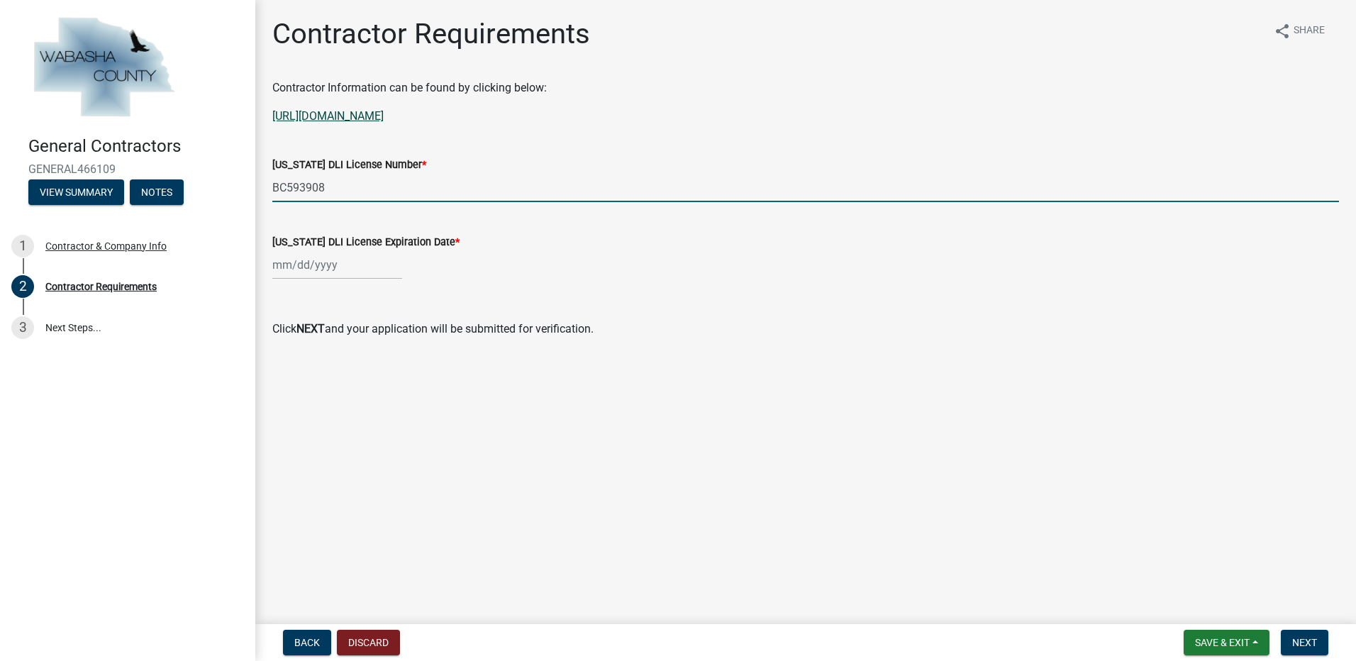
type input "BC593908"
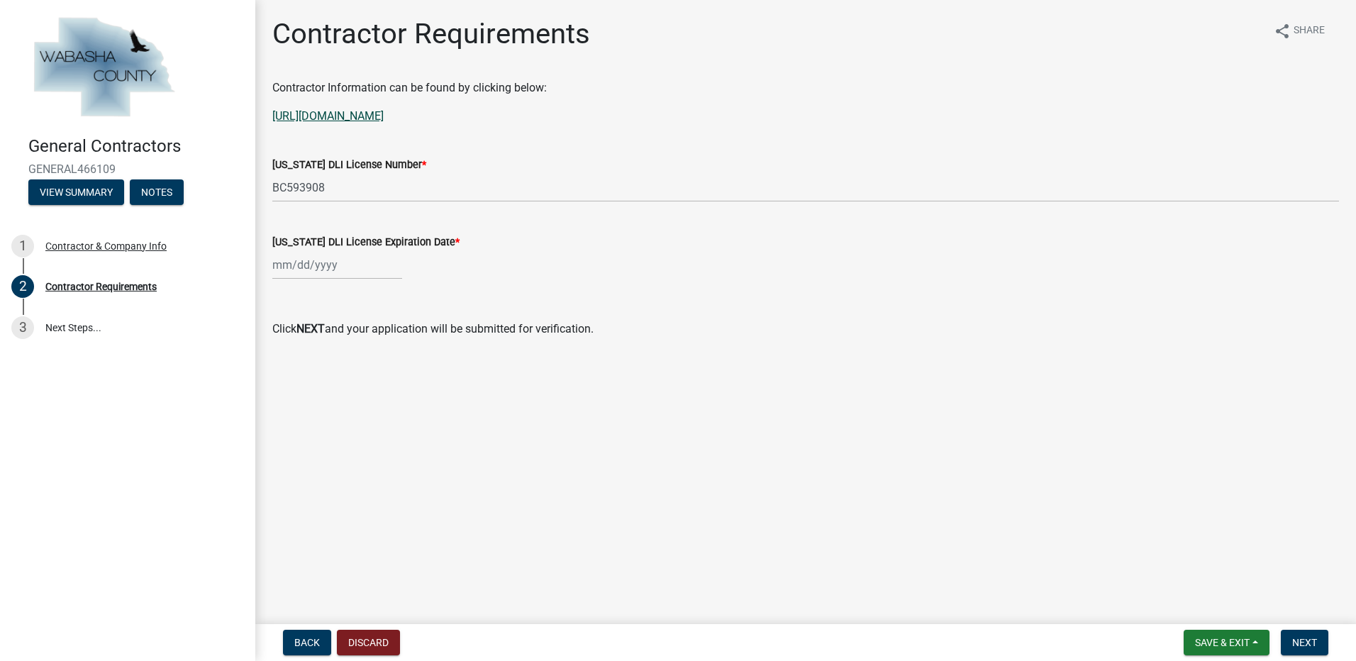
click at [384, 115] on link "[URL][DOMAIN_NAME]" at bounding box center [327, 115] width 111 height 13
click at [294, 265] on div at bounding box center [337, 264] width 130 height 29
click at [283, 266] on input "Minnesota DLI License Expiration Date *" at bounding box center [337, 264] width 130 height 29
click at [748, 380] on main "Contractor Requirements share Share Contractor Information can be found by clic…" at bounding box center [805, 309] width 1101 height 618
click at [285, 267] on div "03312026 Aug Sep Oct Nov Dec 2025 2026 2027 2028 2029 Mo Tu We Th Fr Sa Su 28 2…" at bounding box center [337, 264] width 130 height 29
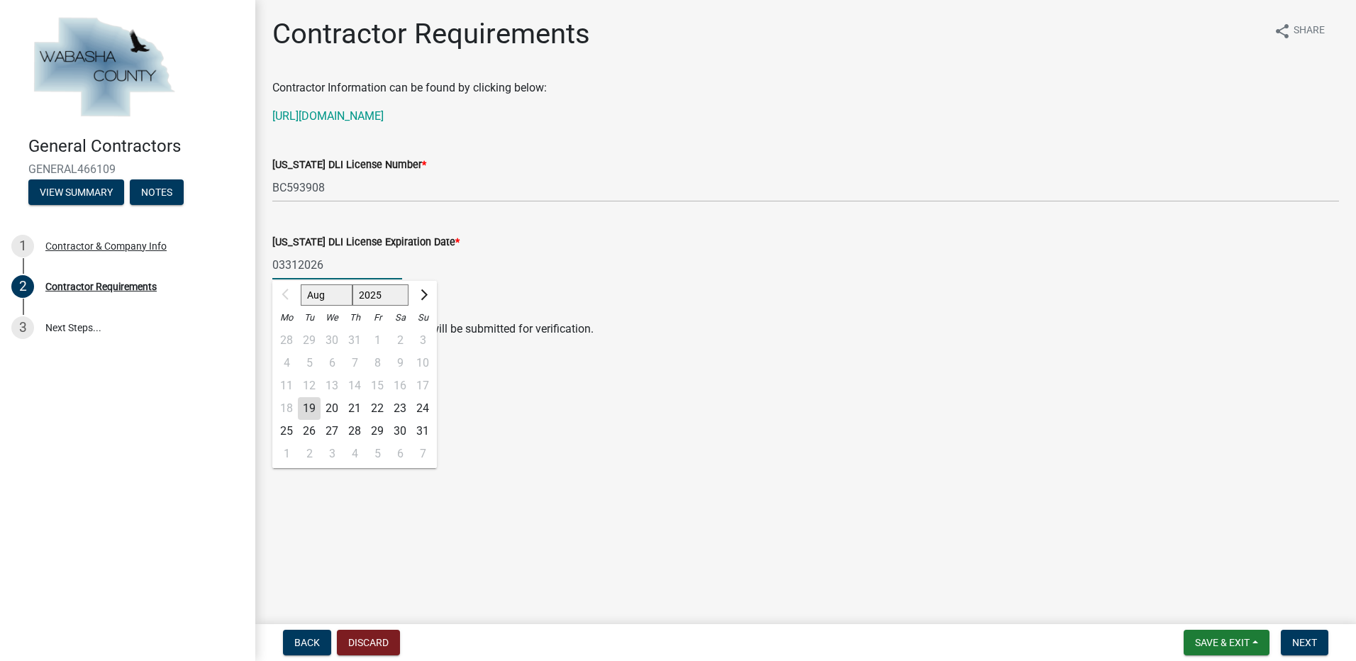
click at [284, 265] on input "03312026" at bounding box center [337, 264] width 130 height 29
click at [302, 265] on input "03/312026" at bounding box center [337, 264] width 130 height 29
type input "[DATE]"
click at [681, 417] on main "Contractor Requirements share Share Contractor Information can be found by clic…" at bounding box center [805, 309] width 1101 height 618
click at [1308, 638] on span "Next" at bounding box center [1304, 642] width 25 height 11
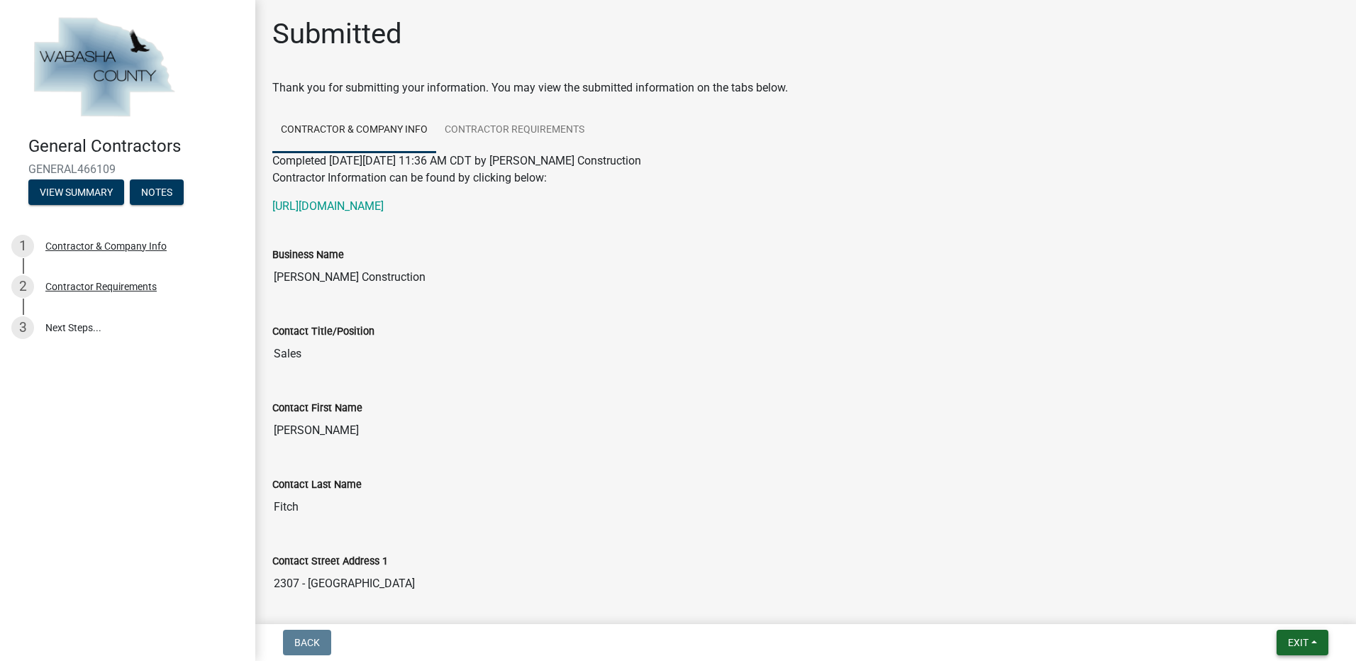
click at [1299, 643] on span "Exit" at bounding box center [1298, 642] width 21 height 11
click at [1282, 603] on button "Save & Exit" at bounding box center [1271, 606] width 113 height 34
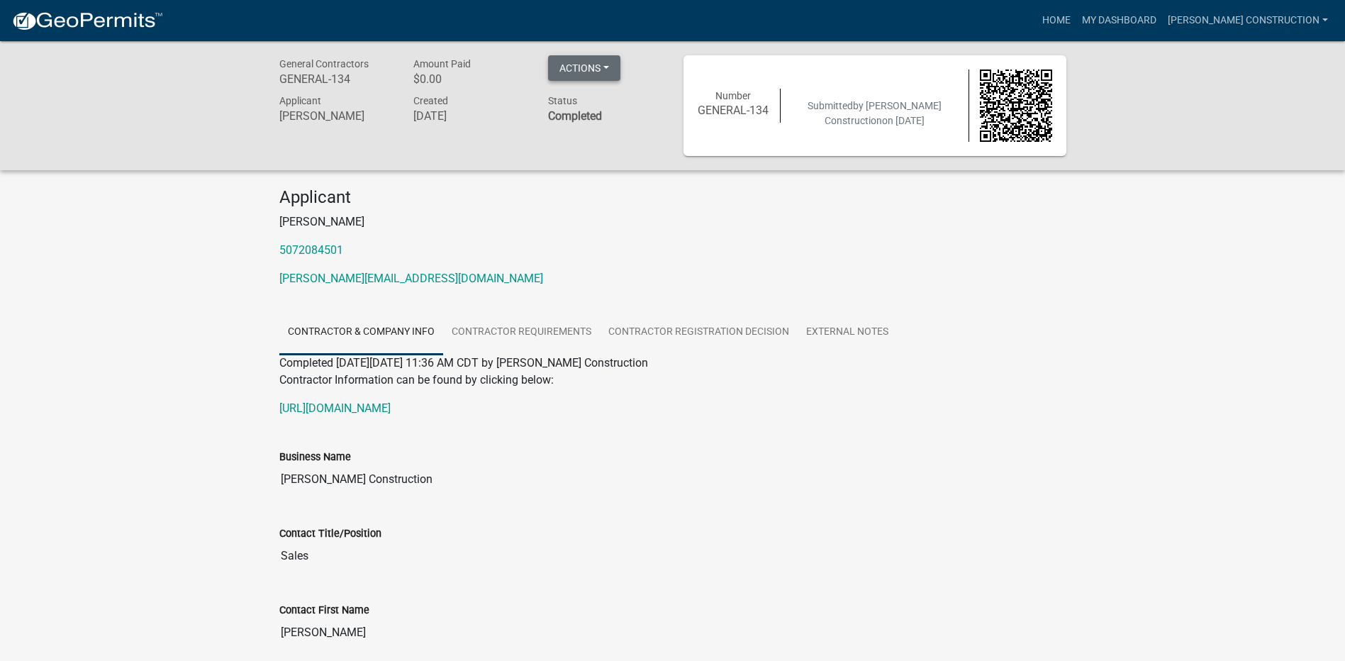
click at [608, 67] on button "Actions" at bounding box center [584, 68] width 72 height 26
click at [620, 107] on link "Printer Friendly" at bounding box center [604, 105] width 113 height 34
click at [1062, 19] on link "Home" at bounding box center [1057, 20] width 40 height 27
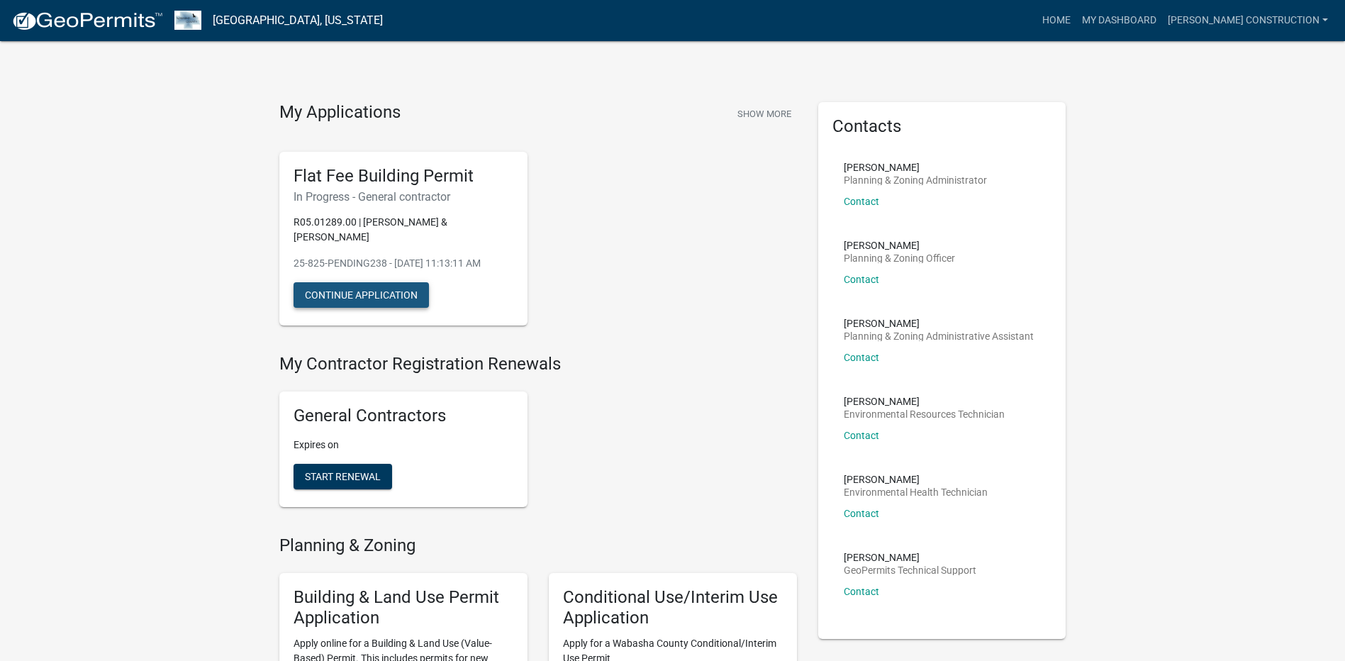
click at [378, 282] on button "Continue Application" at bounding box center [361, 295] width 135 height 26
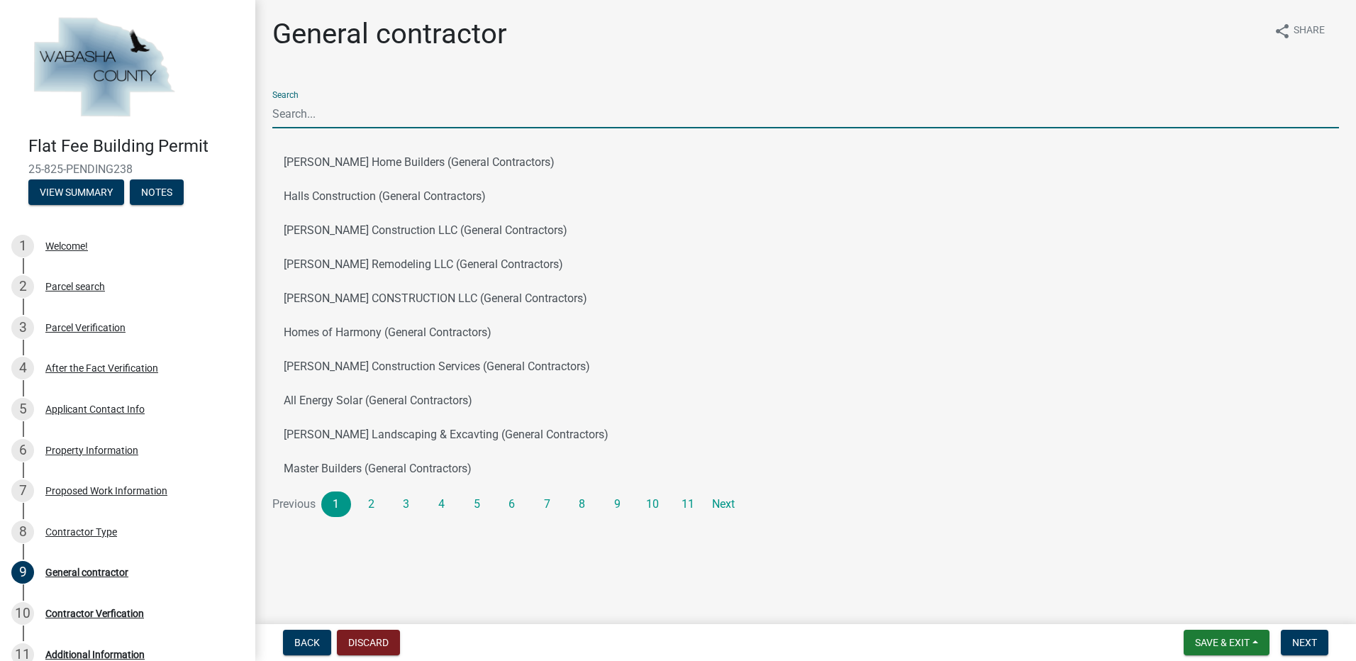
click at [318, 113] on input "Search" at bounding box center [805, 113] width 1067 height 29
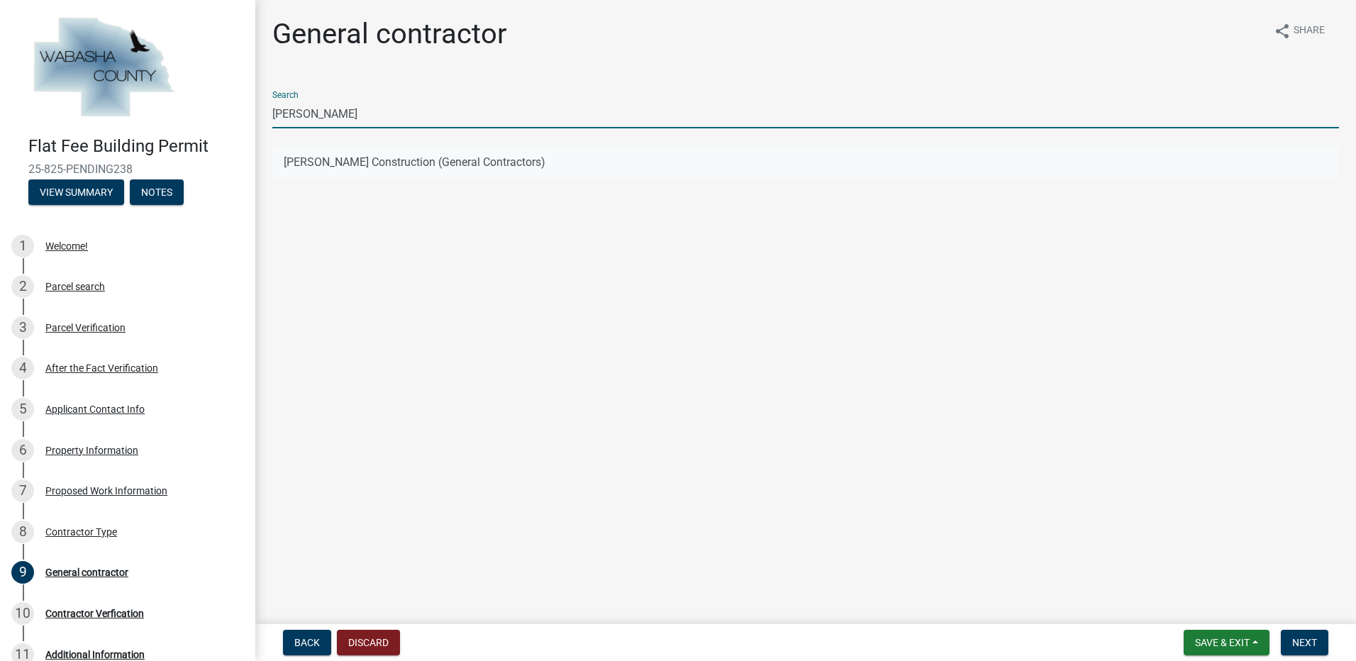
type input "[PERSON_NAME]"
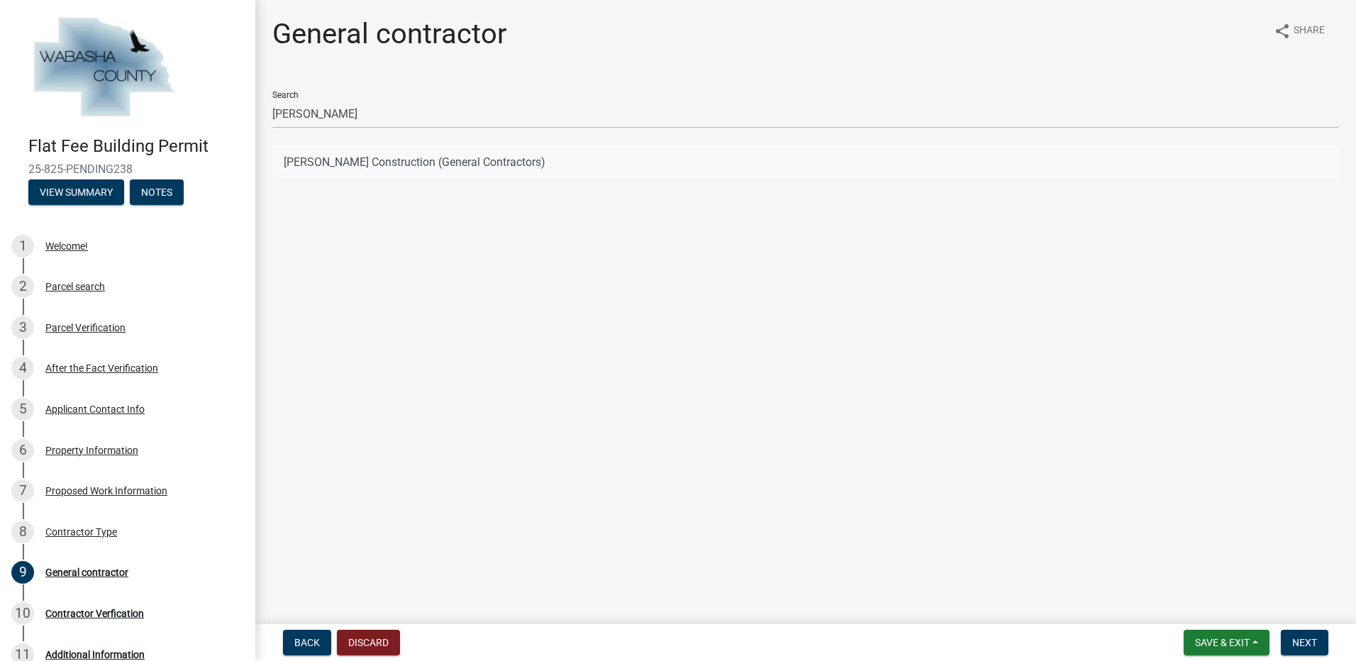
click at [414, 163] on button "[PERSON_NAME] Construction (General Contractors)" at bounding box center [805, 162] width 1067 height 34
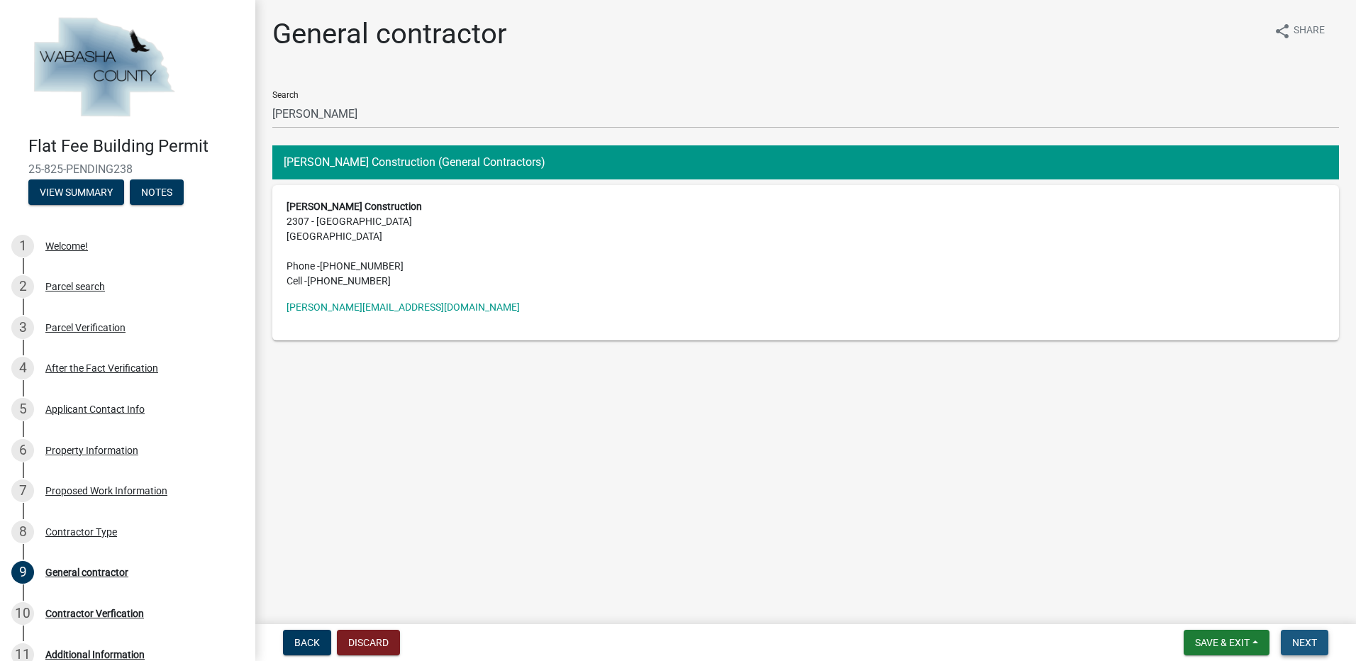
click at [1308, 644] on span "Next" at bounding box center [1304, 642] width 25 height 11
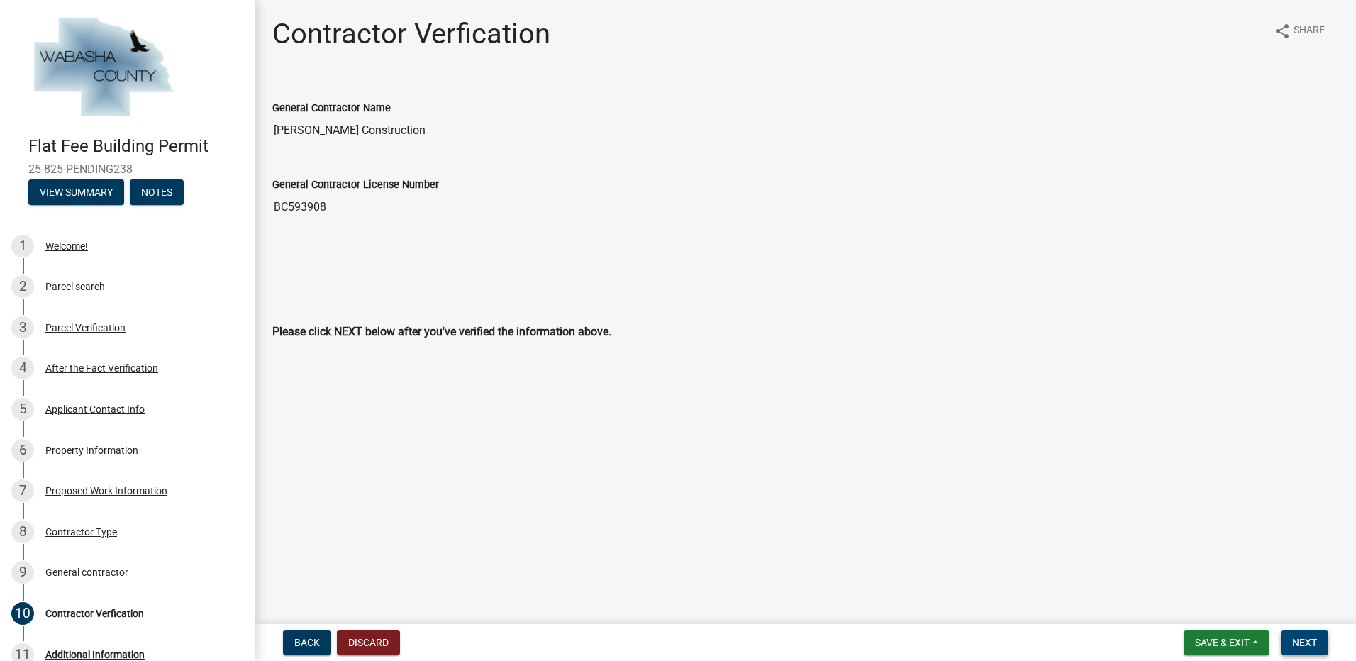
click at [1312, 639] on span "Next" at bounding box center [1304, 642] width 25 height 11
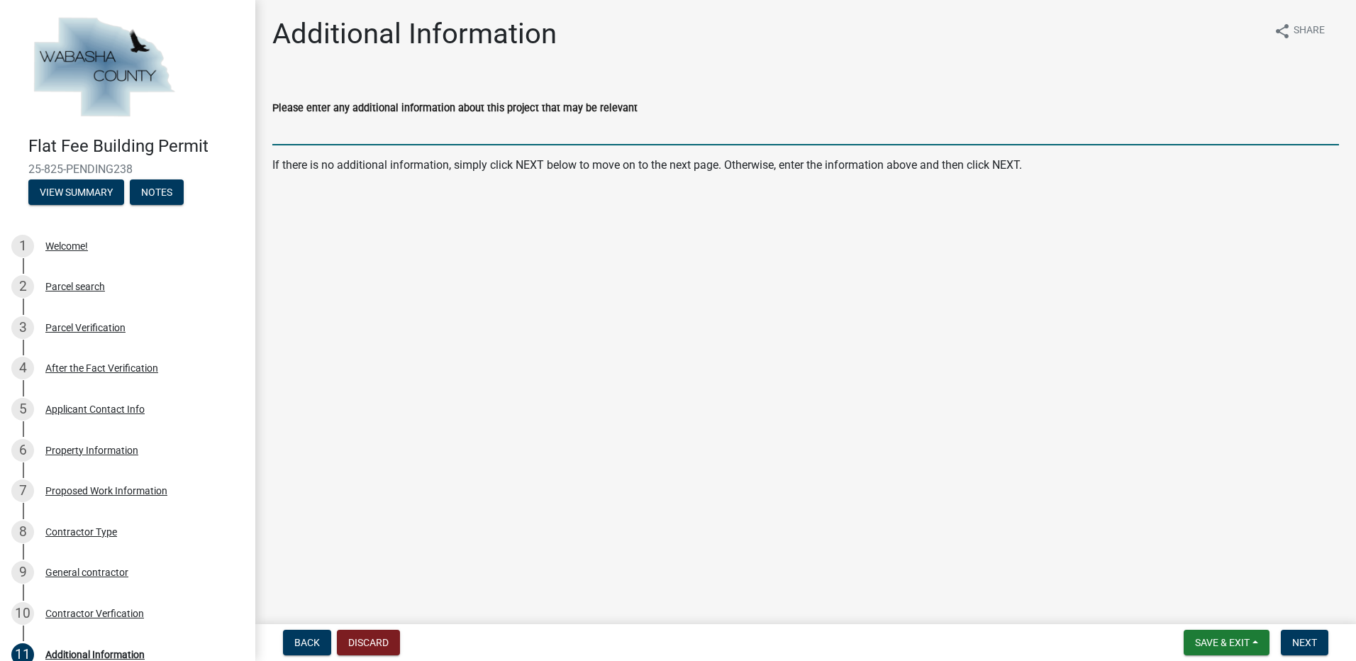
click at [289, 133] on input "Please enter any additional information about this project that may be relevant" at bounding box center [805, 130] width 1067 height 29
type input "We will be doing roofing for all of the home and detached garage"
click at [1312, 643] on span "Next" at bounding box center [1304, 642] width 25 height 11
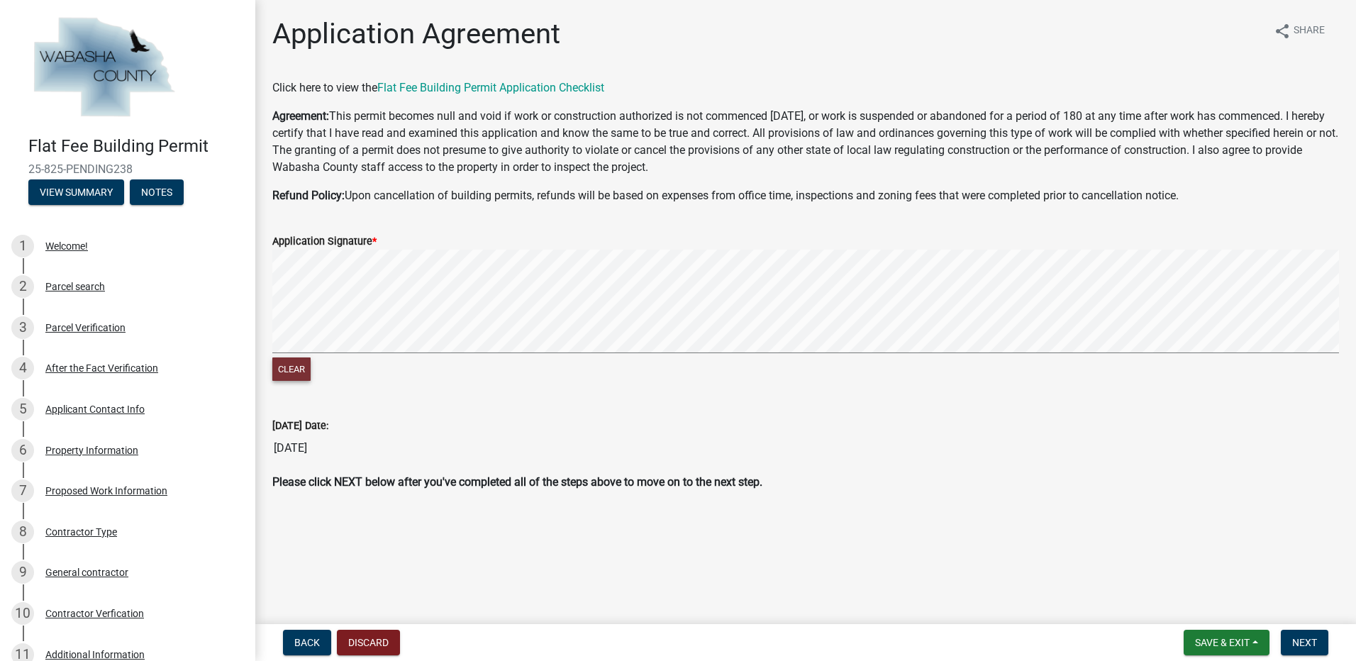
click at [297, 374] on button "Clear" at bounding box center [291, 368] width 38 height 23
click at [1308, 641] on span "Next" at bounding box center [1304, 642] width 25 height 11
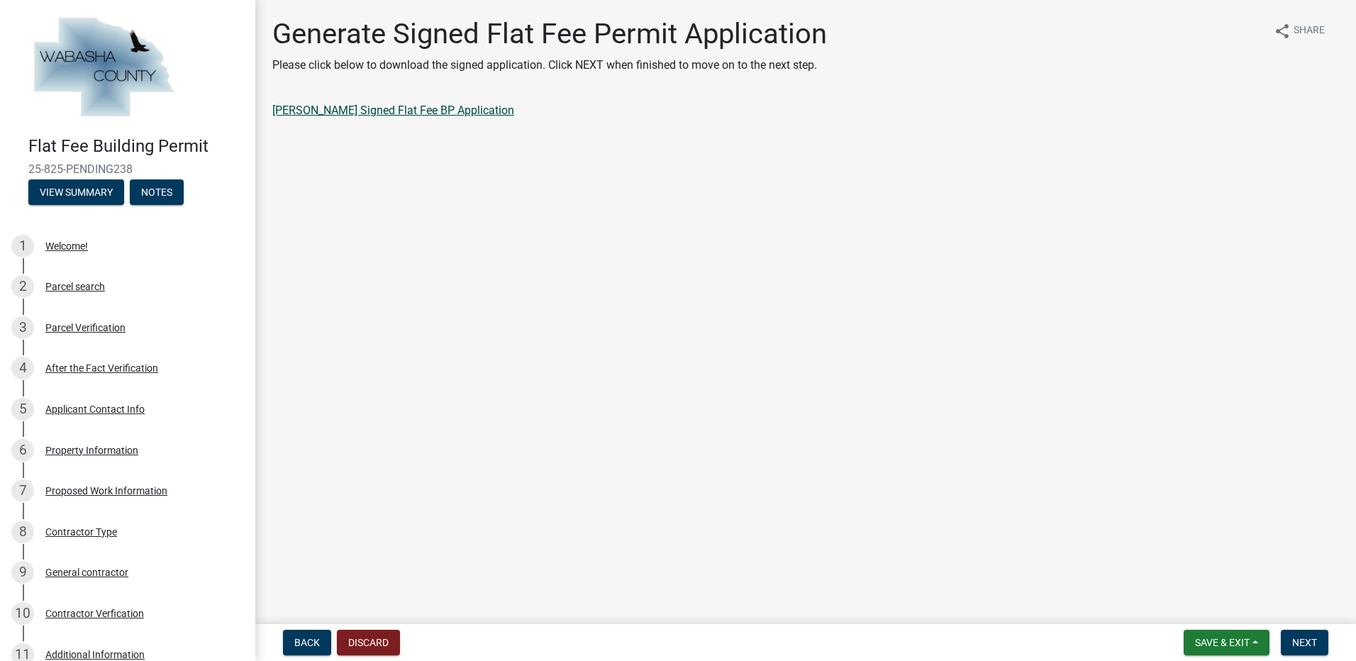
click at [423, 109] on link "Joe Fitch Signed Flat Fee BP Application" at bounding box center [393, 110] width 242 height 13
click at [1309, 643] on span "Next" at bounding box center [1304, 642] width 25 height 11
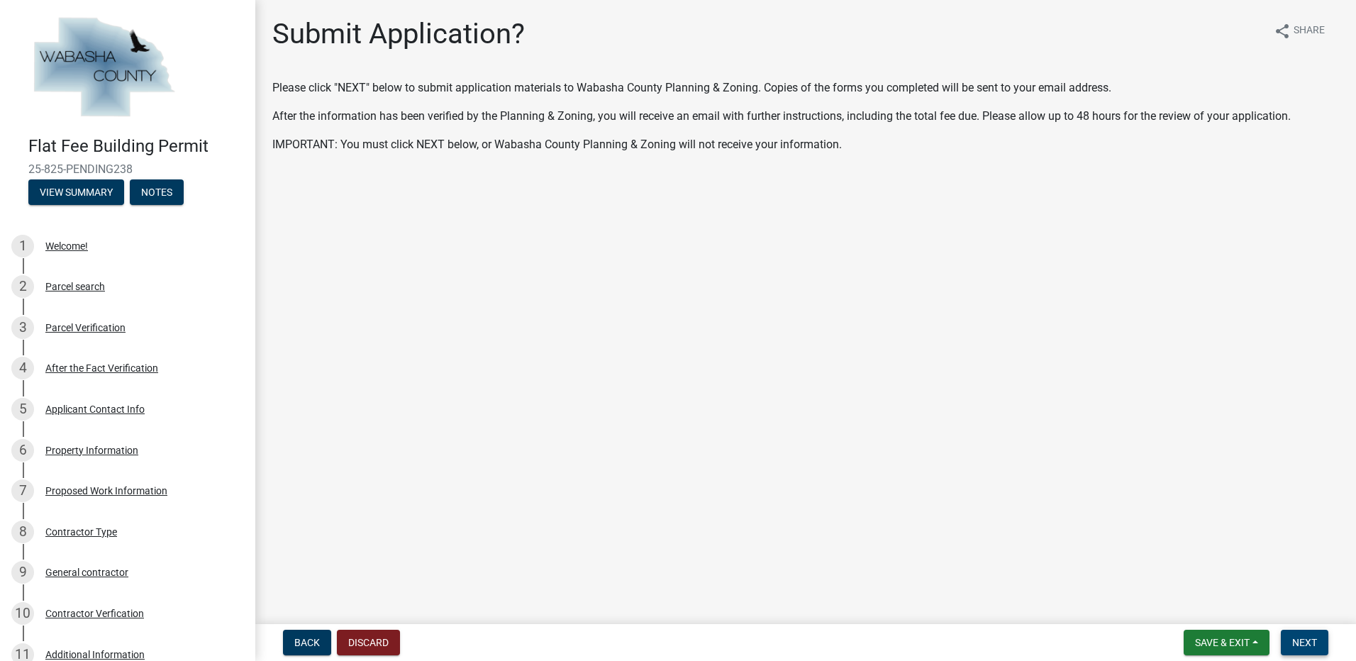
click at [1311, 640] on span "Next" at bounding box center [1304, 642] width 25 height 11
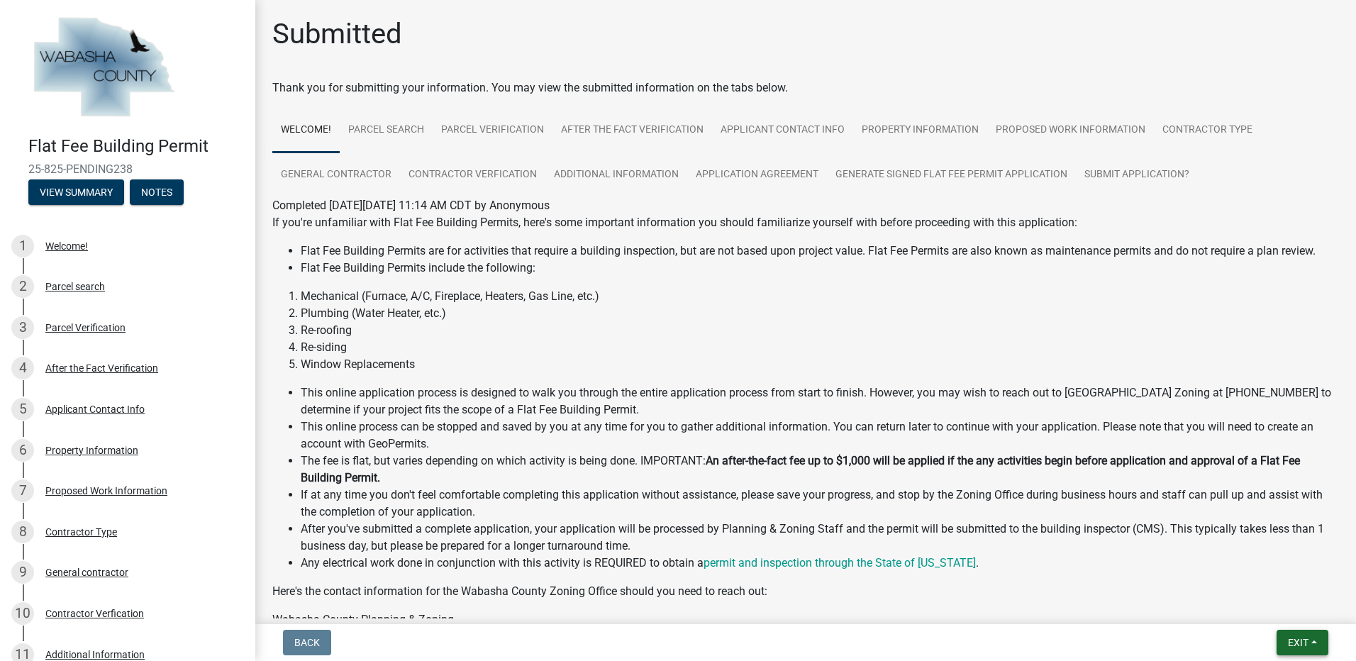
click at [1300, 641] on span "Exit" at bounding box center [1298, 642] width 21 height 11
click at [1279, 610] on button "Save & Exit" at bounding box center [1271, 606] width 113 height 34
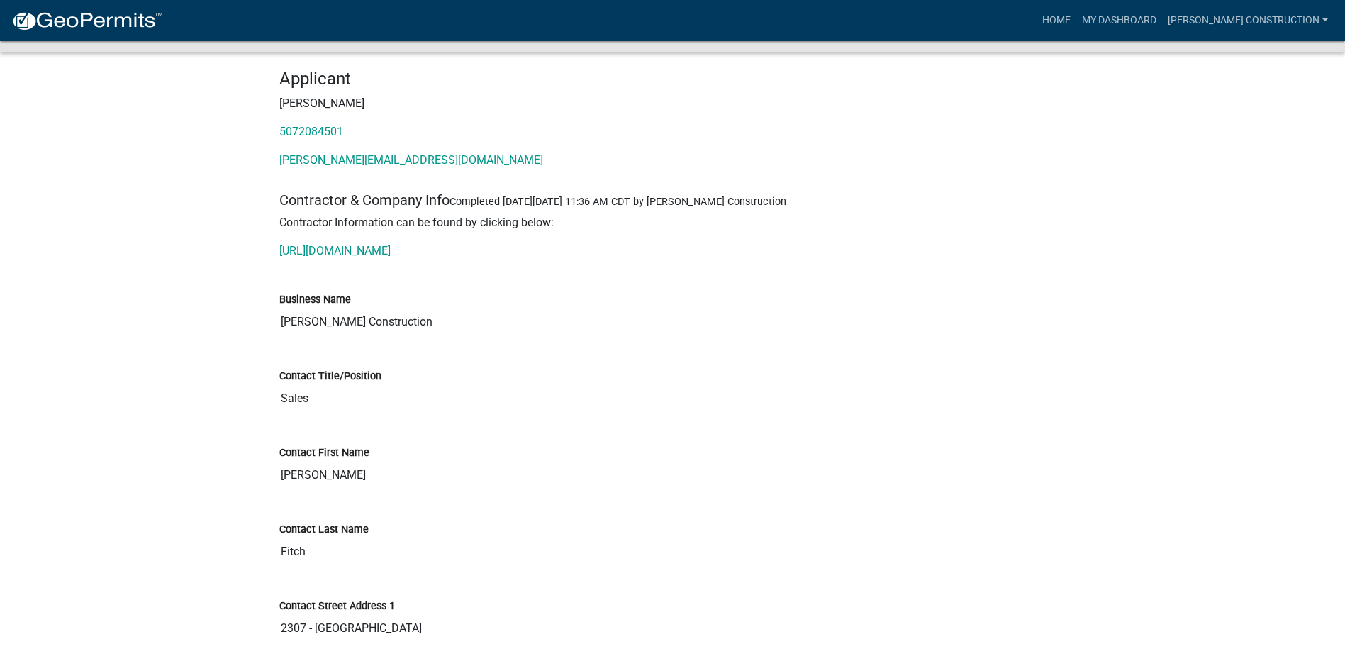
scroll to position [355, 0]
